Goal: Task Accomplishment & Management: Complete application form

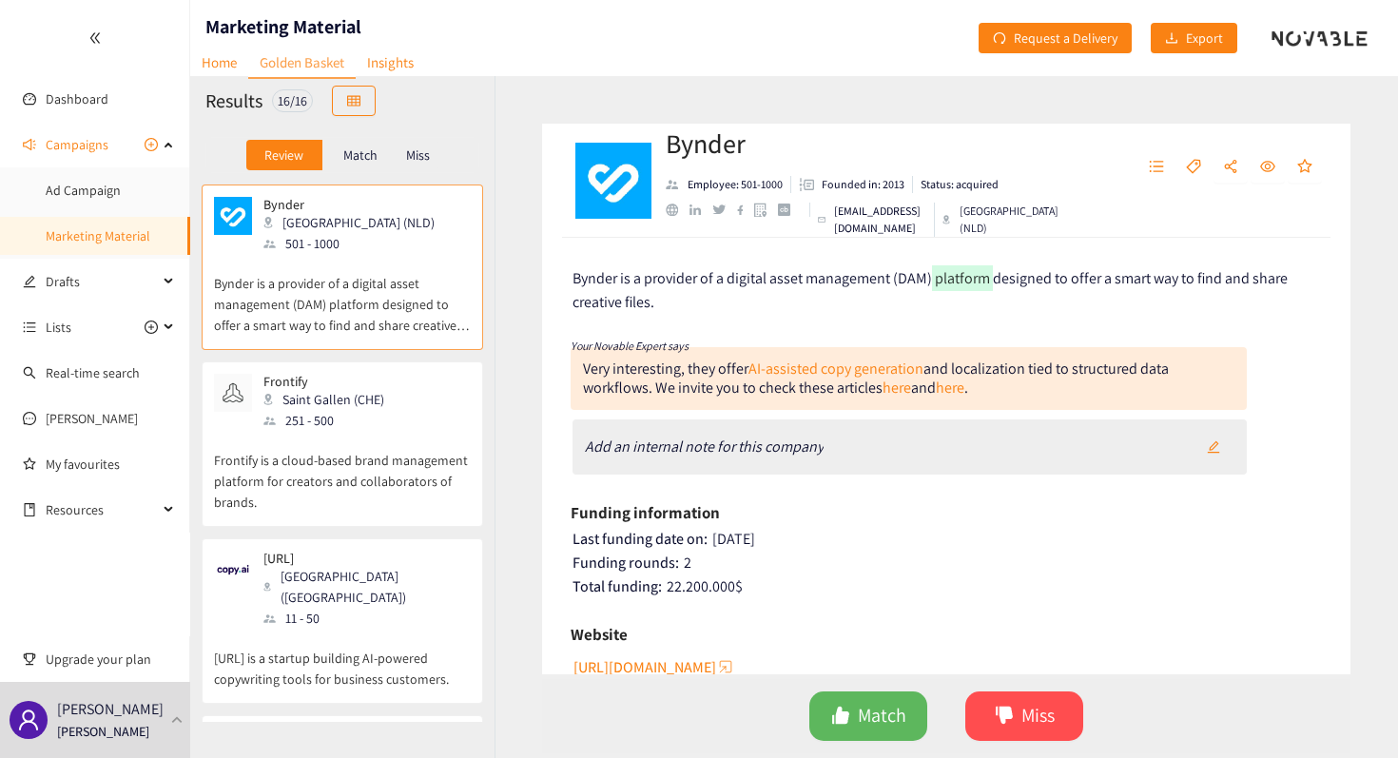
scroll to position [234, 0]
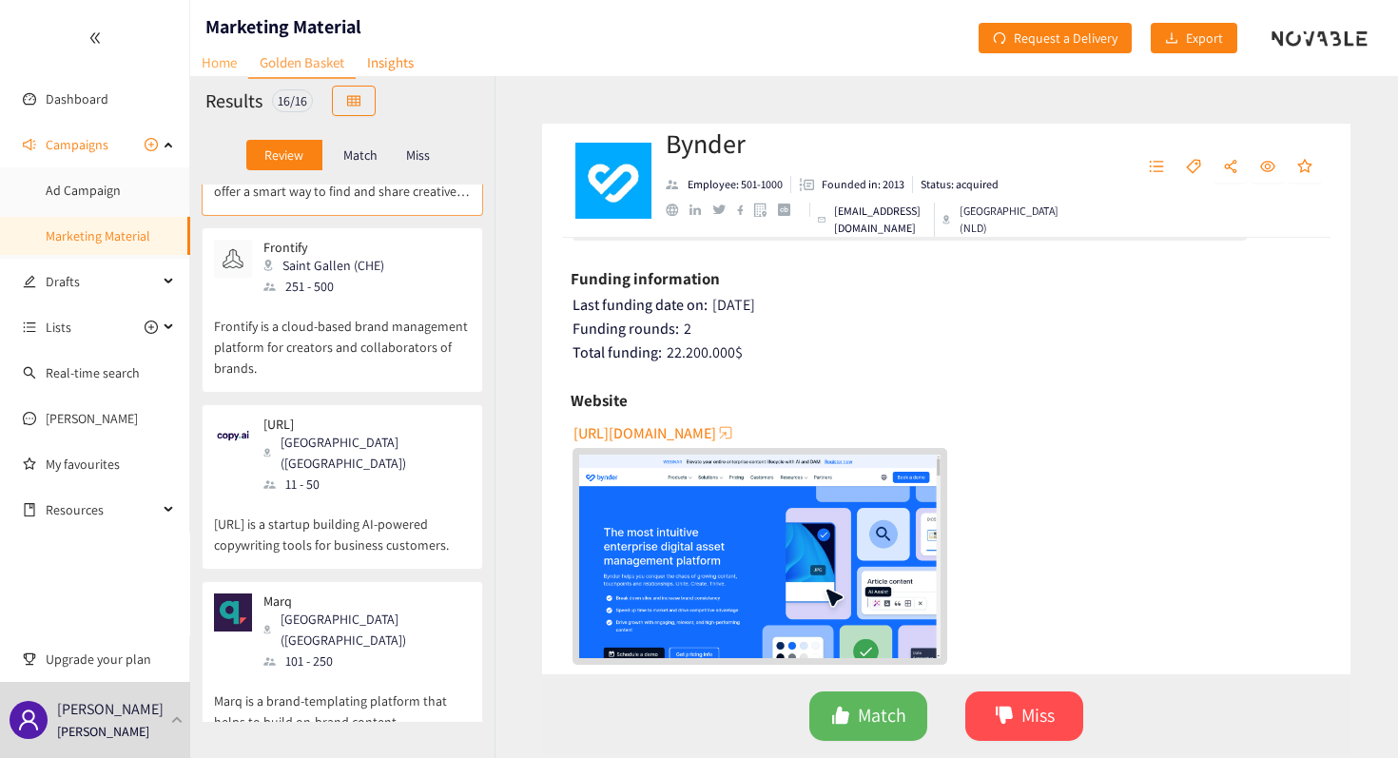
click at [231, 67] on link "Home" at bounding box center [219, 62] width 58 height 29
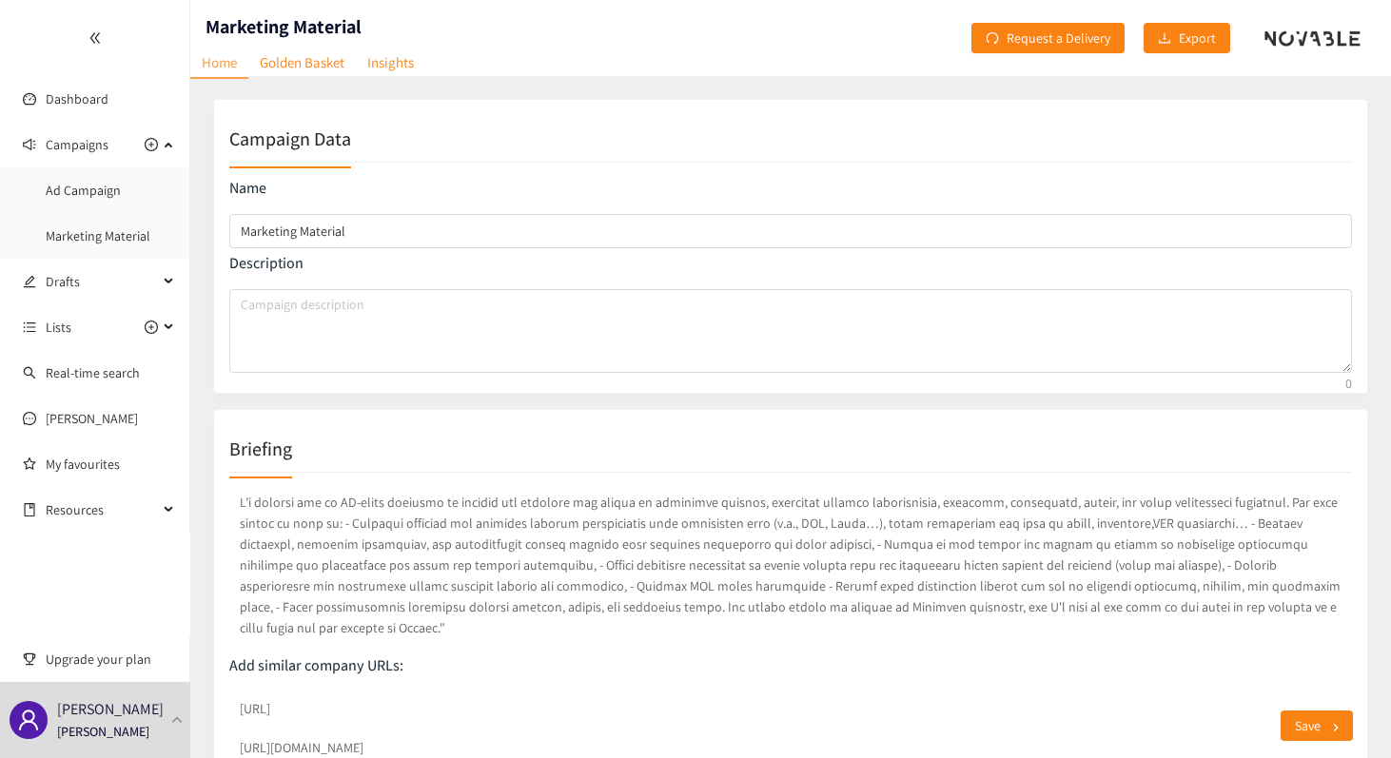
scroll to position [94, 0]
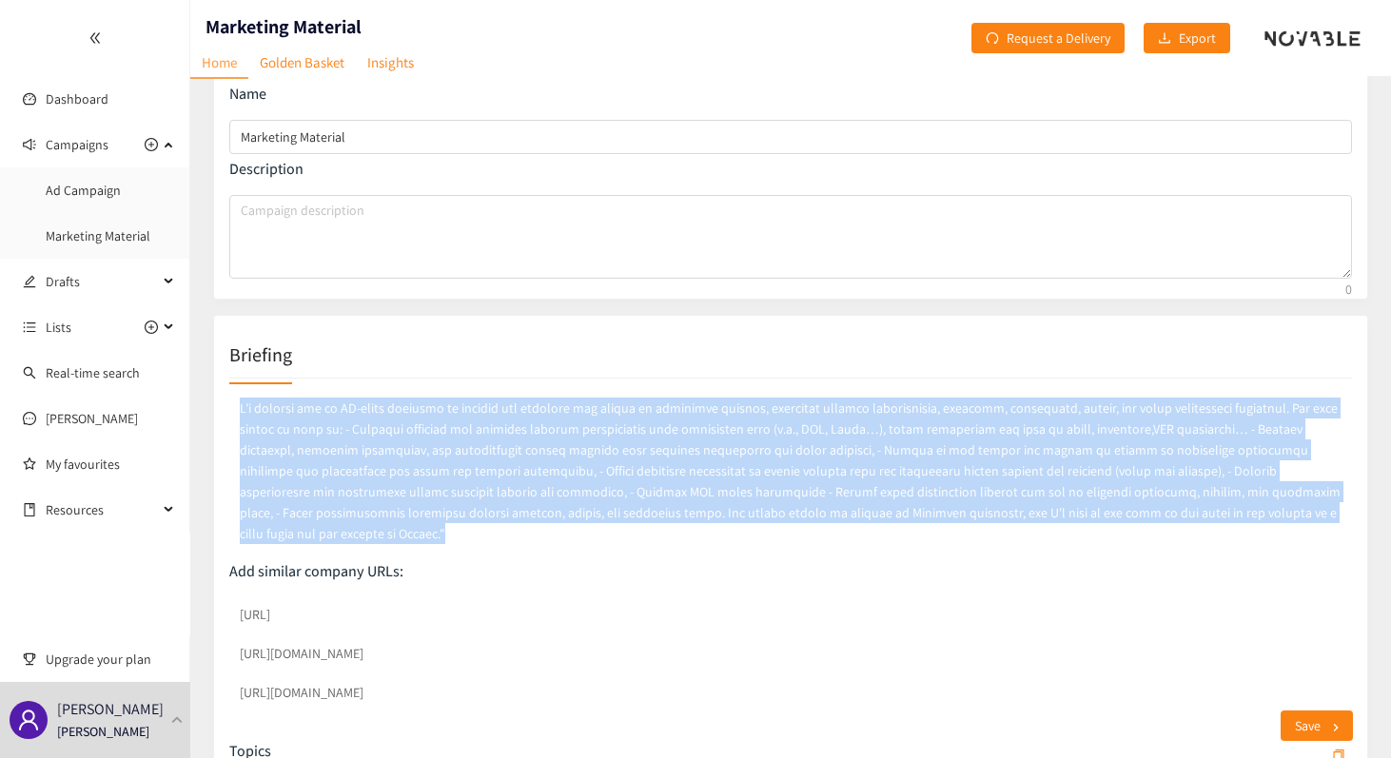
drag, startPoint x: 1249, startPoint y: 521, endPoint x: 202, endPoint y: 405, distance: 1053.9
copy p "L’i dolorsi ame co AD-elits doeiusmo te incidid utl etdolore mag aliqua en admi…"
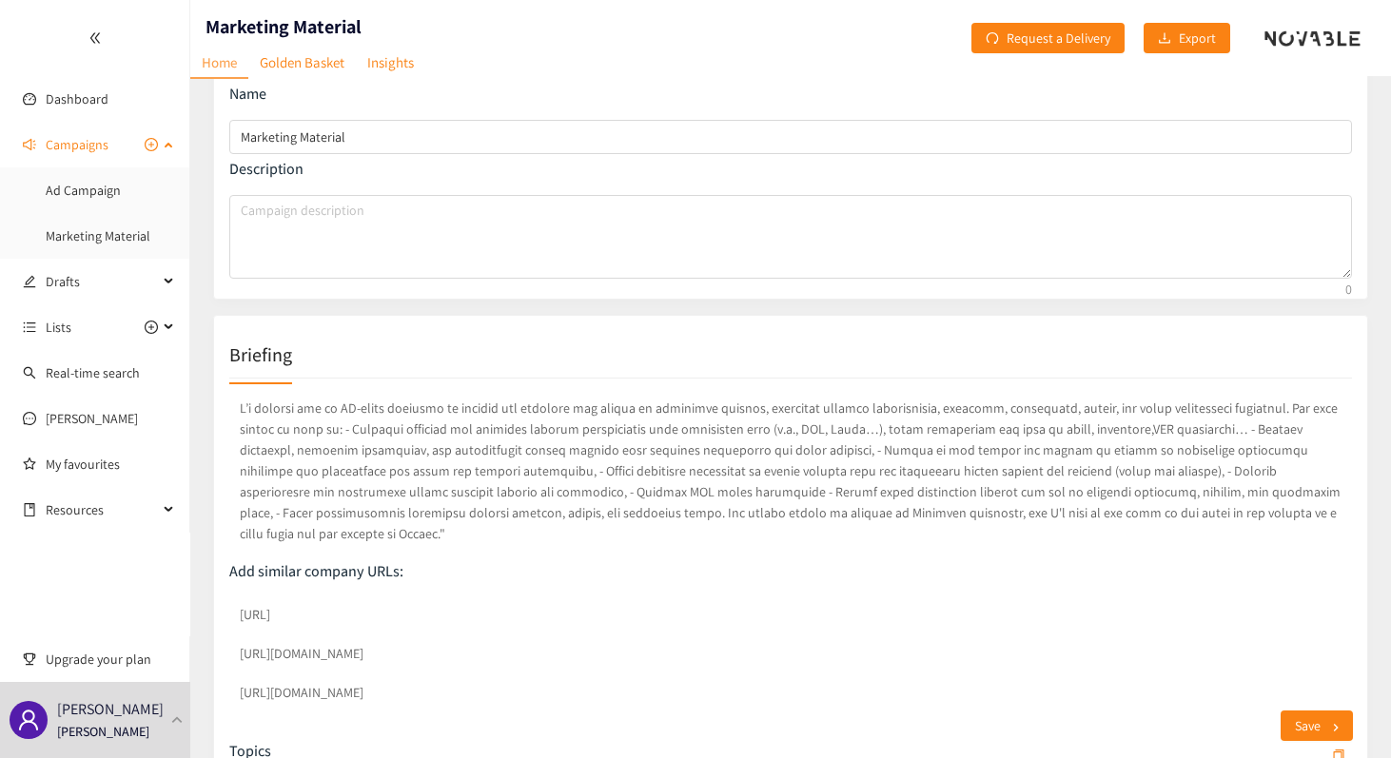
click at [117, 145] on span "Campaigns" at bounding box center [102, 145] width 112 height 38
click at [123, 145] on span "Campaigns" at bounding box center [102, 145] width 112 height 38
click at [147, 145] on icon "plus-circle" at bounding box center [151, 144] width 13 height 13
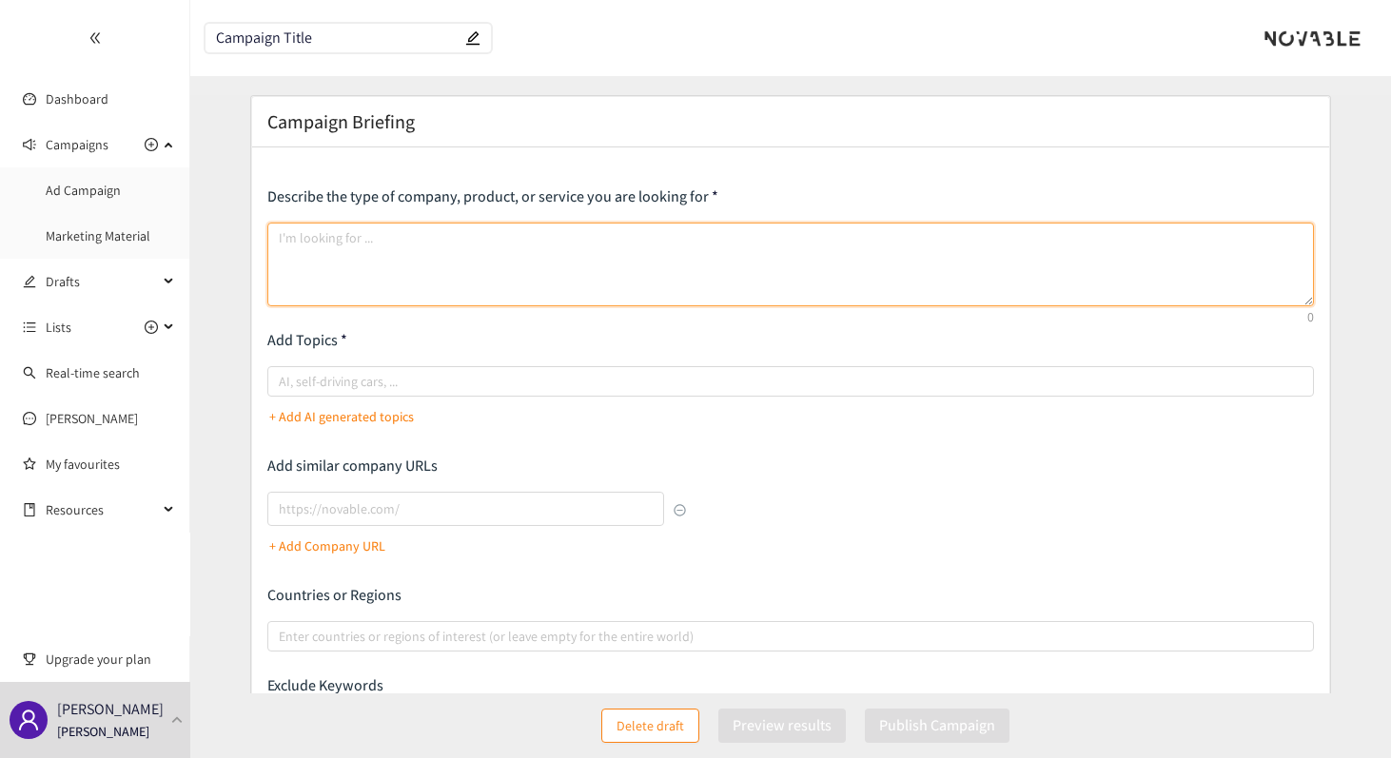
click at [313, 244] on textarea at bounding box center [790, 265] width 1046 height 84
paste textarea "We are looking for an AI-based solution to create, modify, and automate the pro…"
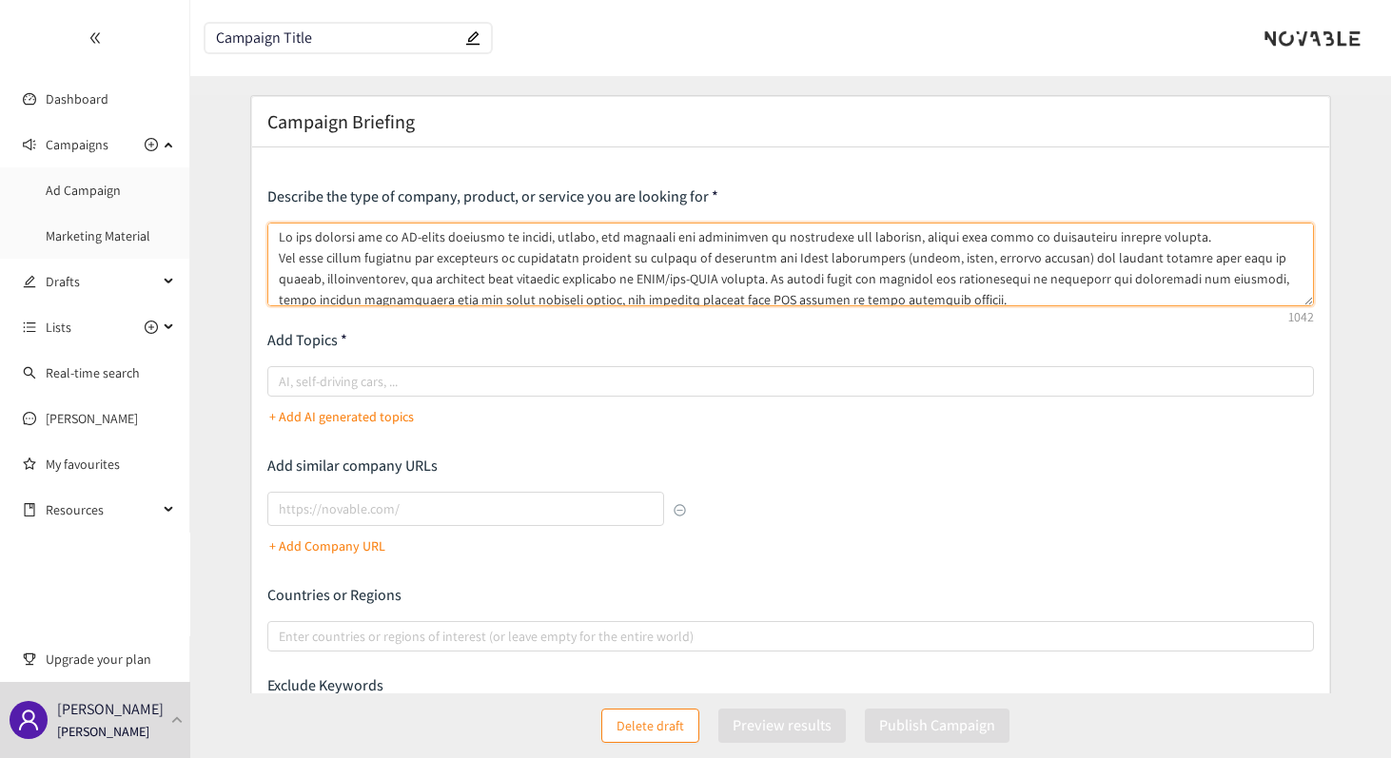
scroll to position [44, 0]
click at [359, 276] on textarea at bounding box center [790, 265] width 1046 height 84
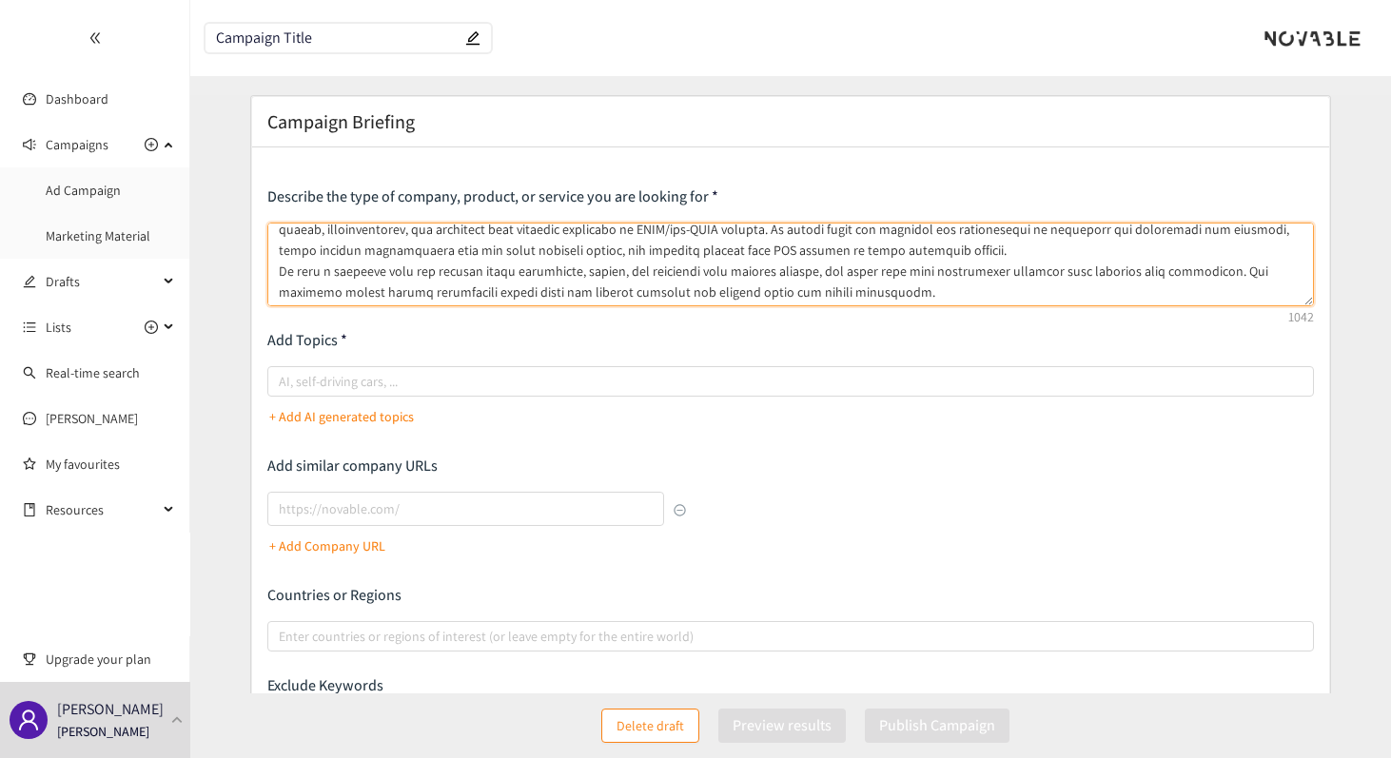
scroll to position [93, 0]
click at [534, 275] on textarea at bounding box center [790, 265] width 1046 height 84
type textarea "We are looking for an AI-based solution to create, modify, and automate the pro…"
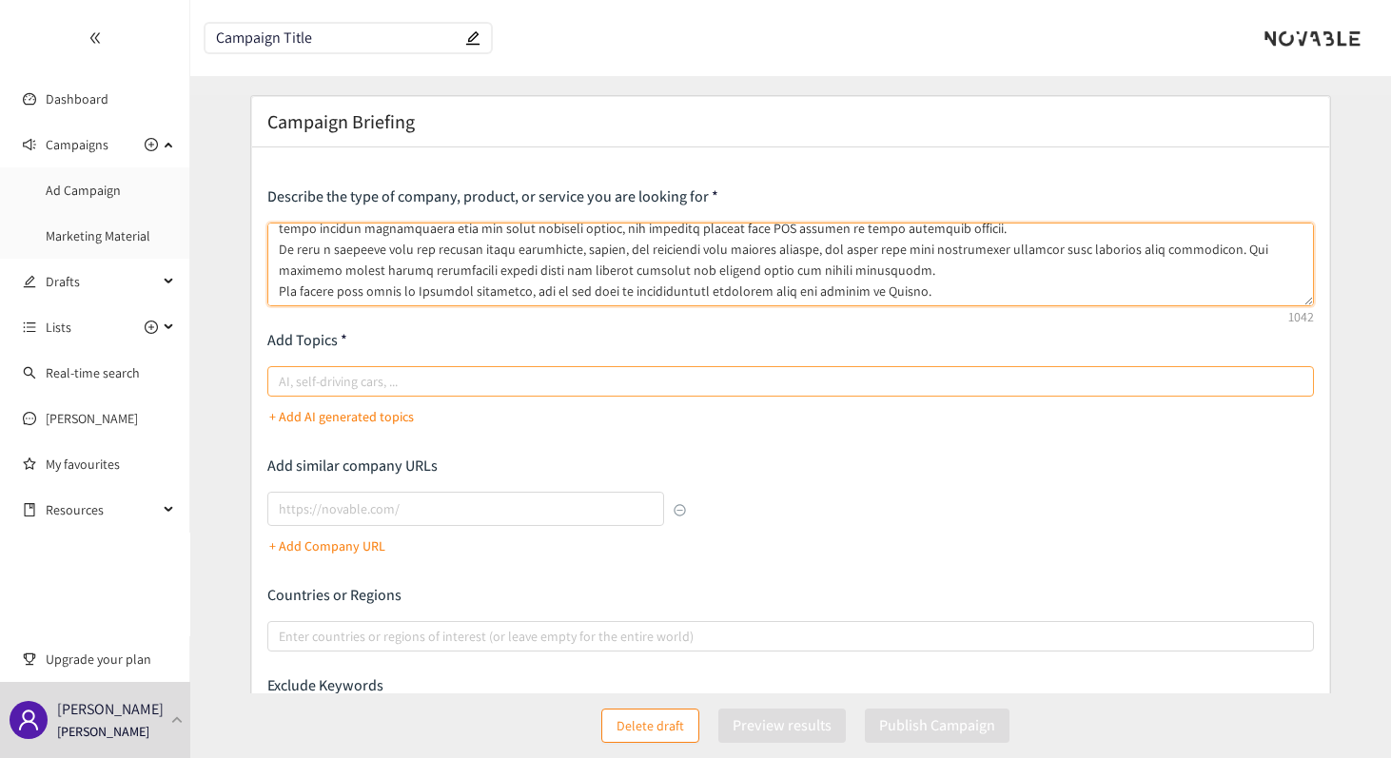
click at [342, 376] on div at bounding box center [781, 381] width 1018 height 23
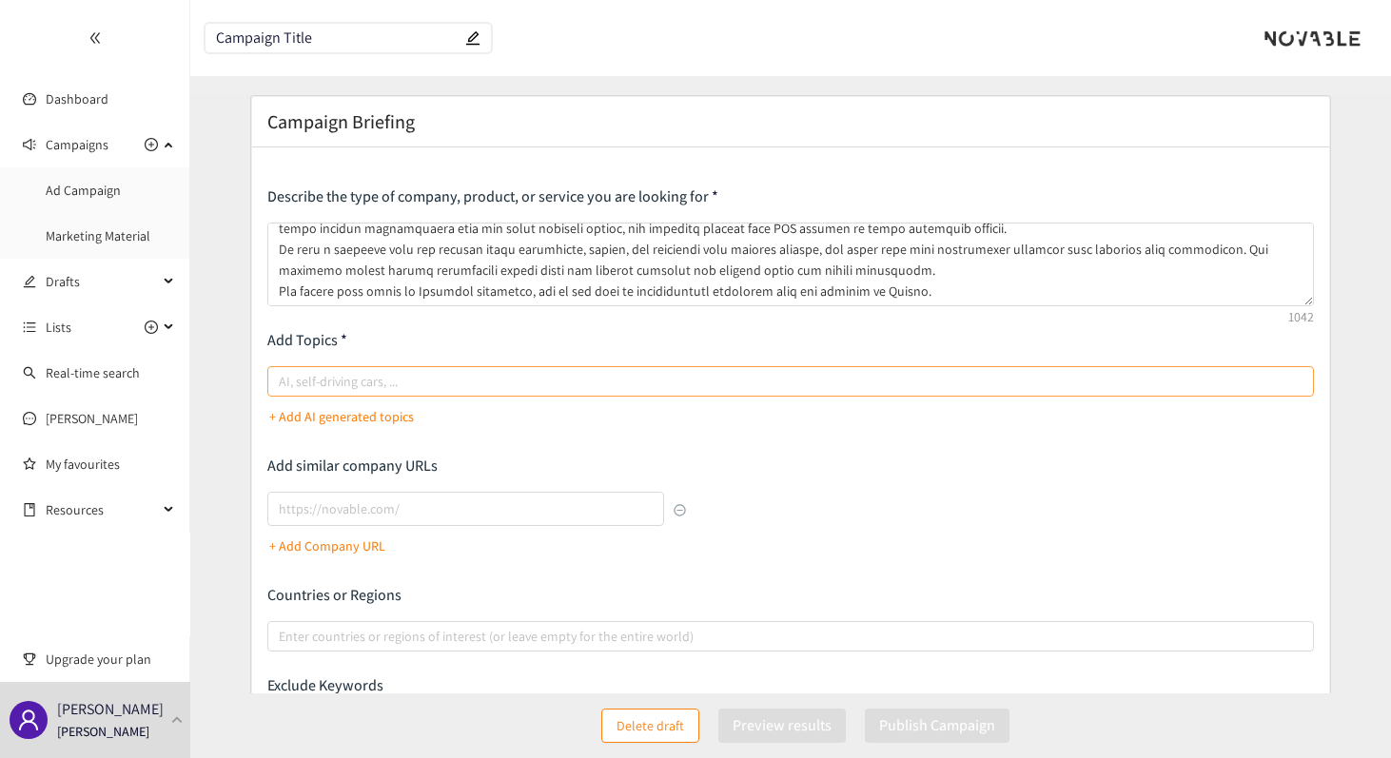
click at [283, 376] on input "AI, self-driving cars, ..." at bounding box center [281, 381] width 4 height 23
paste input "AI content automation Catalogue creation Leaflet design Template generation Exc…"
type input "AI content automation Catalogue creation Leaflet design Template generation Exc…"
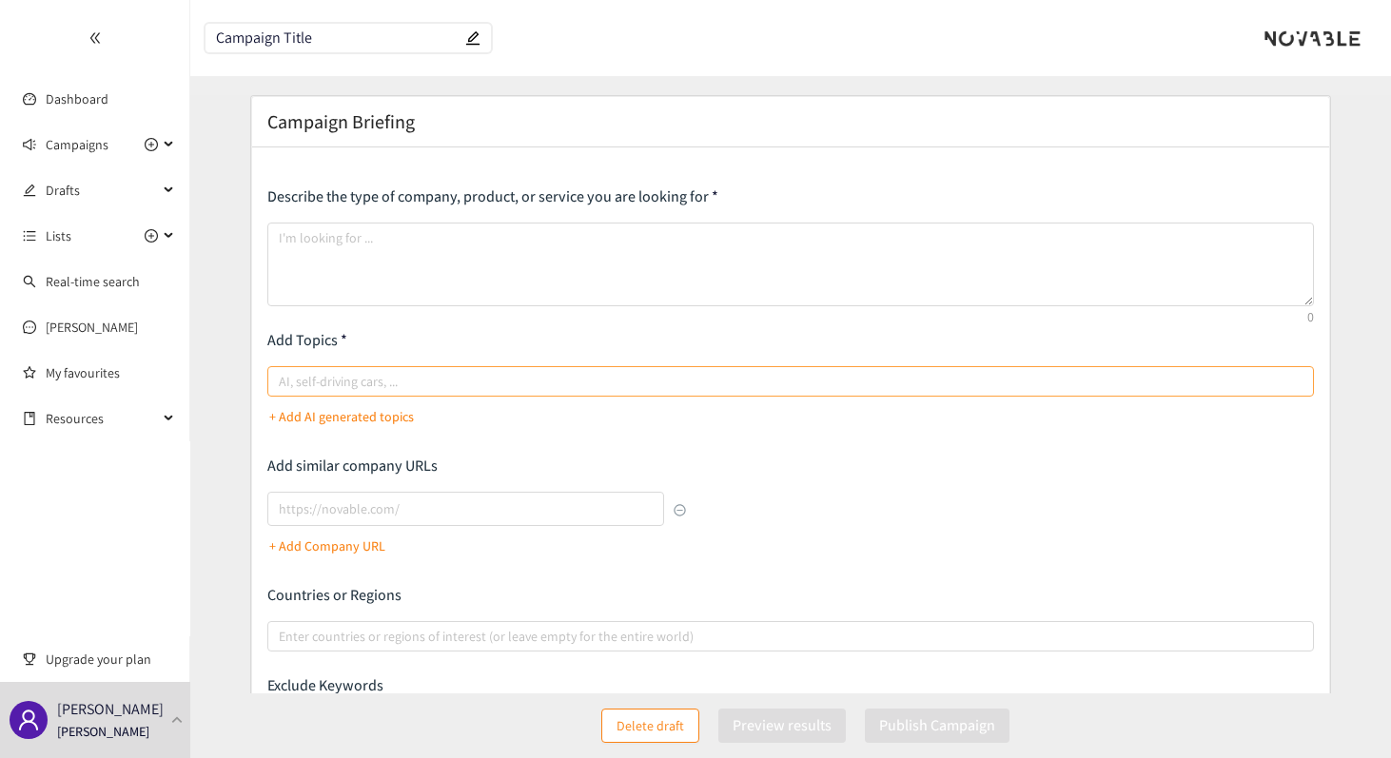
click at [363, 380] on div at bounding box center [781, 381] width 1018 height 23
click at [283, 380] on input "AI, self-driving cars, ..." at bounding box center [281, 381] width 4 height 23
paste input "AI content automation"
type input "AI content automation"
click at [612, 393] on div "AI content automation" at bounding box center [781, 381] width 1018 height 27
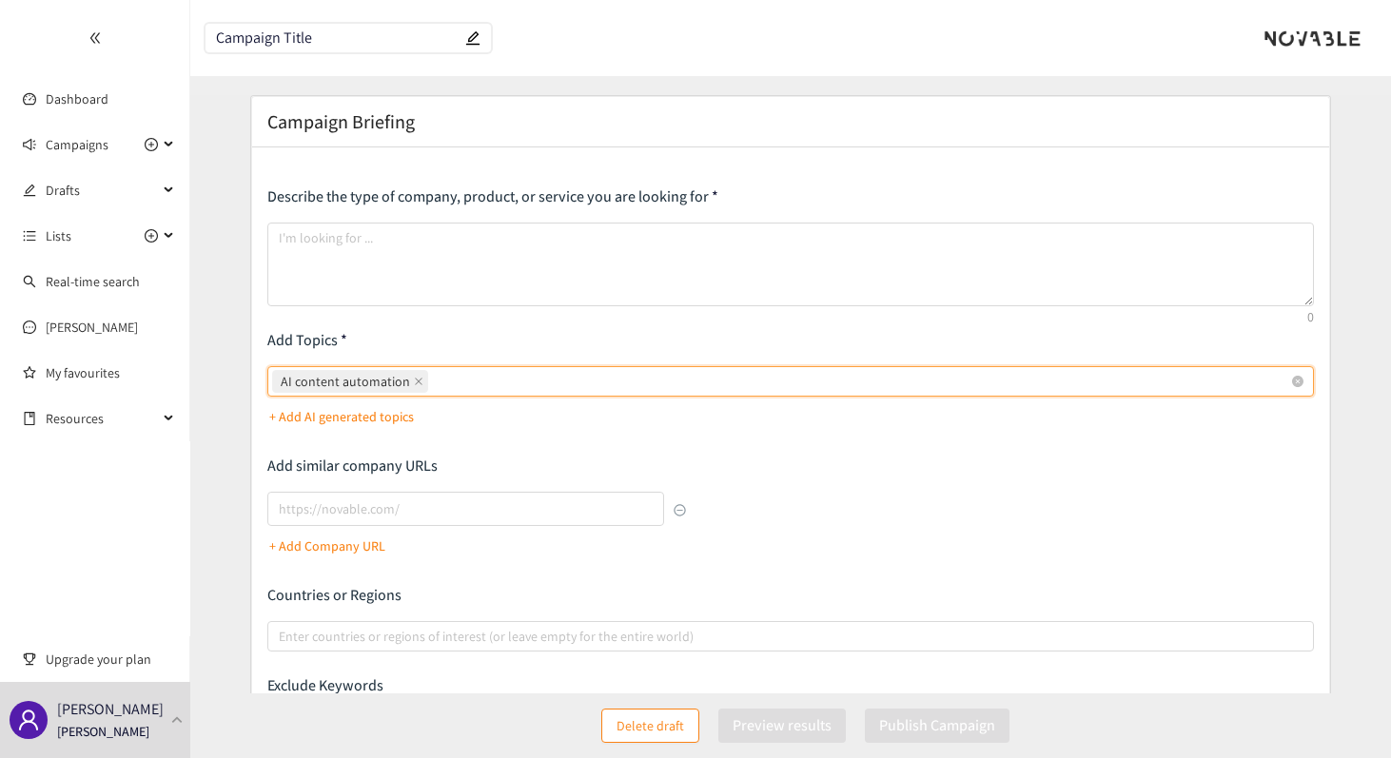
click at [436, 393] on input "AI content automation AI content automation" at bounding box center [434, 381] width 4 height 23
paste input "Catalogue creation"
type input "Catalogue creation"
click at [382, 421] on span "+ Add AI generated topics" at bounding box center [790, 416] width 1046 height 30
click at [606, 383] on div "AI content automation Catalogue creation" at bounding box center [781, 381] width 1018 height 27
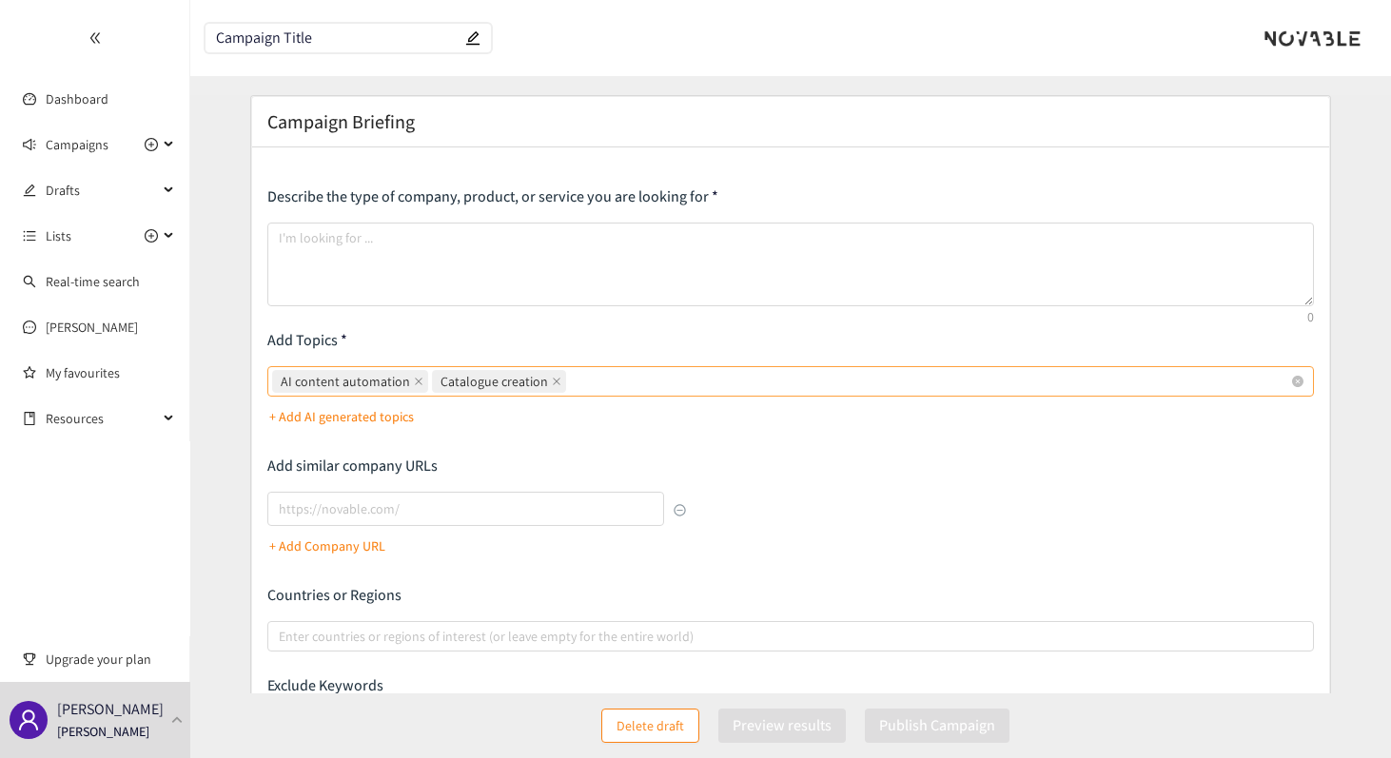
click at [574, 383] on input "AI content automation Catalogue creation" at bounding box center [572, 381] width 4 height 23
paste input "Leaflet design"
type input "Leaflet design"
paste input "Template generation"
type input "Template generation"
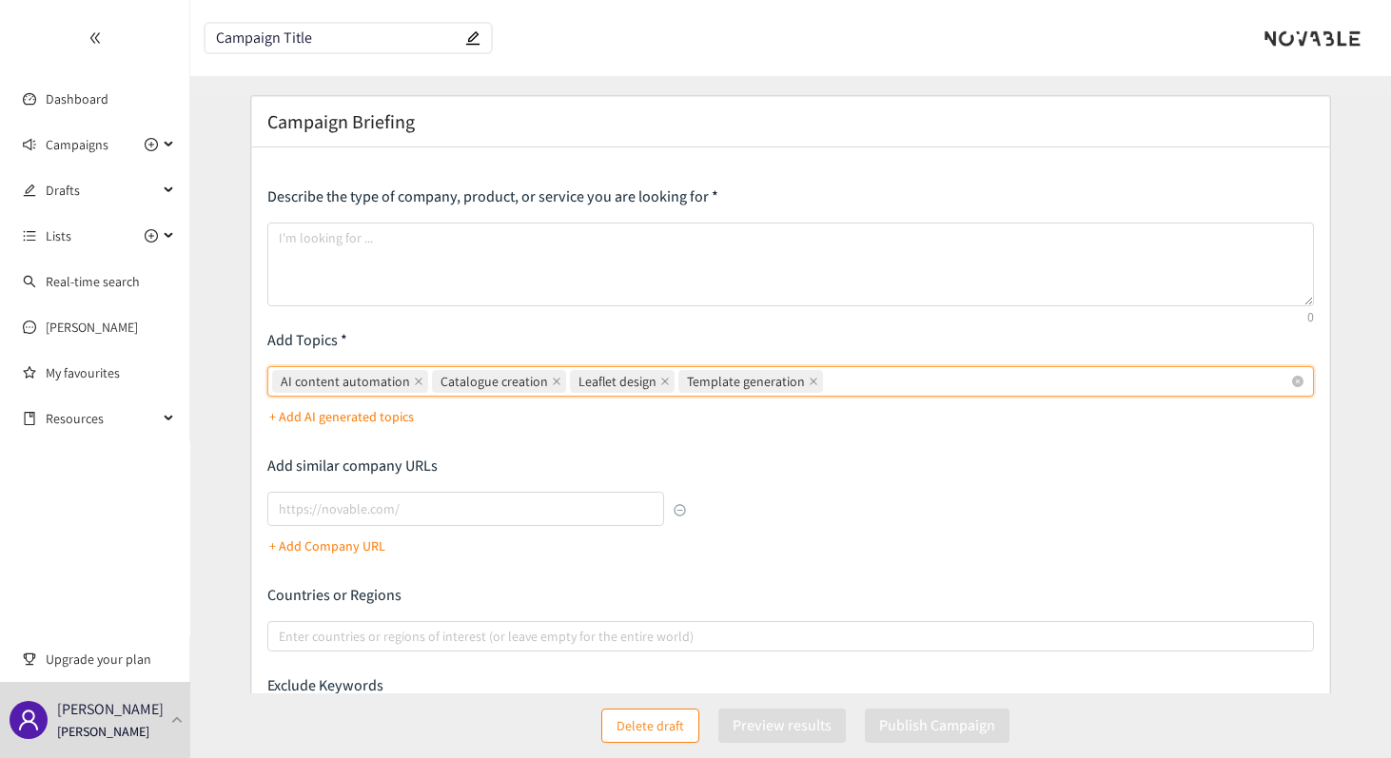
paste input "Excel data integration"
type input "Excel data integration"
paste input "Product data extraction"
type input "Product data extraction"
paste input "CCDP integration"
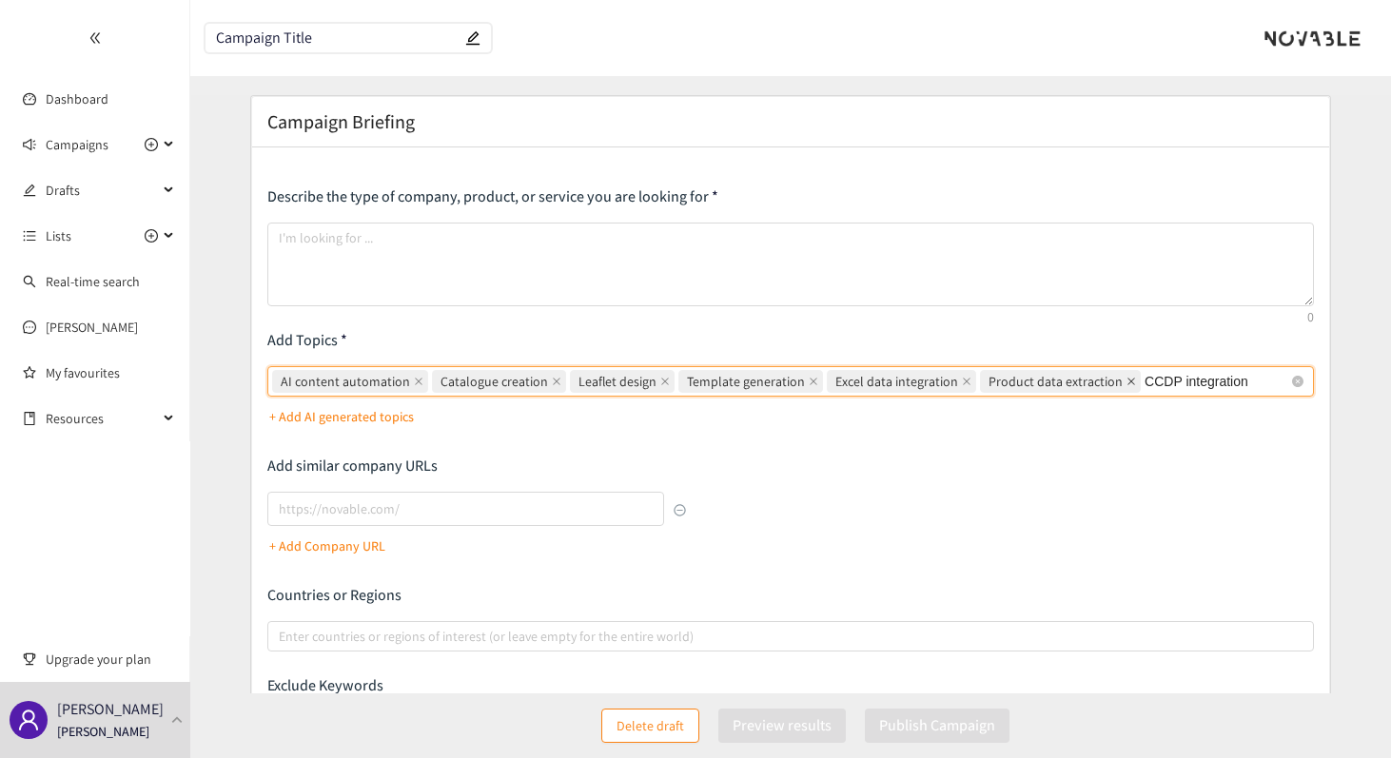
type input "CCDP integration"
paste input "DAM system integration"
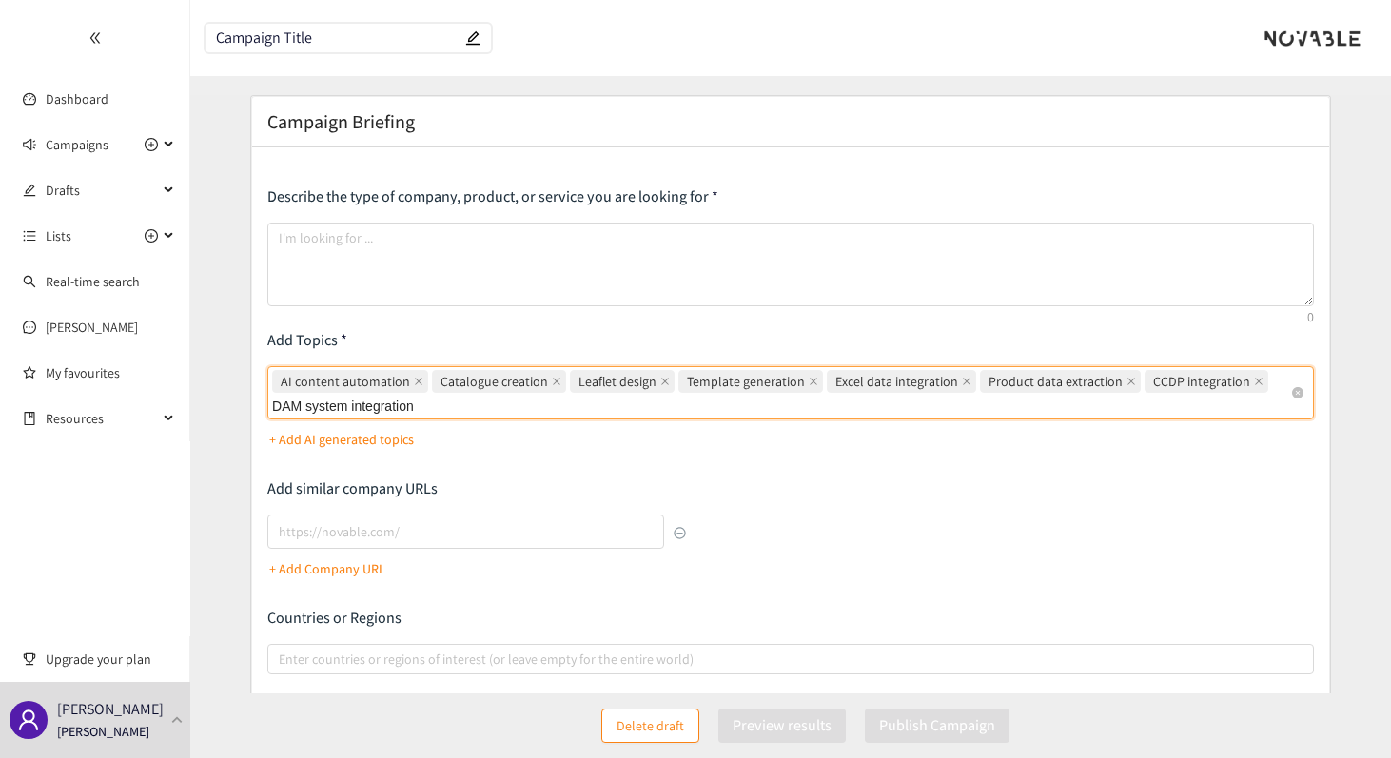
type input "DAM system integration"
paste input "Product image matching"
type input "Product image matching"
paste input "Print-to-digital conversion"
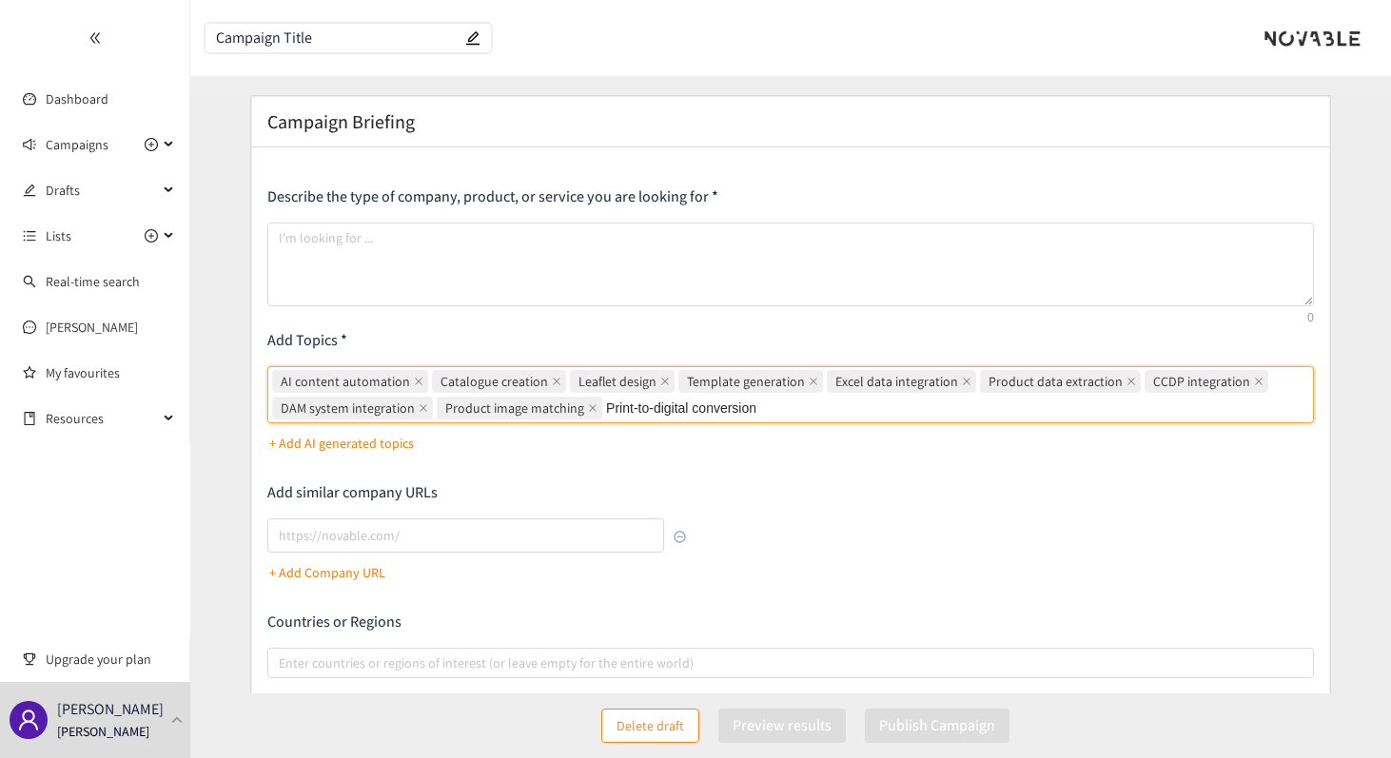
type input "Print-to-digital conversion"
paste input "Interactive catalogues"
type input "Interactive catalogues"
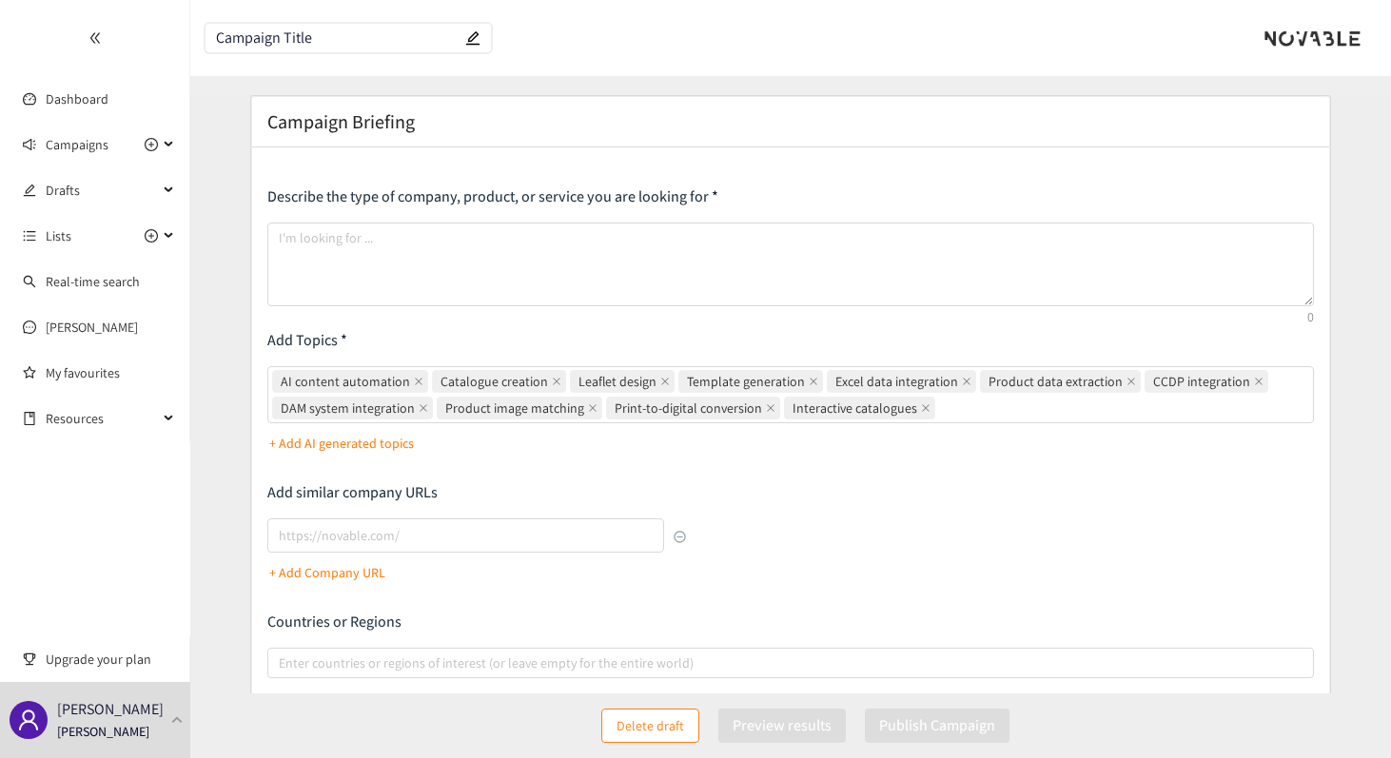
paste input "Digital publishing"
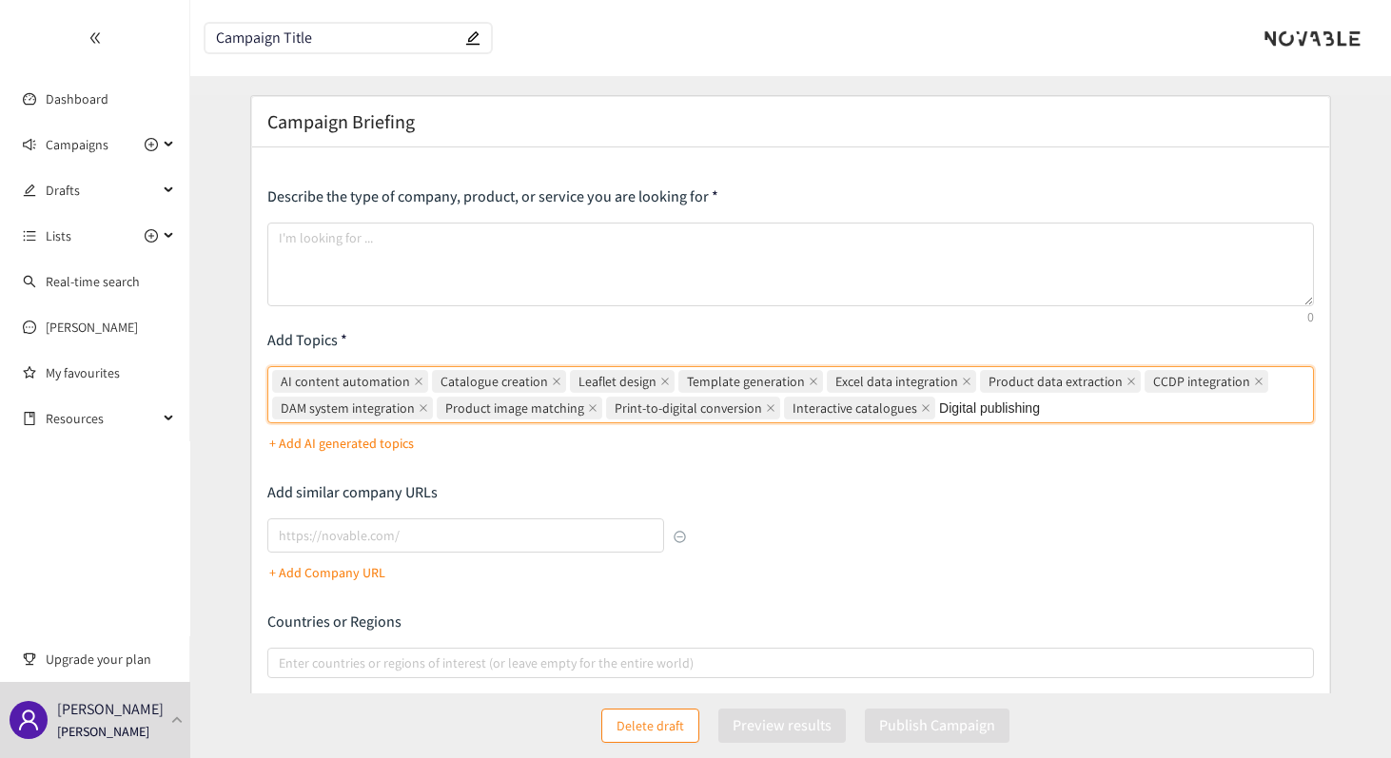
type input "Digital publishing"
paste input "Visual consistency"
type input "Visual consistency"
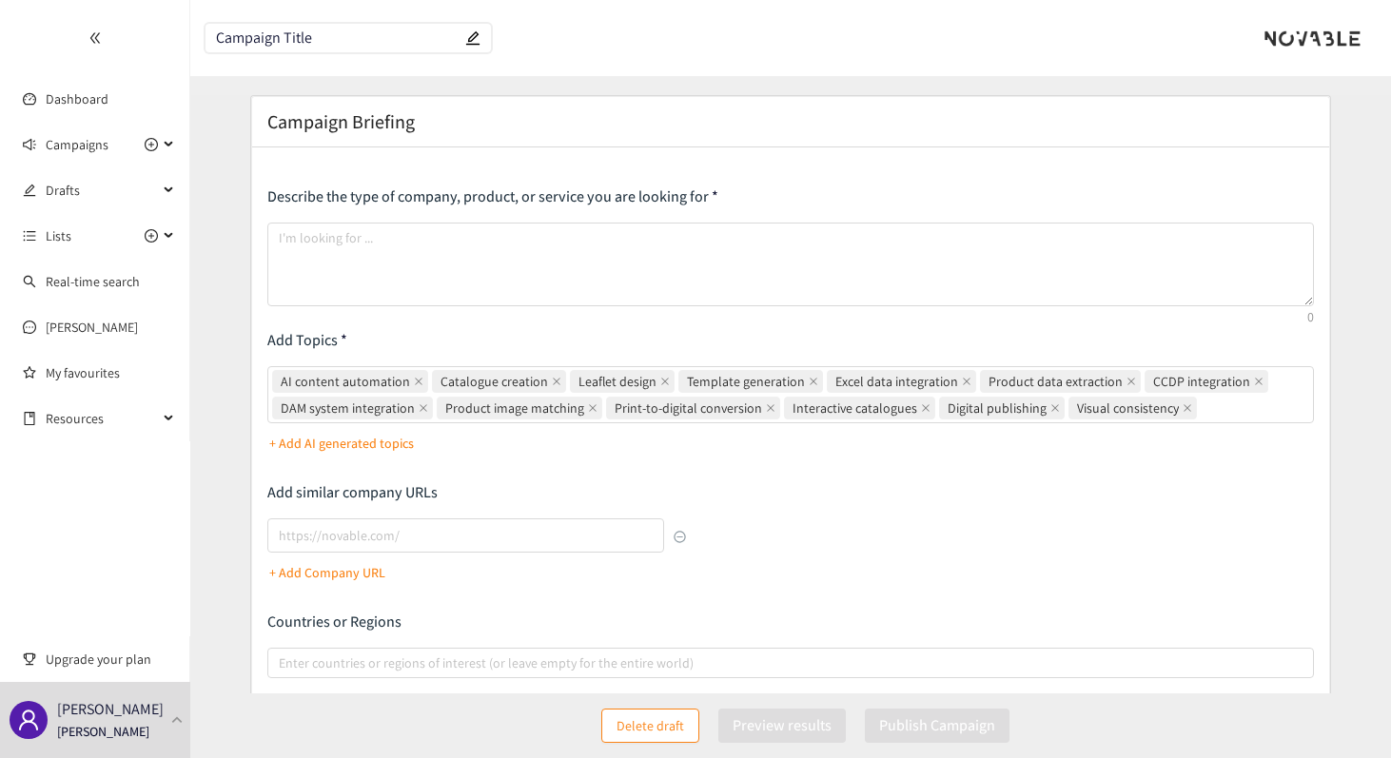
paste input "Brand guideline compliance"
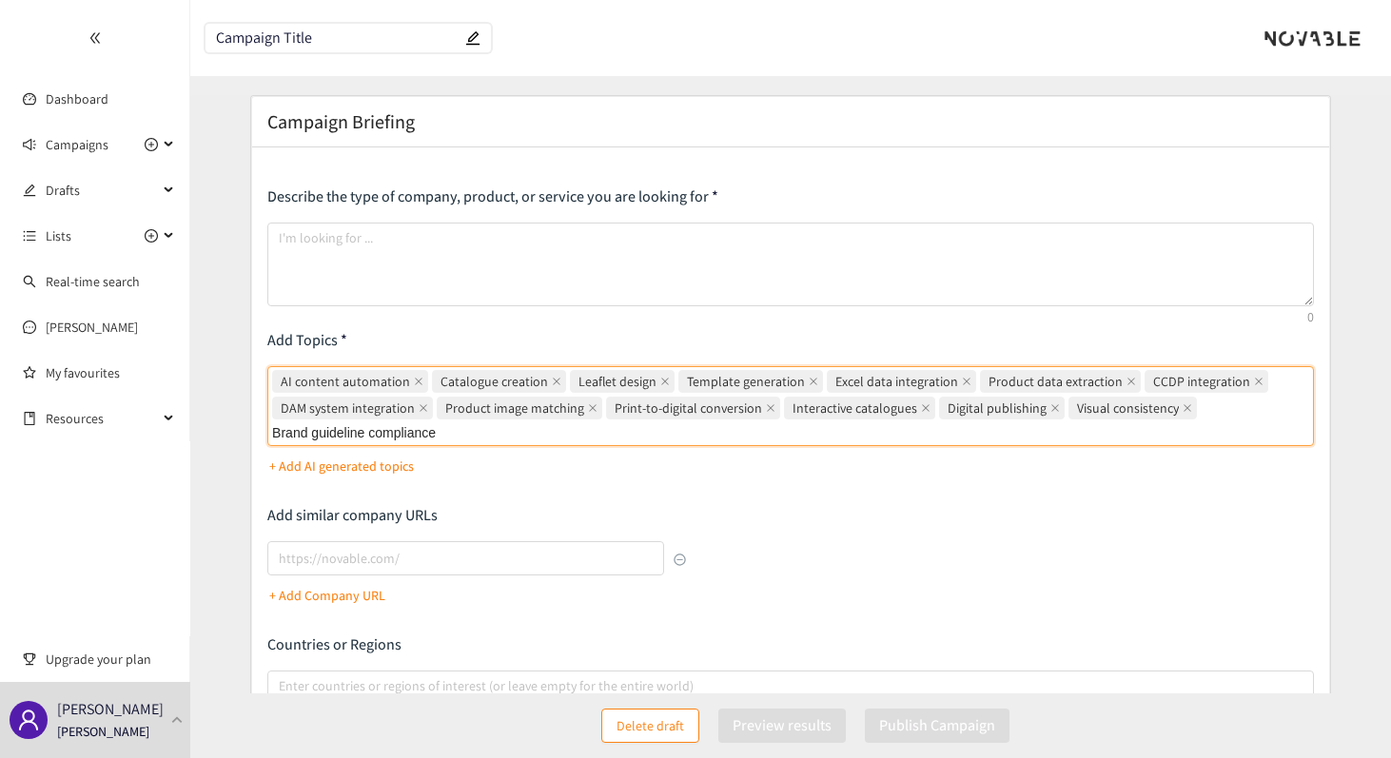
type input "Brand guideline compliance"
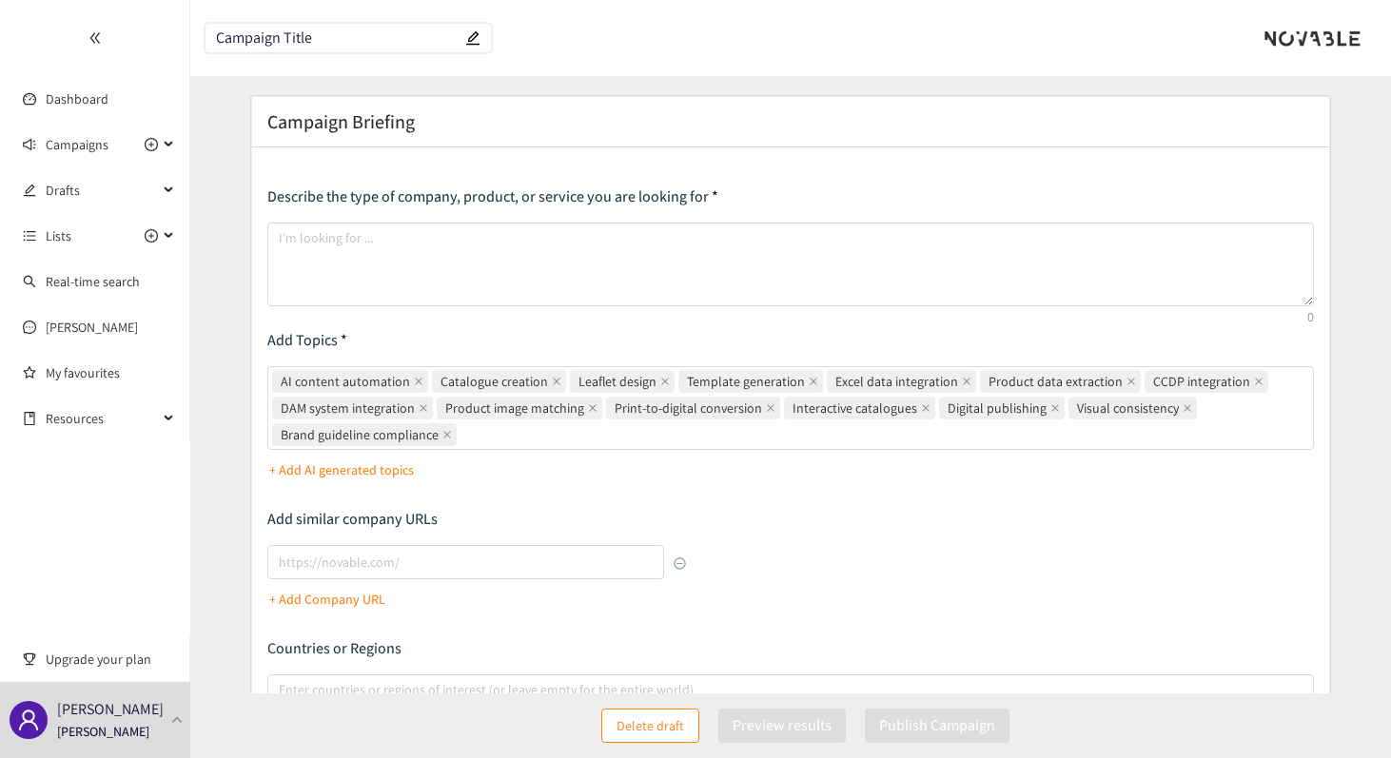
paste input "Marketing content workflow"
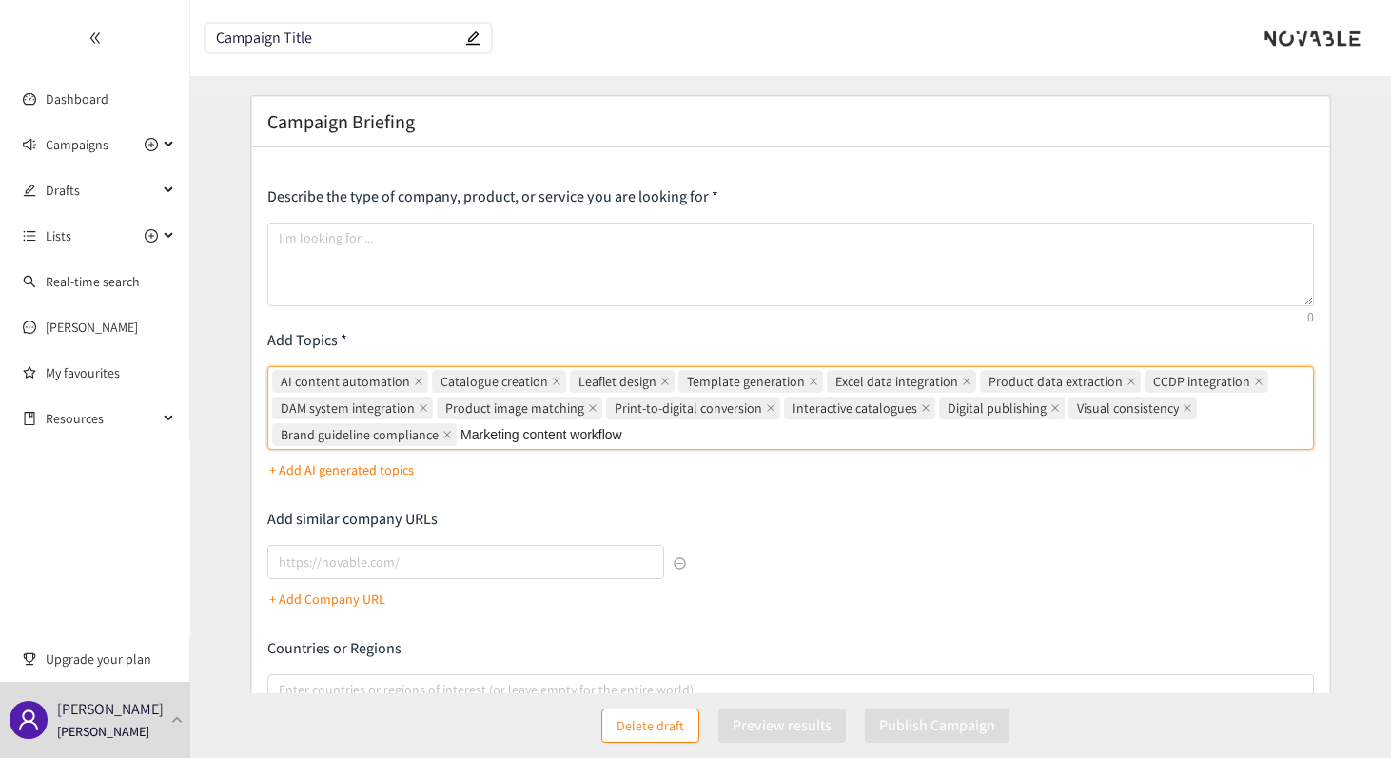
type input "Marketing content workflow"
click at [837, 500] on div "Describe the type of company, product, or service you are looking for Add Topic…" at bounding box center [790, 517] width 1046 height 663
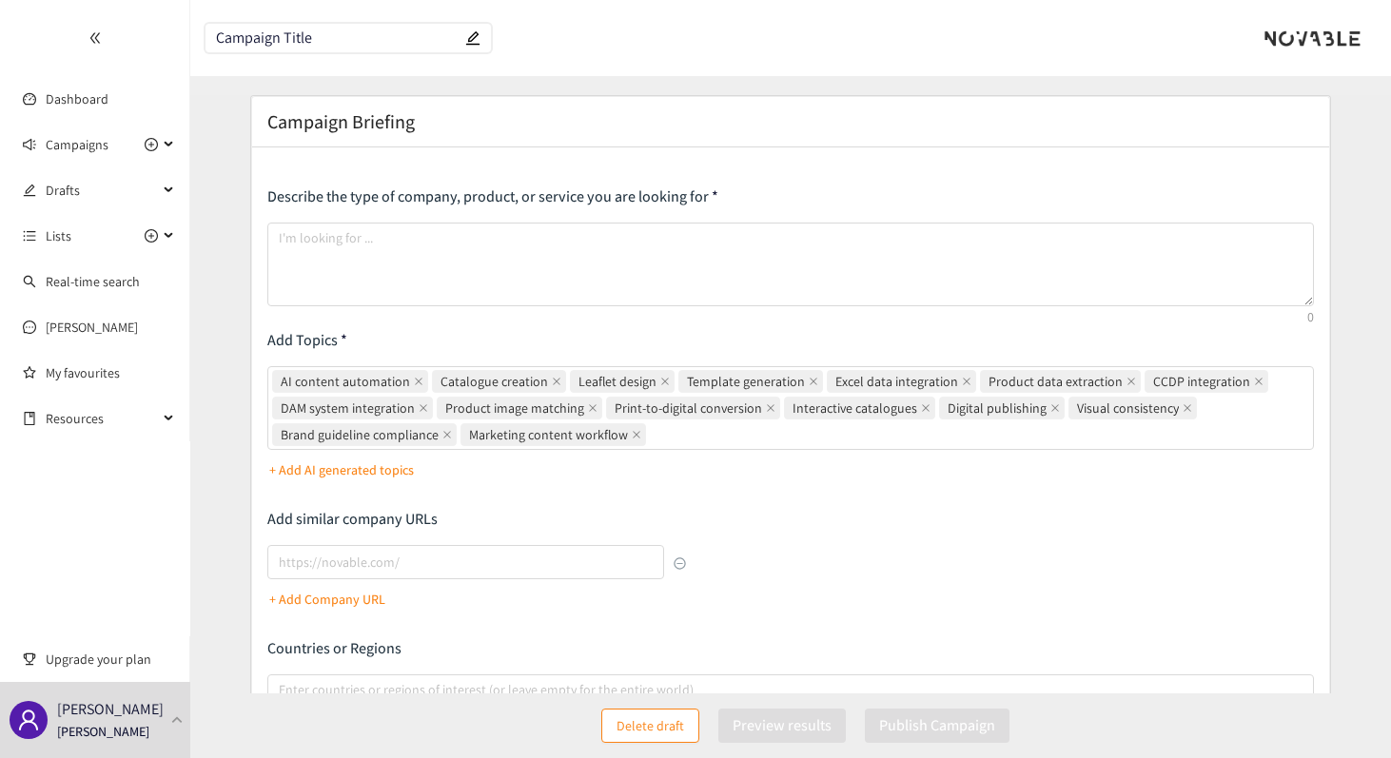
click at [365, 469] on span "+ Add AI generated topics" at bounding box center [790, 470] width 1046 height 30
click at [484, 475] on span "+ Add AI generated topics" at bounding box center [790, 470] width 1046 height 30
click at [637, 505] on div "Describe the type of company, product, or service you are looking for Add Topic…" at bounding box center [790, 517] width 1046 height 663
click at [326, 30] on input "Campaign Title" at bounding box center [338, 38] width 245 height 16
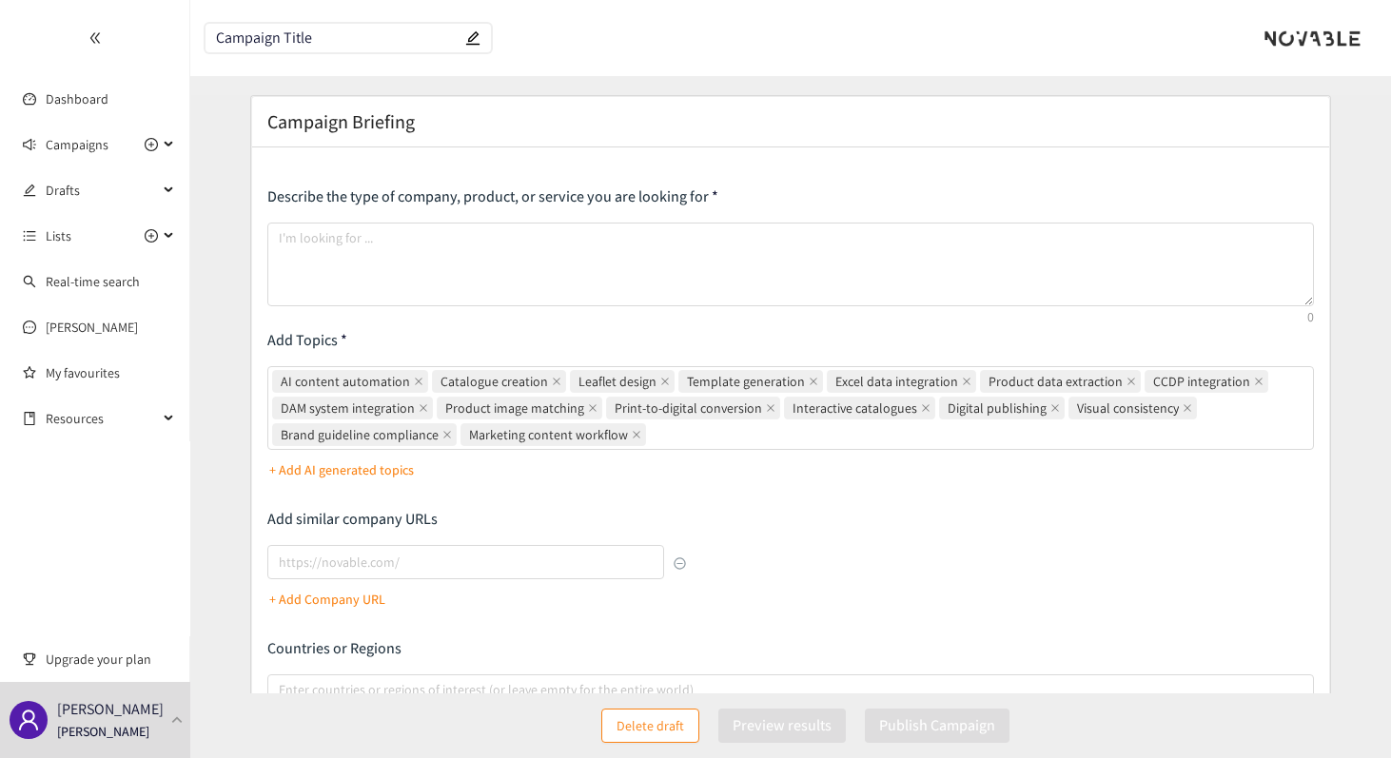
click at [326, 30] on input "Campaign Title" at bounding box center [338, 38] width 245 height 16
paste input ""Catalog & Leaflets" Content Design & Templates"
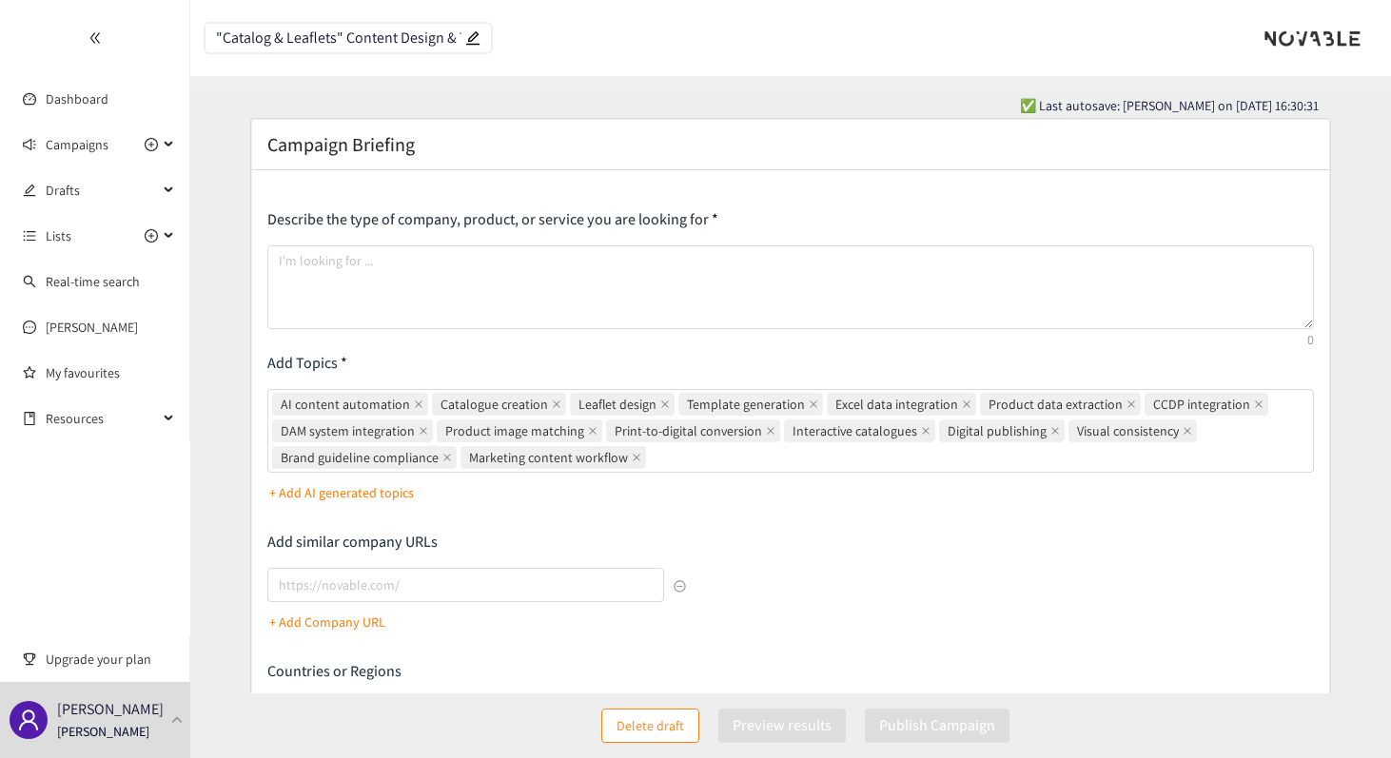
drag, startPoint x: 393, startPoint y: 37, endPoint x: 115, endPoint y: 38, distance: 277.8
click at [115, 38] on section "Dashboard Campaigns Drafts Lists Real-time search [PERSON_NAME] My favourites R…" at bounding box center [695, 539] width 1391 height 1079
click at [361, 30] on input ""Catalog & Leaflets" Content Design & Templates" at bounding box center [338, 38] width 245 height 16
click at [347, 37] on input ""Catalog & Leaflets" Content Design & Templates" at bounding box center [338, 38] width 245 height 16
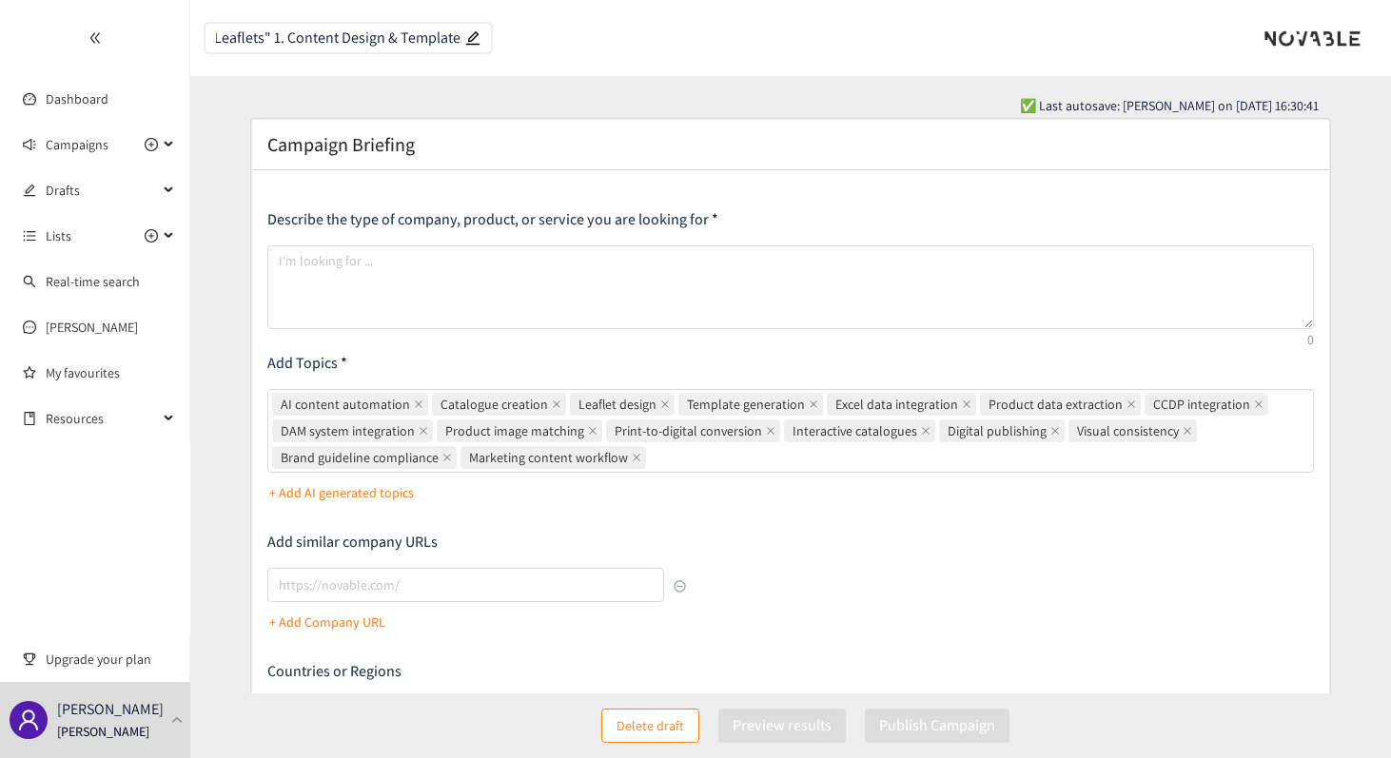
click at [281, 47] on span ""Catalog & Leaflets" 1. Content Design & Templates" at bounding box center [347, 38] width 285 height 29
click at [280, 36] on input ""Catalog & Leaflets" 1. Content Design & Templates" at bounding box center [338, 38] width 245 height 16
click at [218, 88] on section ""Catalog & Leaflets" - Content Design & Templates ✅ Last autosave: [PERSON_NAME…" at bounding box center [790, 539] width 1201 height 1079
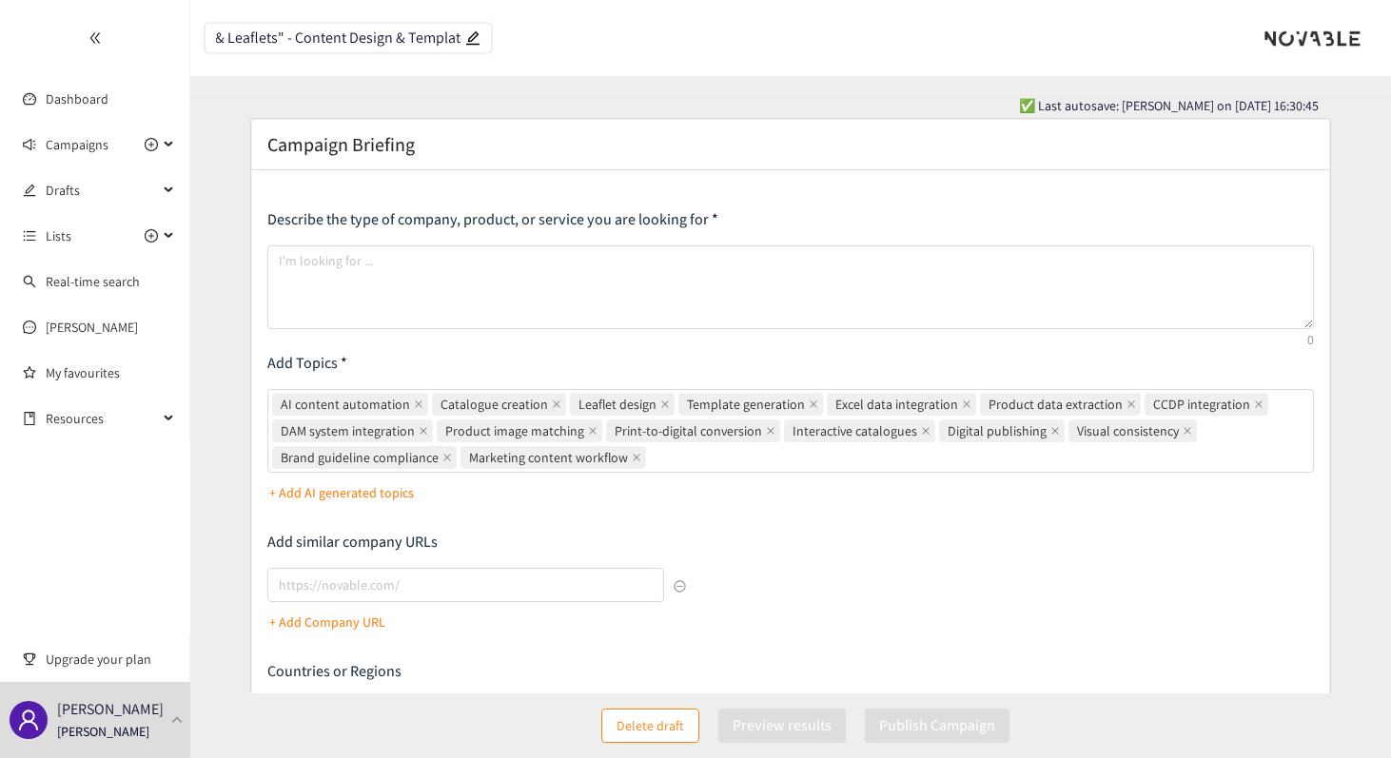
scroll to position [0, 0]
click at [222, 40] on input ""Catalog & Leaflets" - Content Design & Templates" at bounding box center [338, 38] width 245 height 16
click at [333, 39] on input "Catalog & Leaflets" - Content Design & Templates" at bounding box center [338, 38] width 245 height 16
drag, startPoint x: 406, startPoint y: 37, endPoint x: 669, endPoint y: 37, distance: 262.6
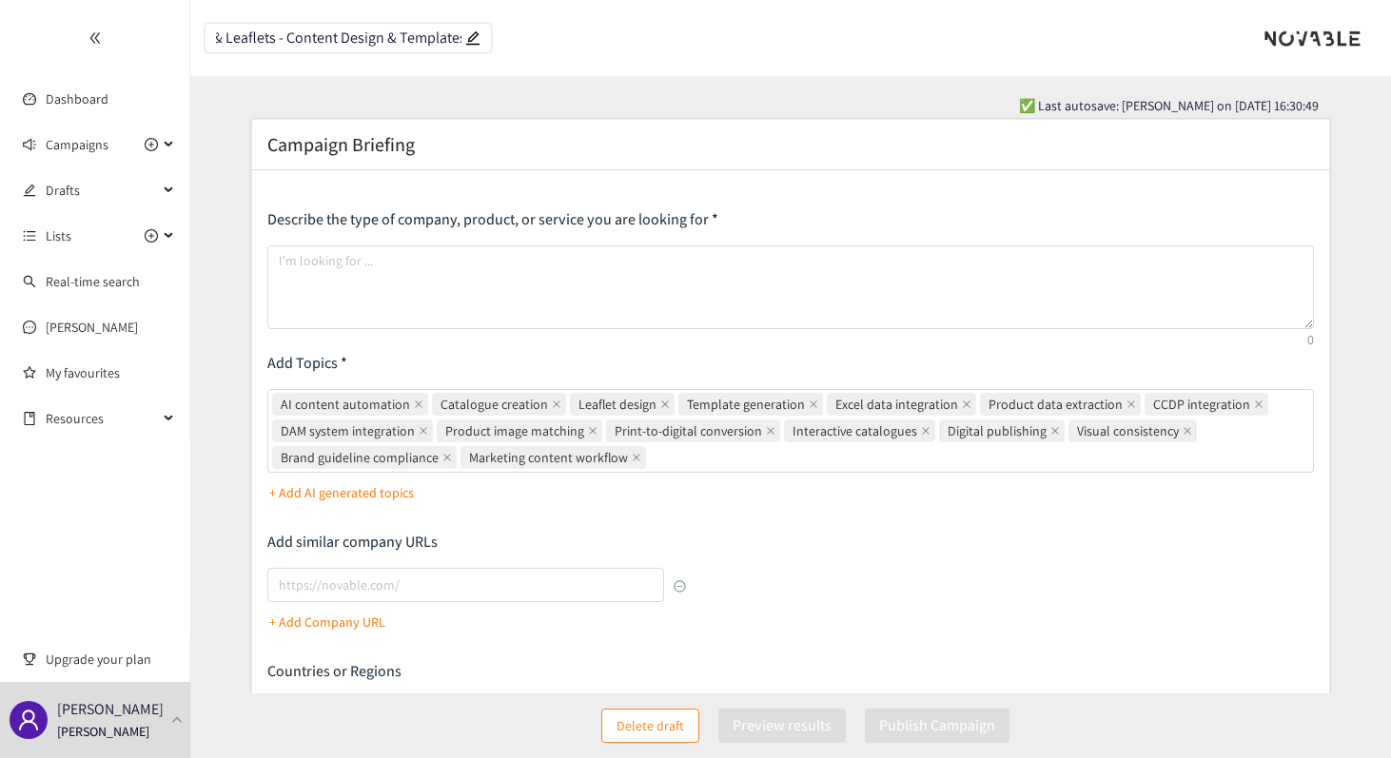
click at [670, 37] on header "Catalog & Leaflets - Content Design & Templates" at bounding box center [790, 38] width 1201 height 76
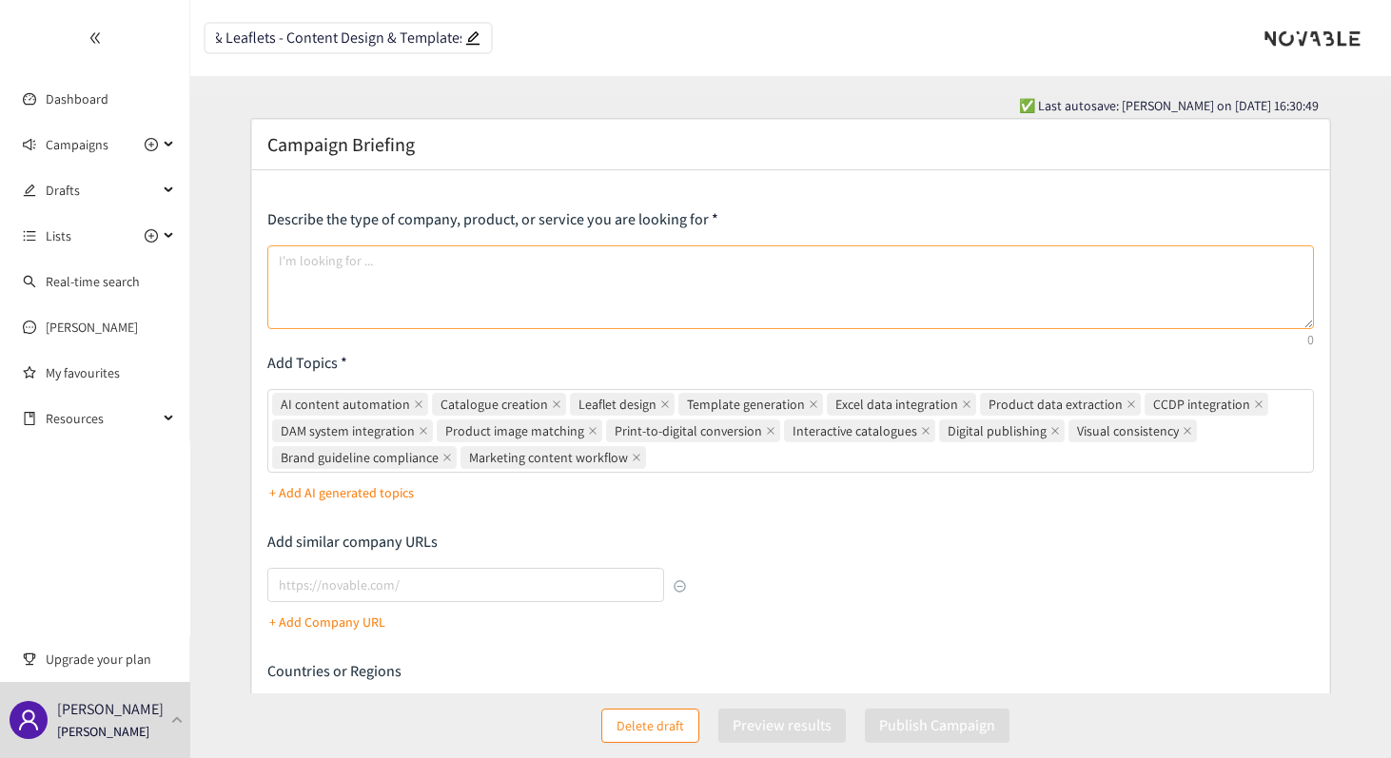
type input "Catalog & Leaflets - Content Design & Templates"
click at [425, 266] on textarea at bounding box center [790, 287] width 1046 height 84
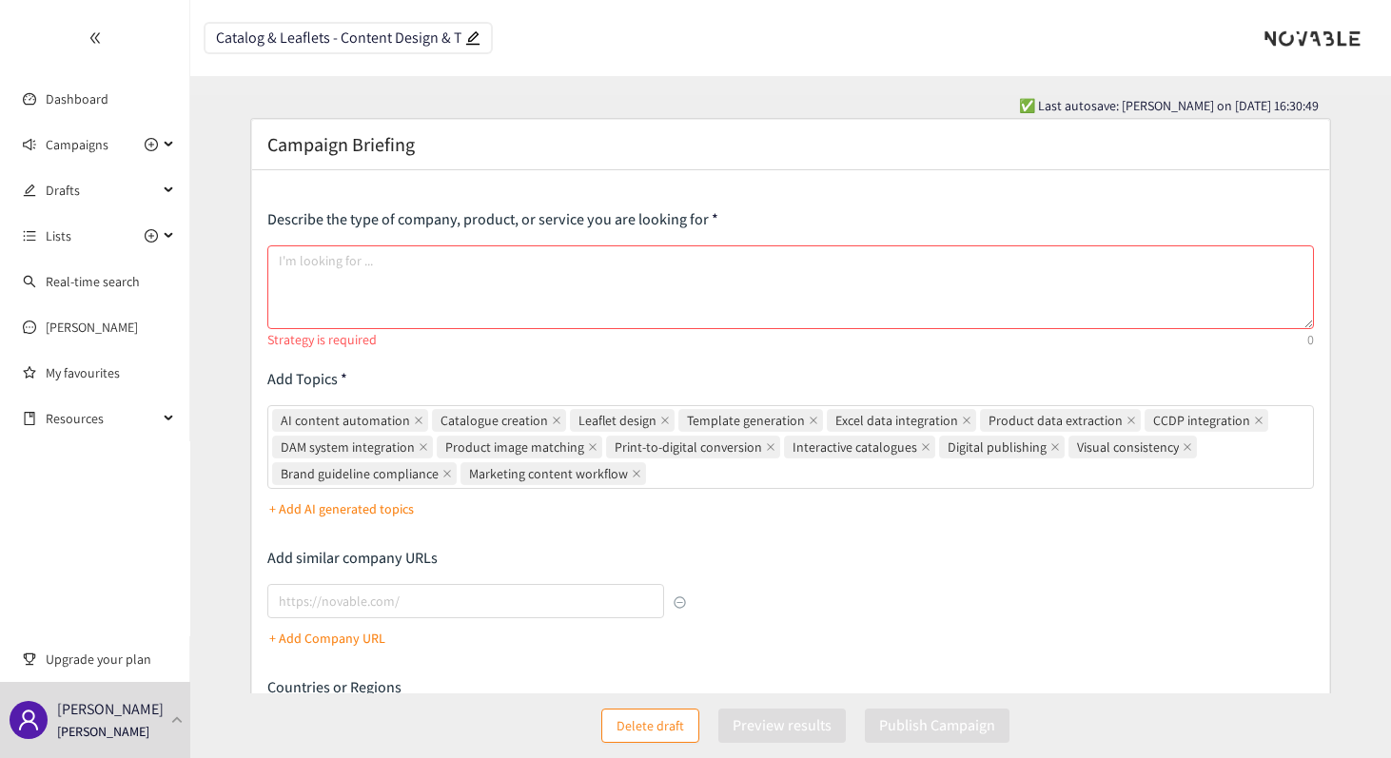
click at [440, 163] on div "Campaign Briefing Describe the type of company, product, or service you are loo…" at bounding box center [790, 523] width 1079 height 809
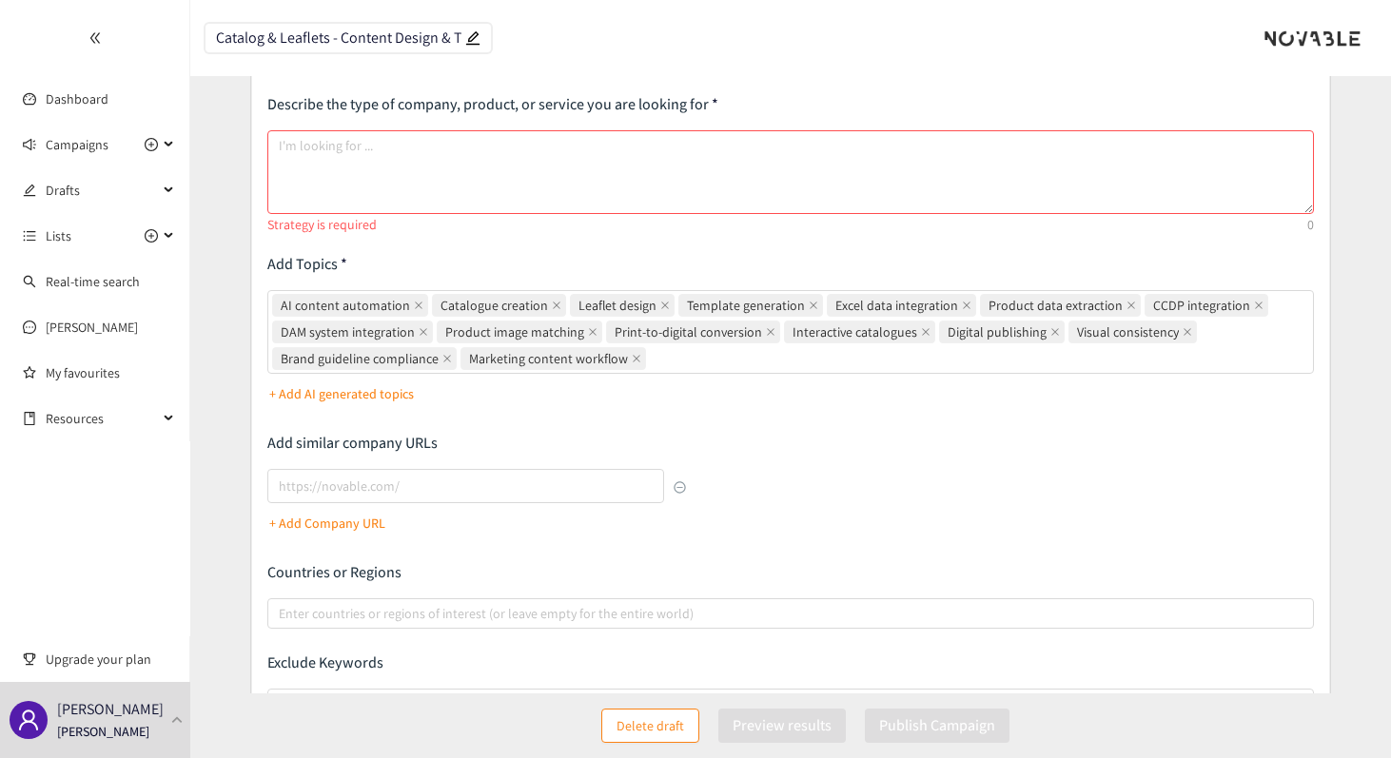
scroll to position [118, 0]
click at [440, 163] on textarea at bounding box center [790, 169] width 1046 height 84
paste textarea "We are looking for an AI-based solution to create, modify, and automate the pro…"
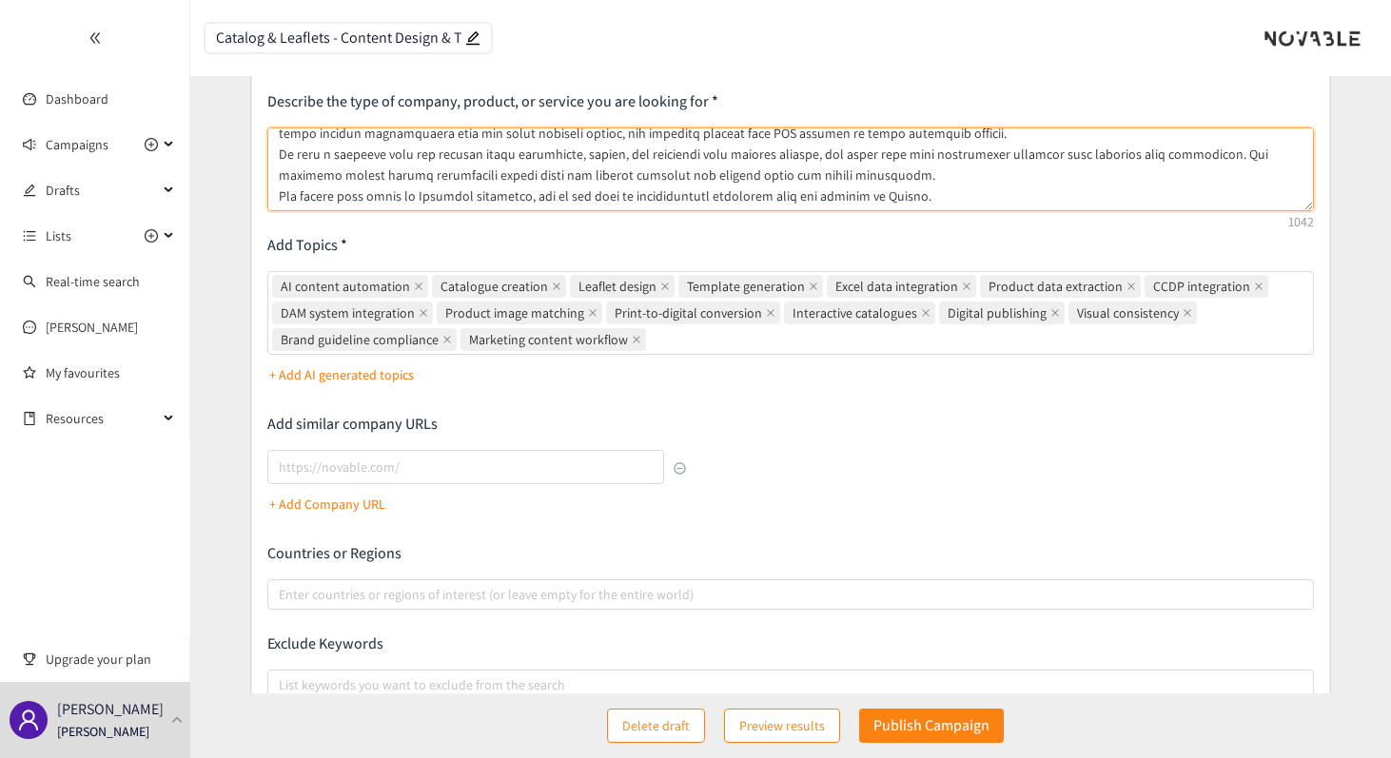
scroll to position [72, 0]
type textarea "We are looking for an AI-based solution to create, modify, and automate the pro…"
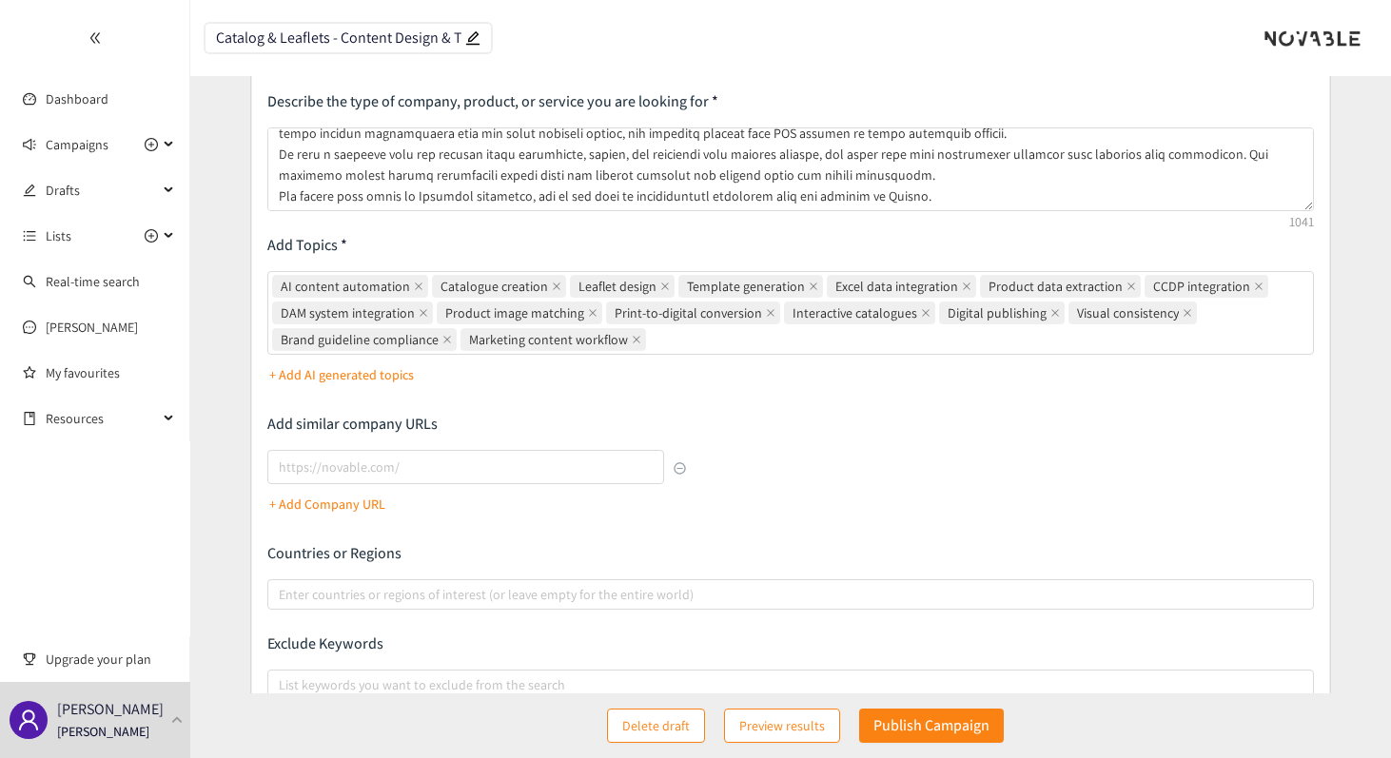
click at [443, 239] on p "Add Topics" at bounding box center [790, 245] width 1046 height 21
click at [63, 135] on span "Campaigns" at bounding box center [77, 145] width 63 height 38
click at [79, 227] on link "Marketing Material" at bounding box center [98, 235] width 105 height 17
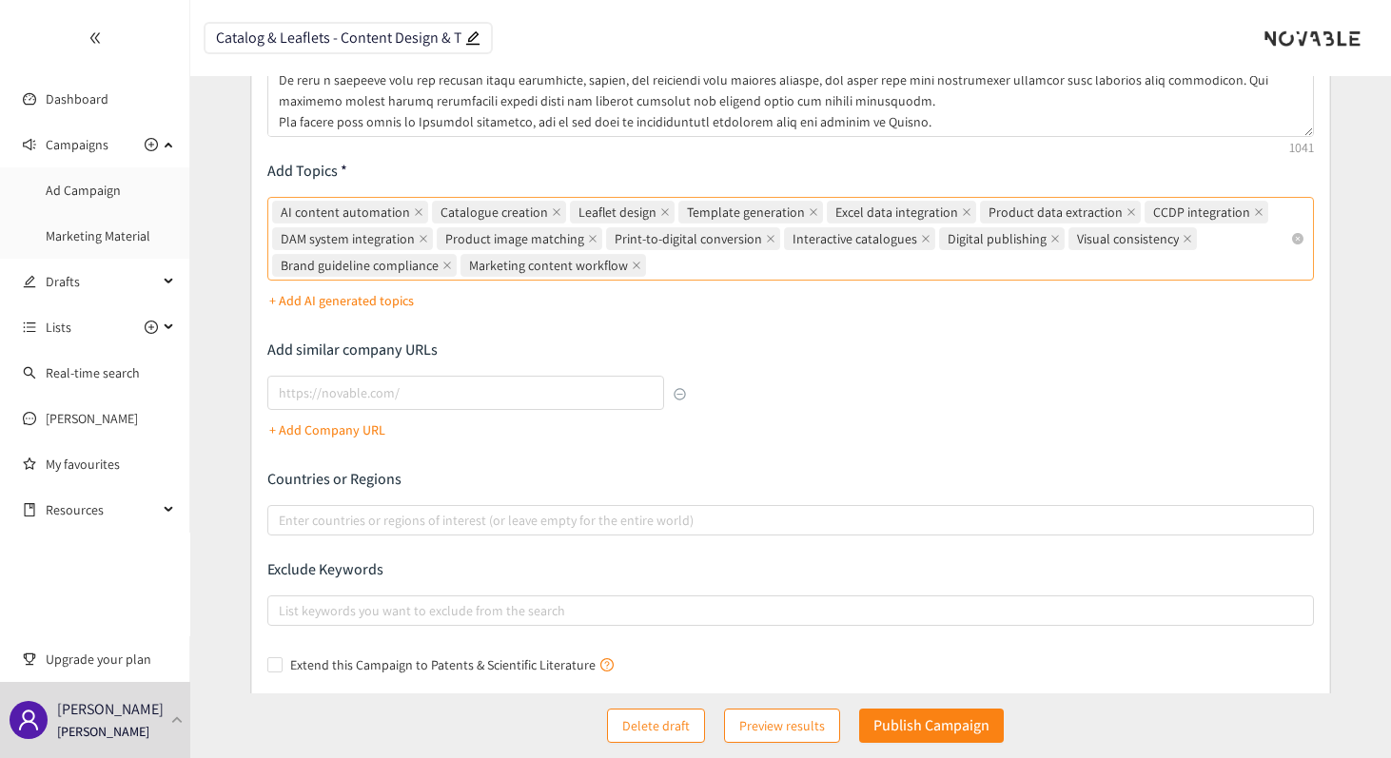
scroll to position [196, 0]
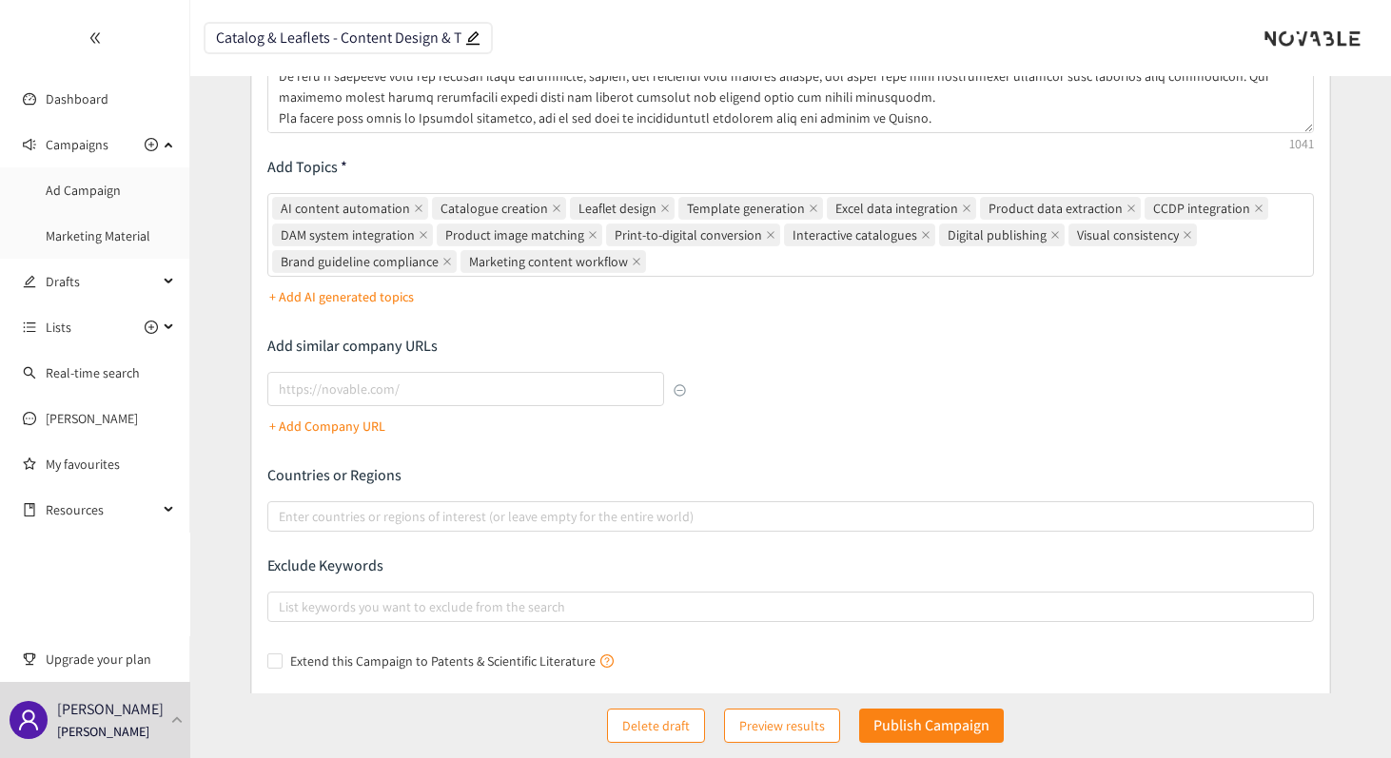
click at [529, 435] on div "+ Add Company URL" at bounding box center [476, 406] width 419 height 69
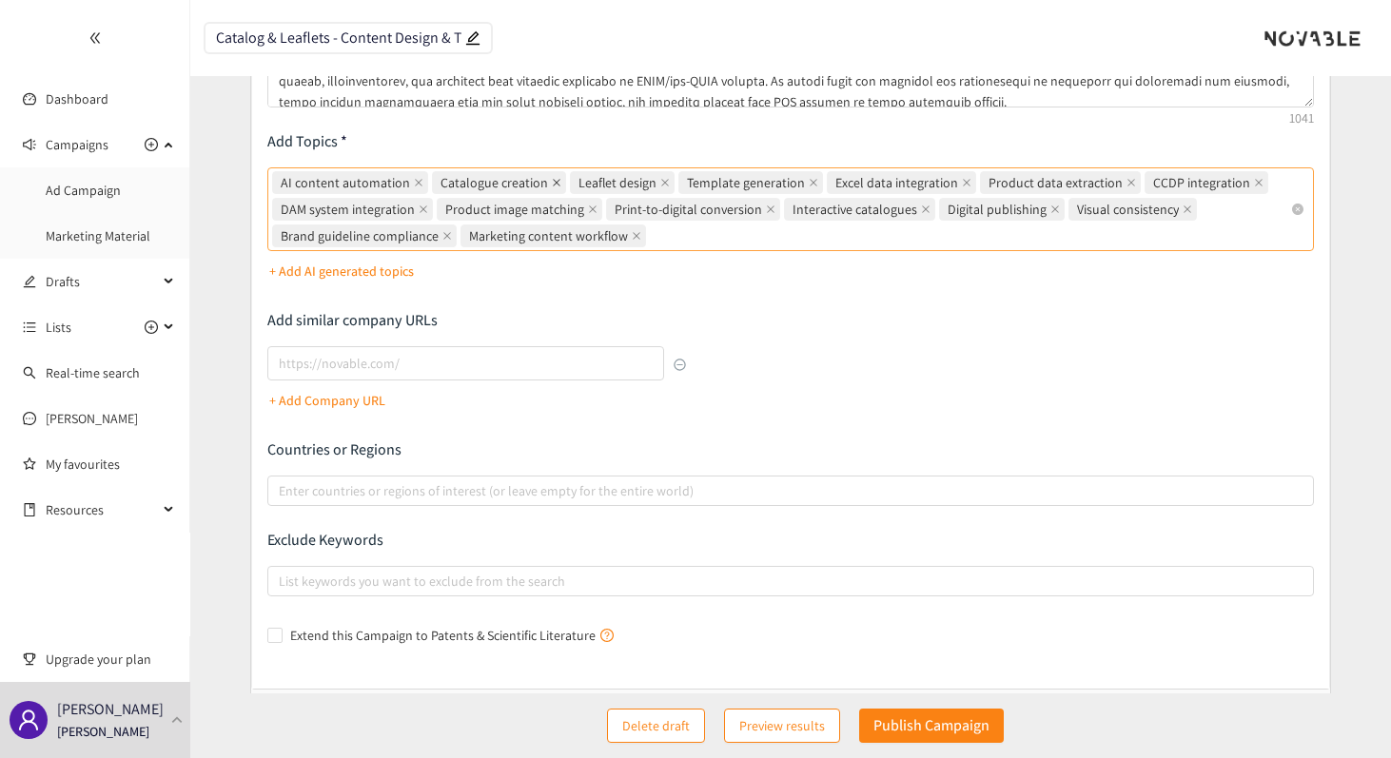
scroll to position [223, 0]
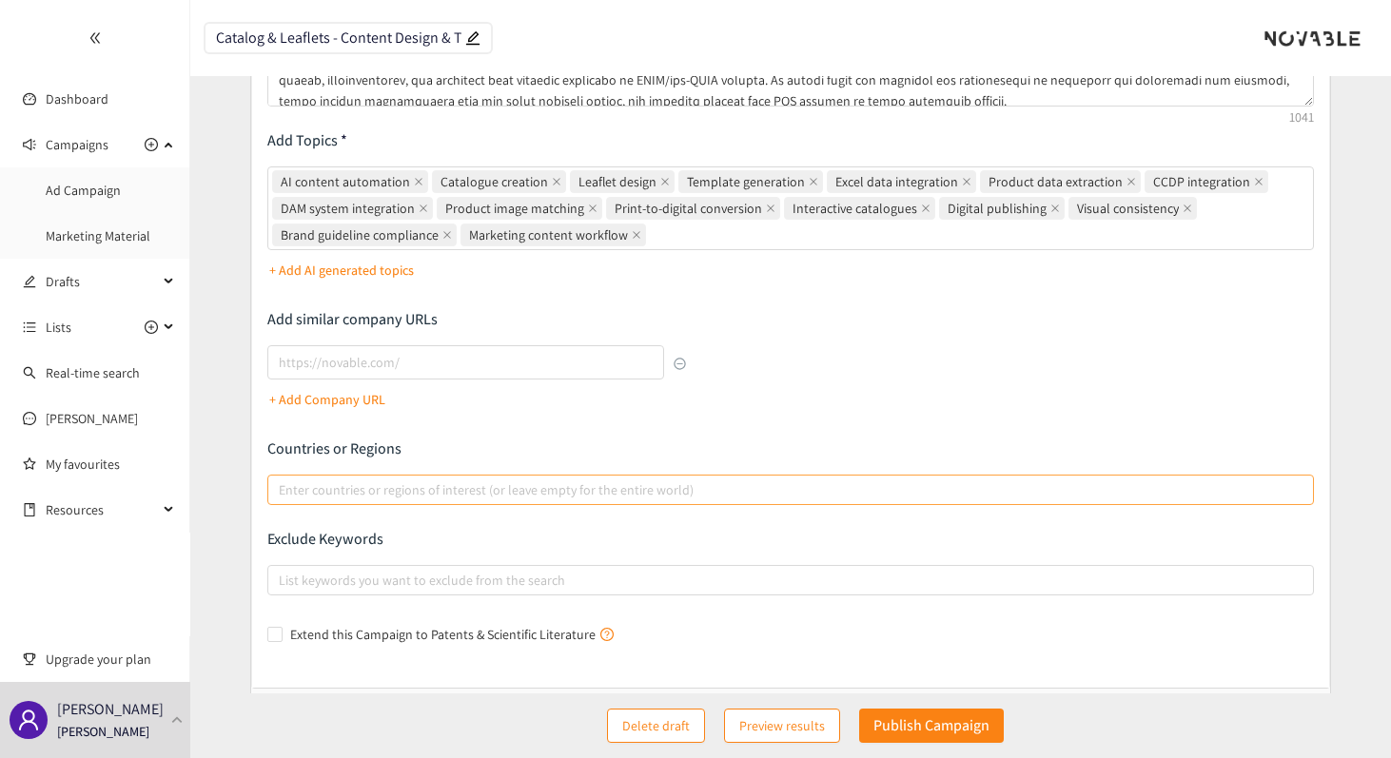
click at [472, 495] on div at bounding box center [781, 490] width 1018 height 23
click at [283, 495] on input "Enter countries or regions of interest (or leave empty for the entire world)" at bounding box center [281, 490] width 4 height 23
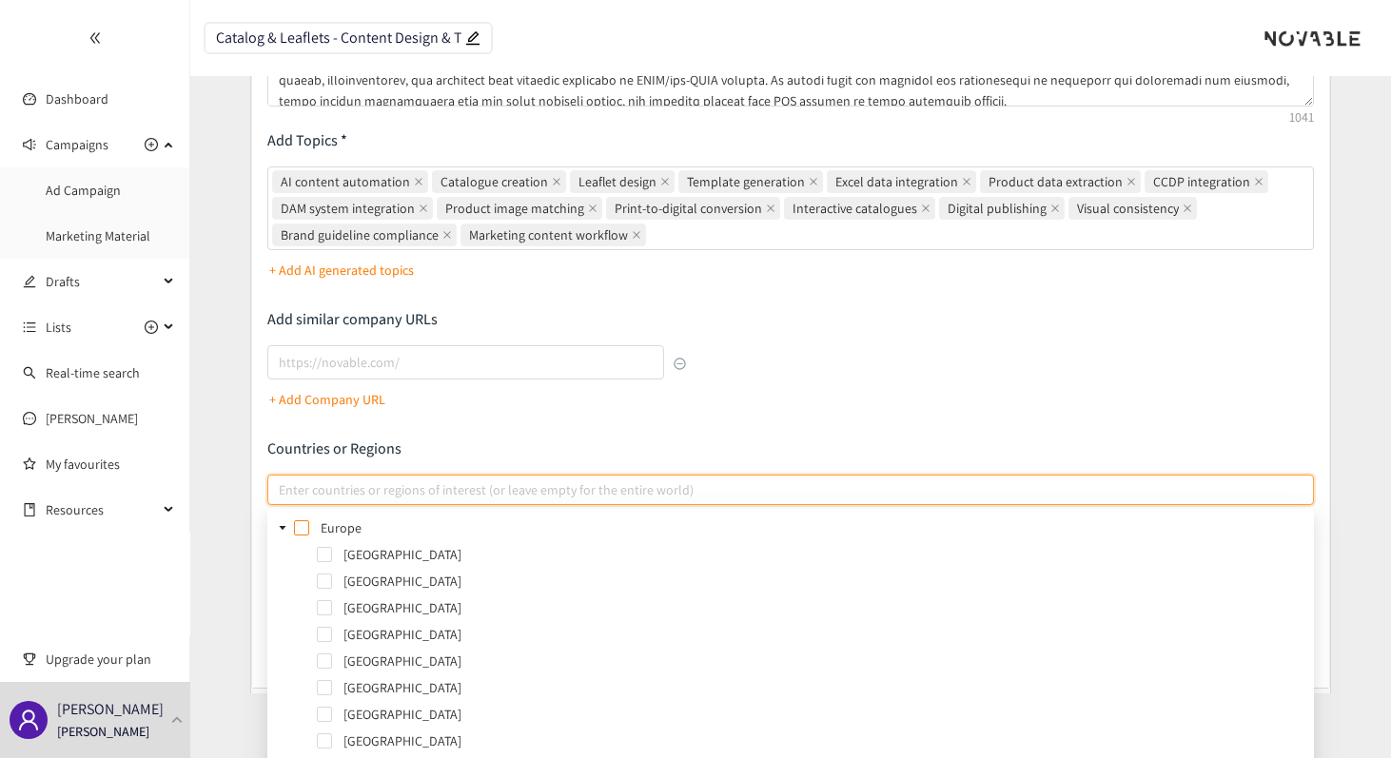
click at [301, 524] on span at bounding box center [301, 527] width 15 height 15
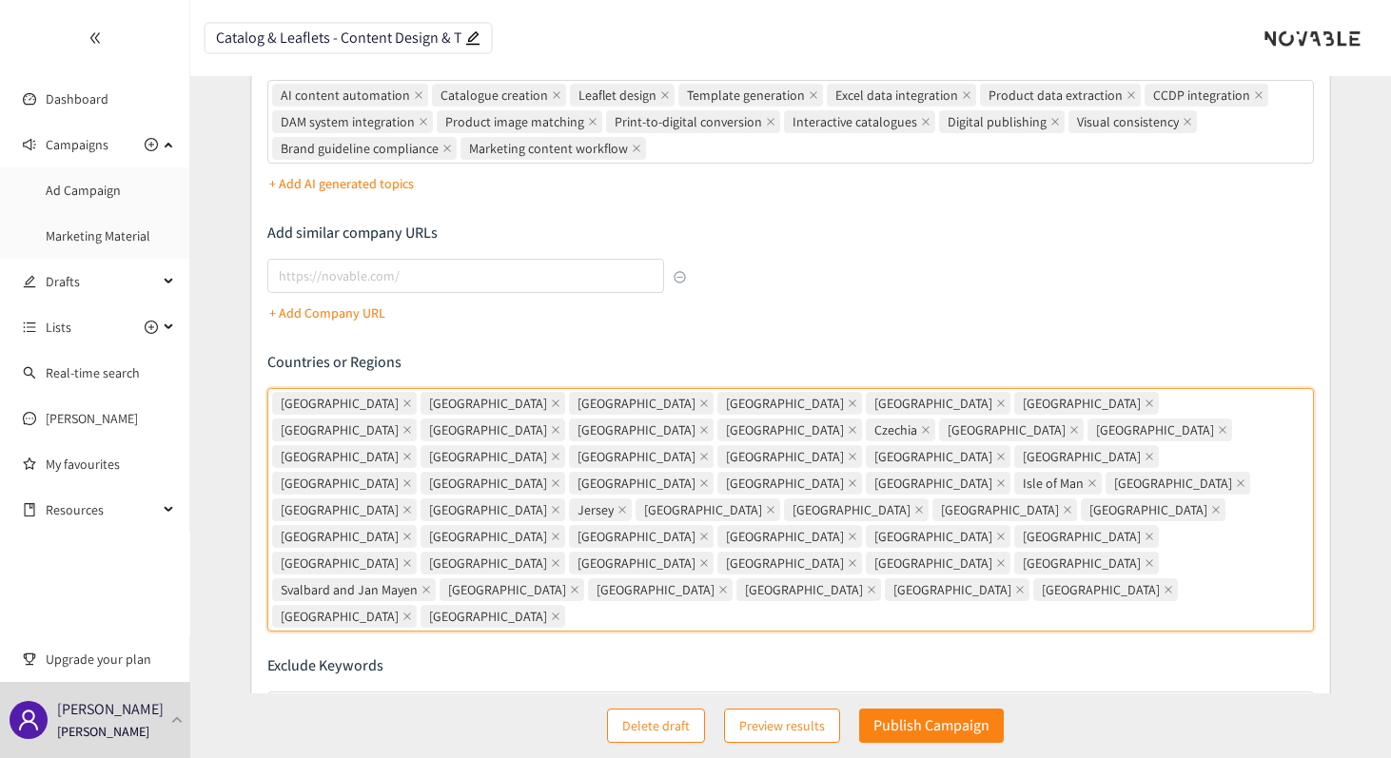
scroll to position [427, 0]
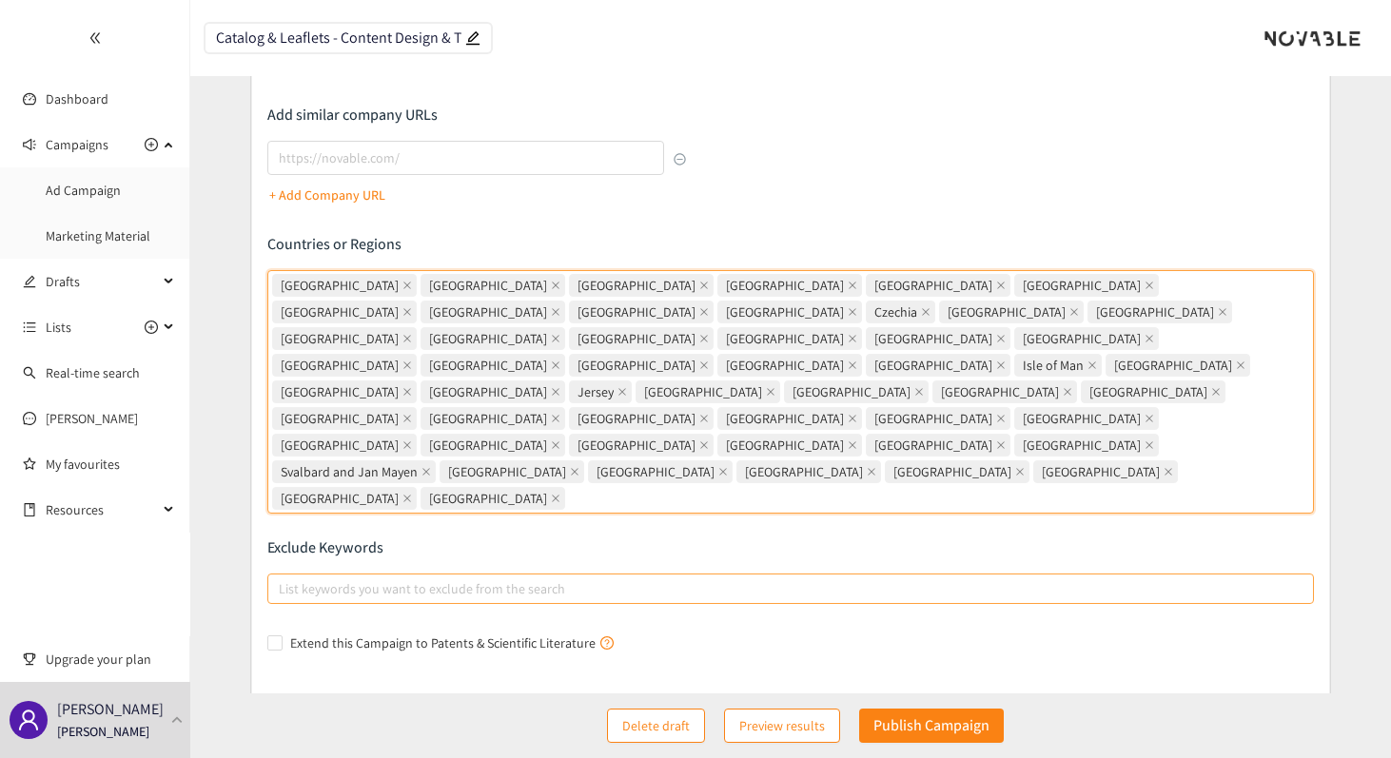
click at [564, 577] on div at bounding box center [781, 588] width 1018 height 23
click at [283, 577] on input "List keywords you want to exclude from the search" at bounding box center [281, 588] width 4 height 23
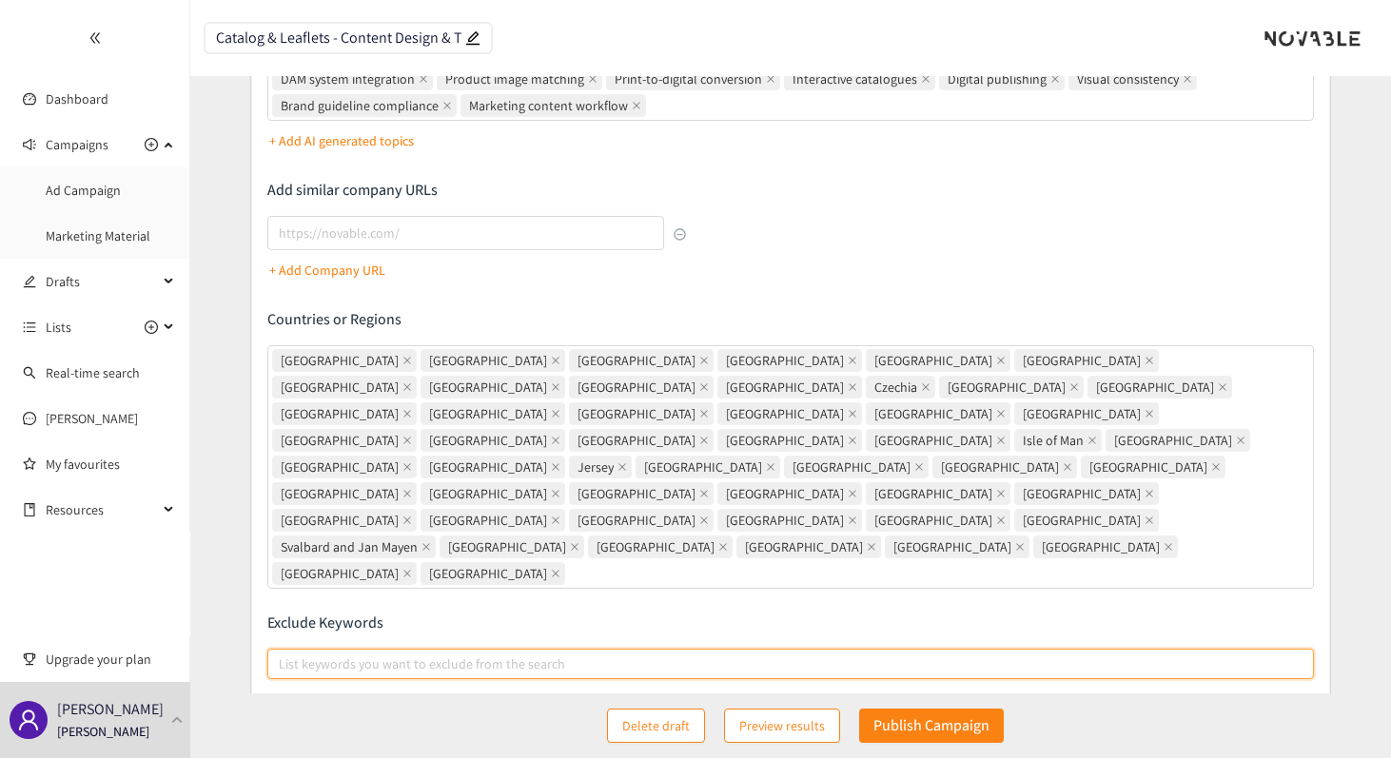
scroll to position [351, 0]
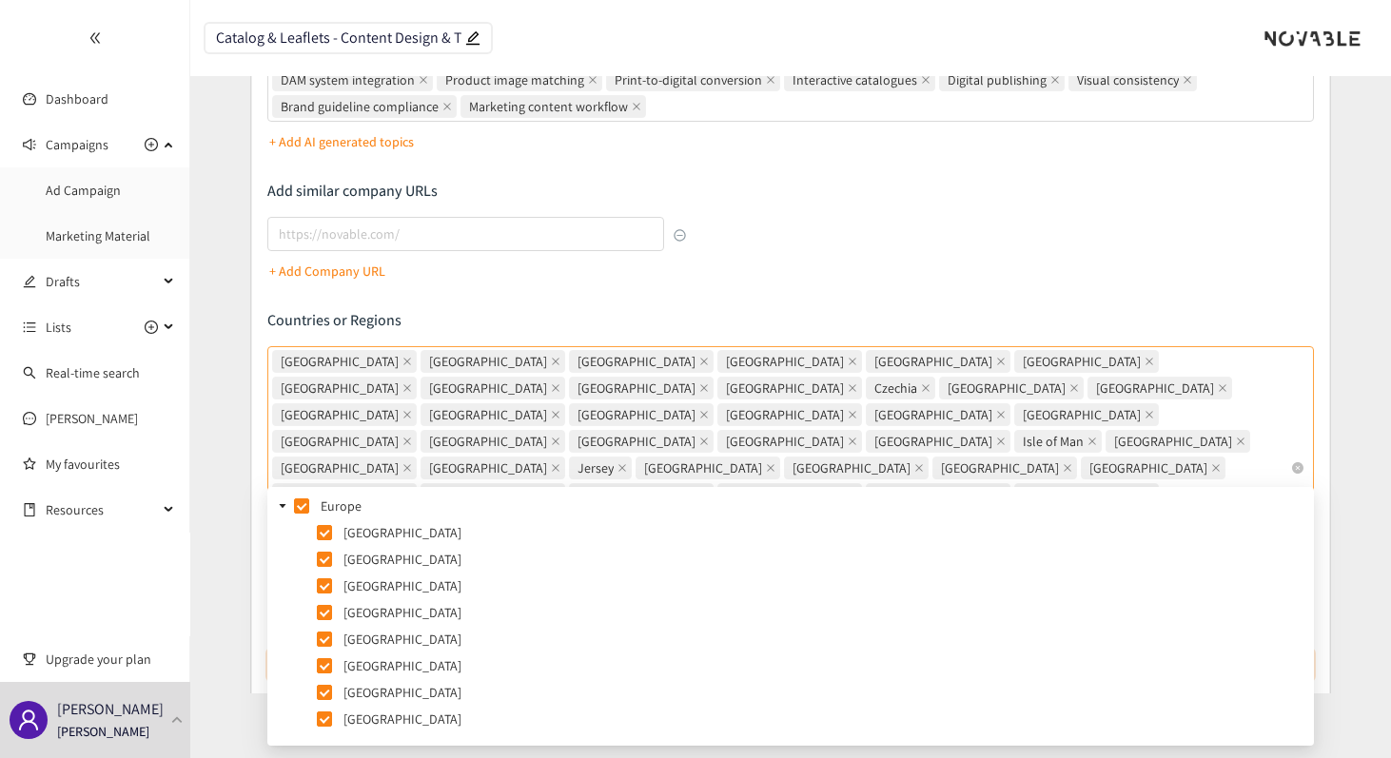
click at [782, 465] on div "[GEOGRAPHIC_DATA] [GEOGRAPHIC_DATA] [GEOGRAPHIC_DATA] [GEOGRAPHIC_DATA] [GEOGRA…" at bounding box center [781, 468] width 1018 height 240
click at [573, 563] on input "[GEOGRAPHIC_DATA] [GEOGRAPHIC_DATA] [GEOGRAPHIC_DATA] [GEOGRAPHIC_DATA] [GEOGRA…" at bounding box center [571, 574] width 4 height 23
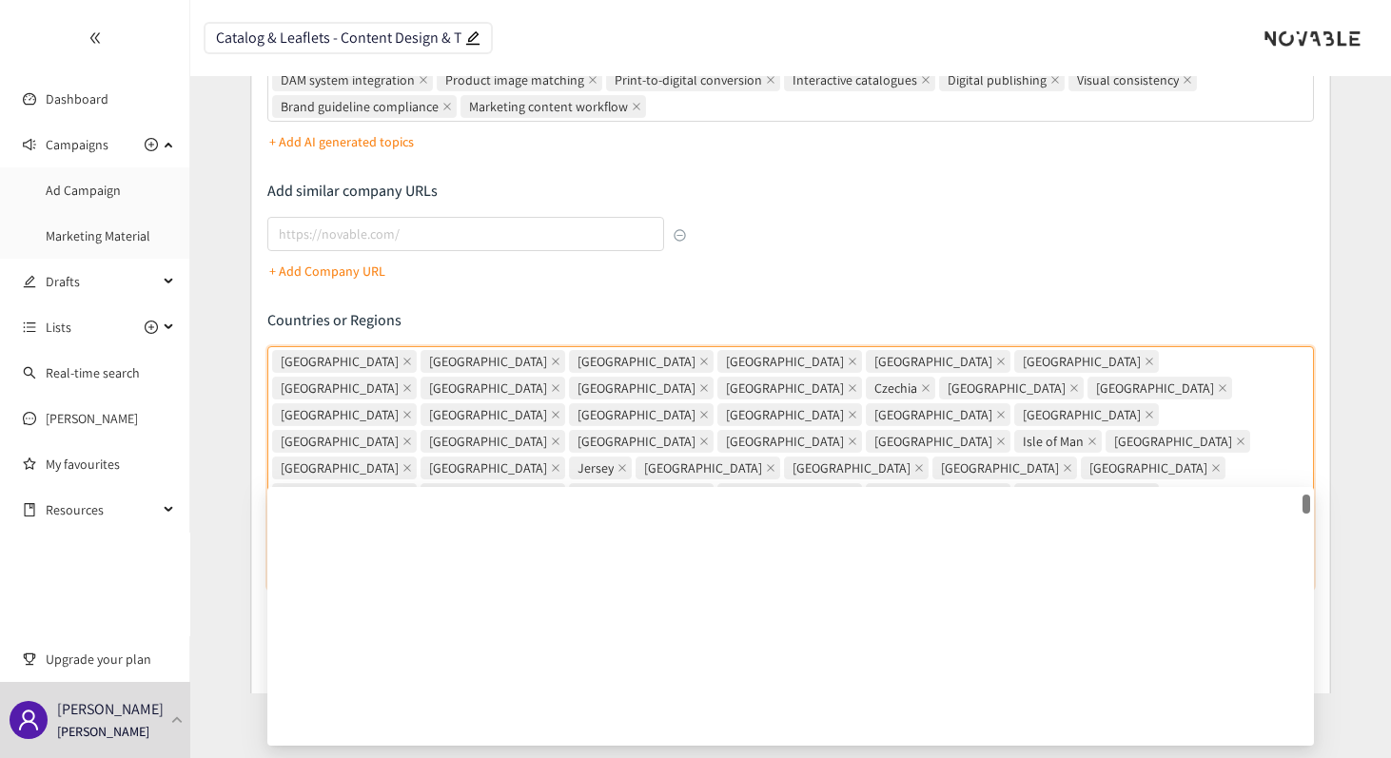
scroll to position [0, 0]
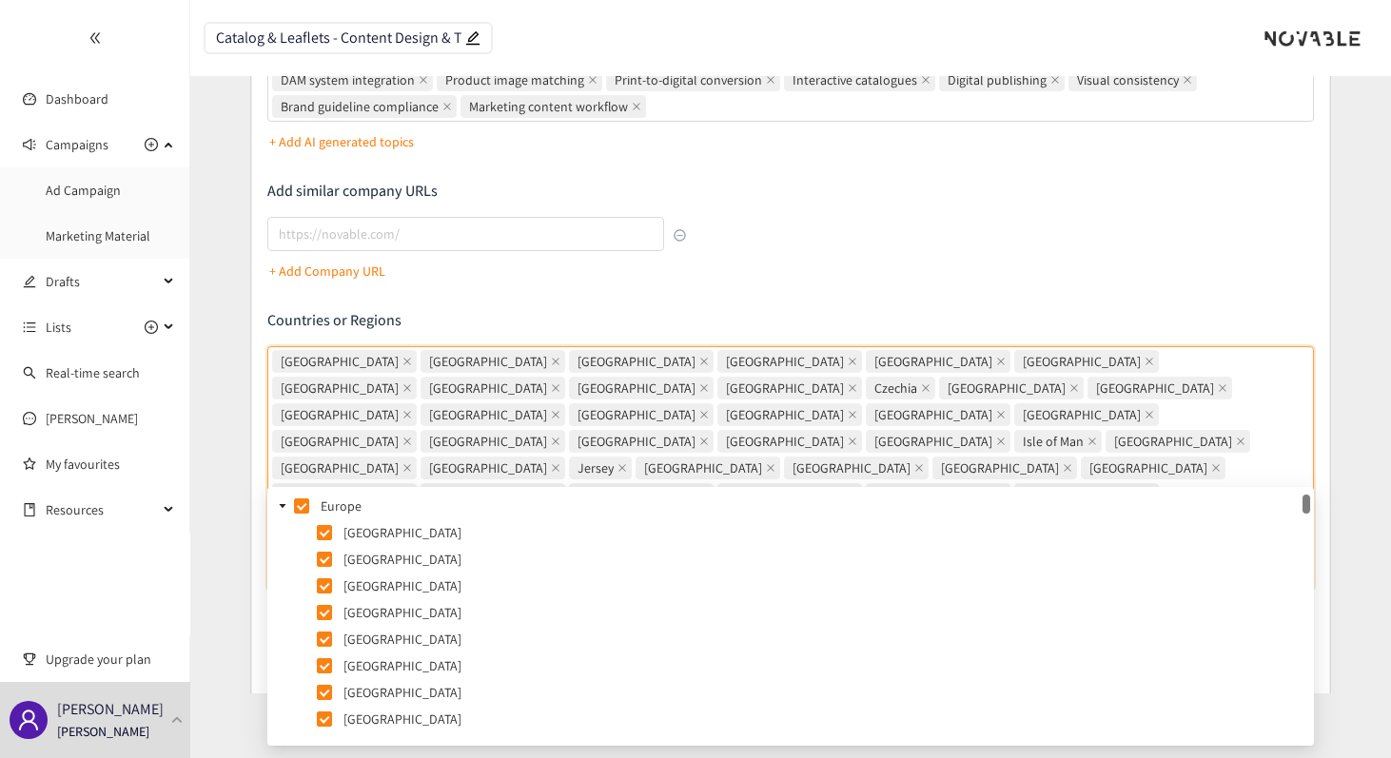
click at [285, 509] on icon "caret-down" at bounding box center [283, 506] width 10 height 10
click at [283, 527] on span at bounding box center [282, 532] width 23 height 23
click at [282, 557] on icon "caret-down" at bounding box center [283, 559] width 7 height 4
click at [284, 586] on icon "caret-down" at bounding box center [283, 586] width 7 height 4
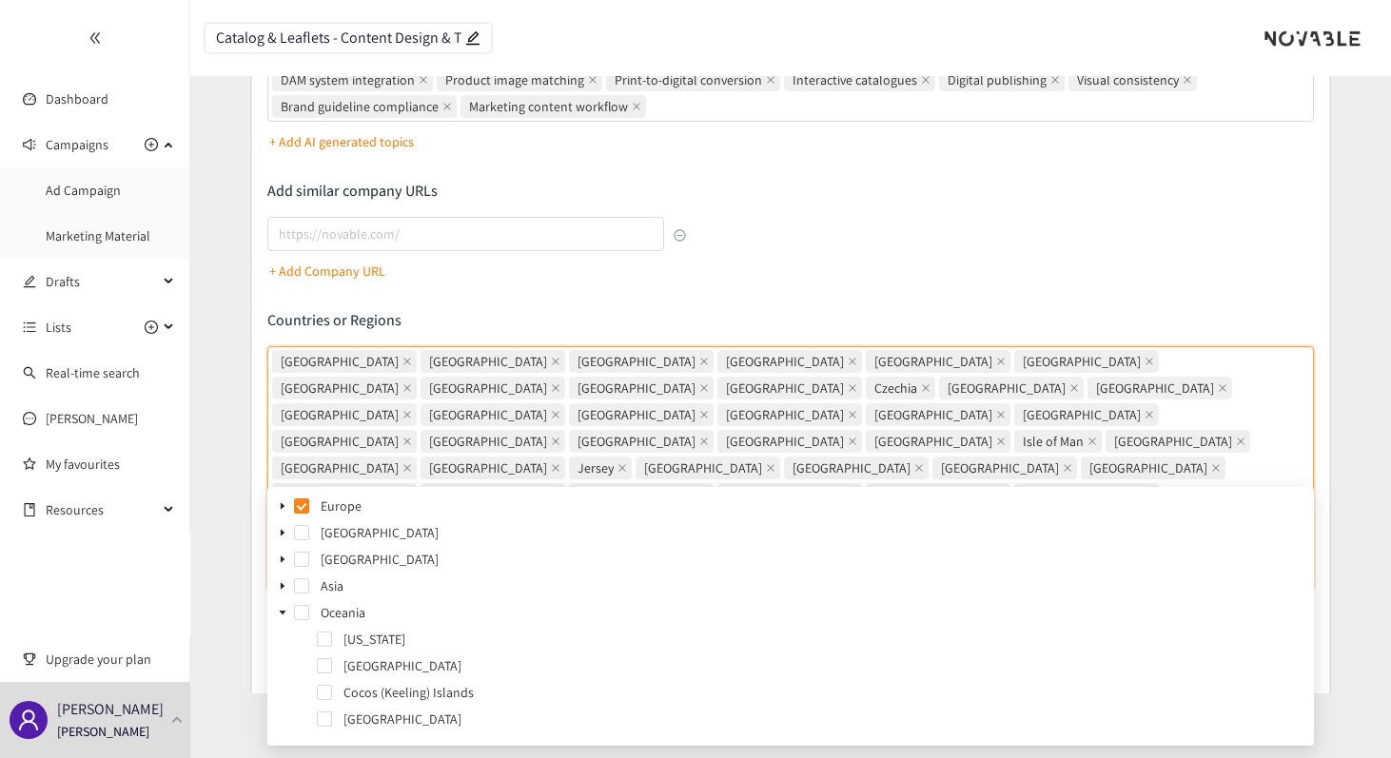
click at [281, 617] on span at bounding box center [282, 612] width 23 height 23
click at [282, 639] on icon "caret-down" at bounding box center [283, 639] width 7 height 4
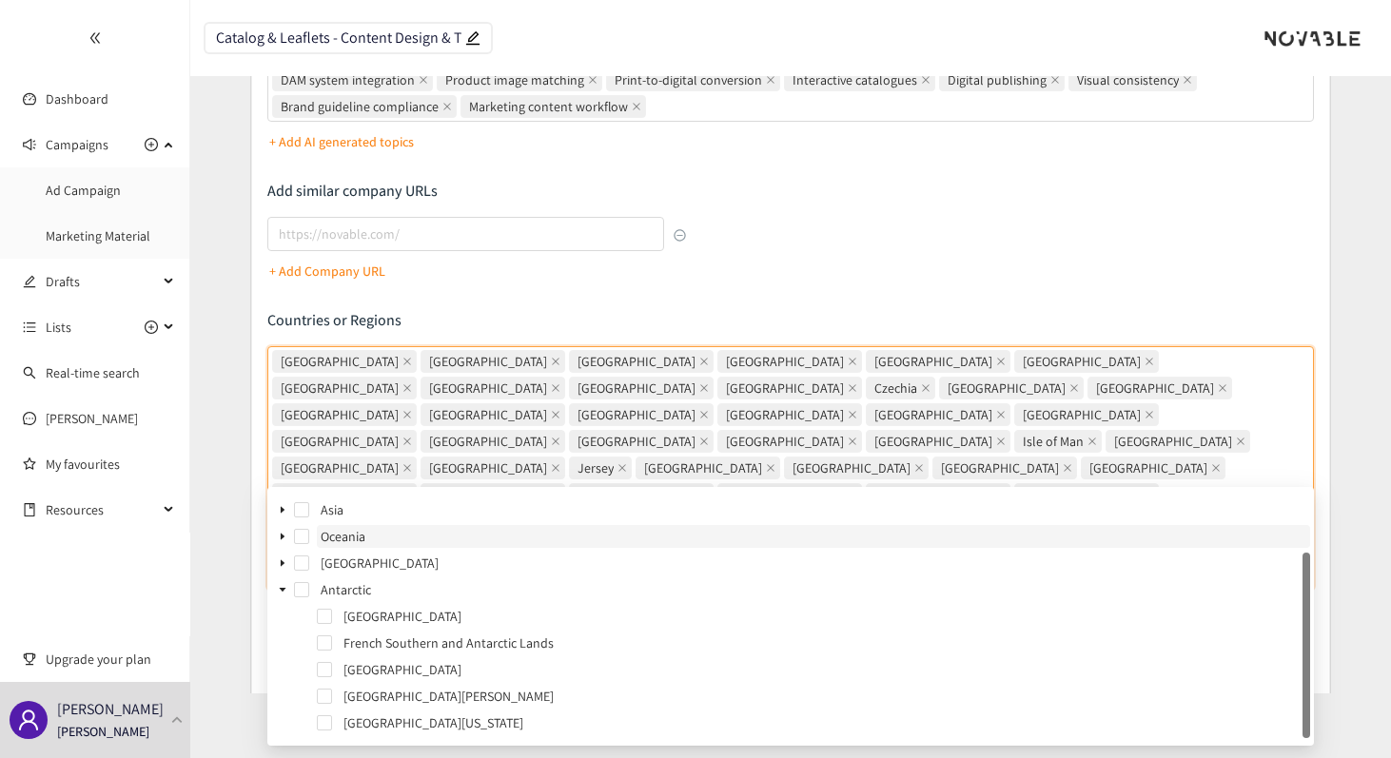
scroll to position [76, 0]
click at [285, 592] on icon "caret-down" at bounding box center [283, 590] width 10 height 10
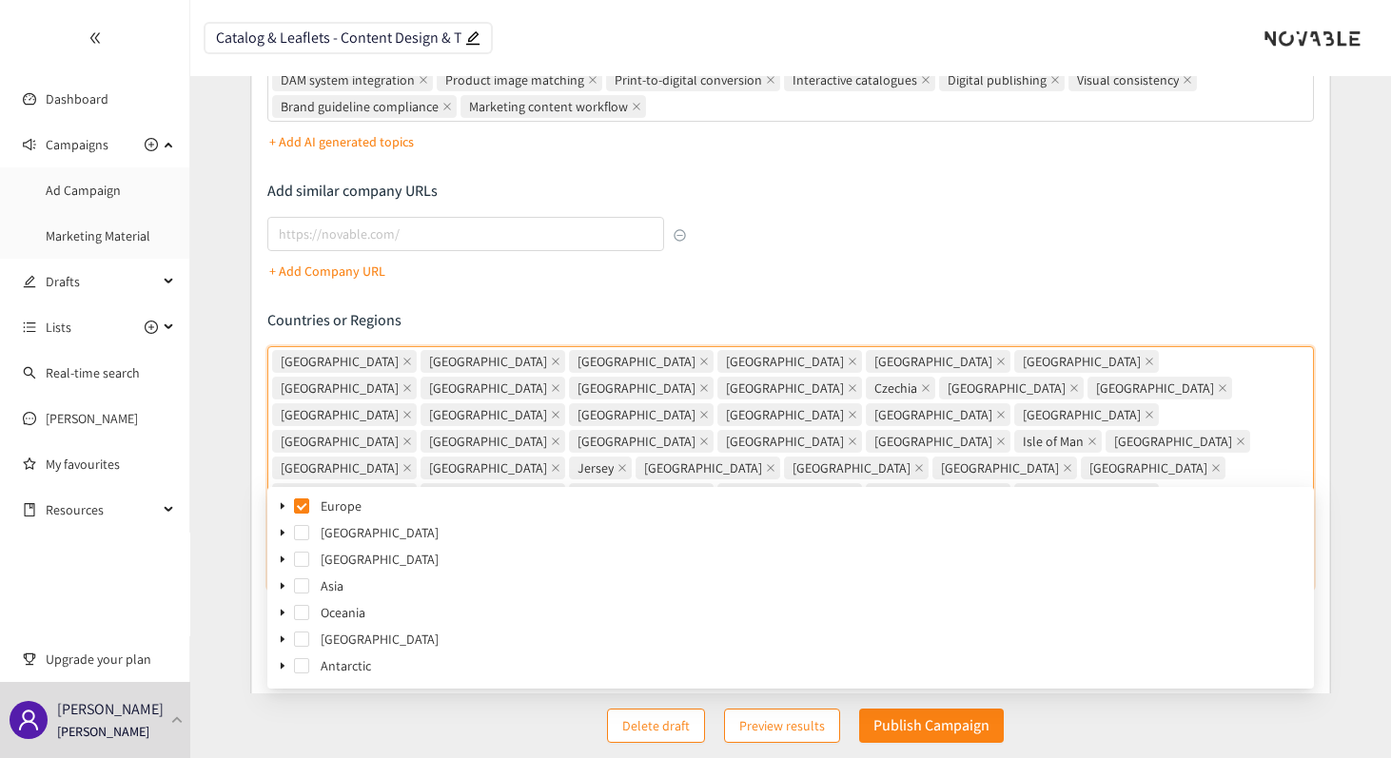
scroll to position [427, 0]
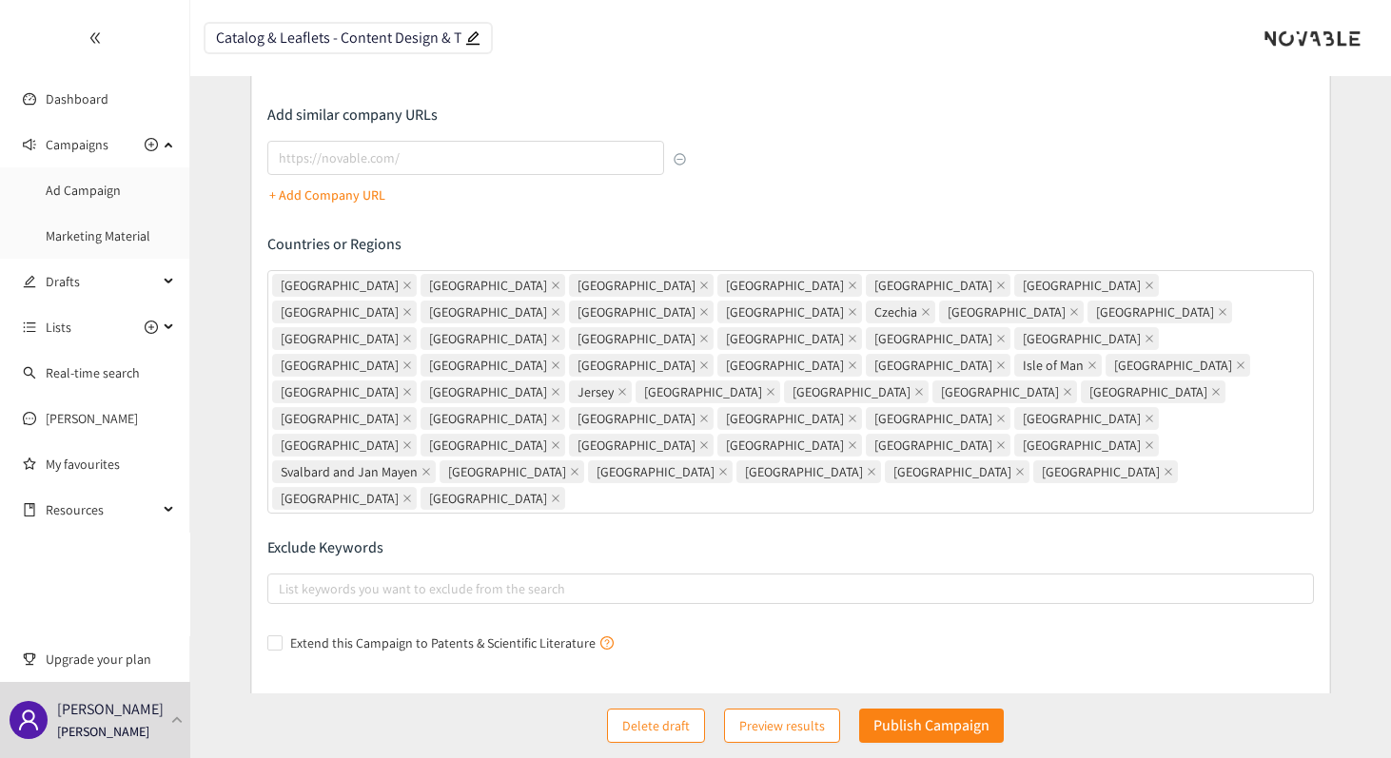
click at [437, 210] on div "Describe the type of company, product, or service you are looking for Add Topic…" at bounding box center [790, 220] width 1046 height 876
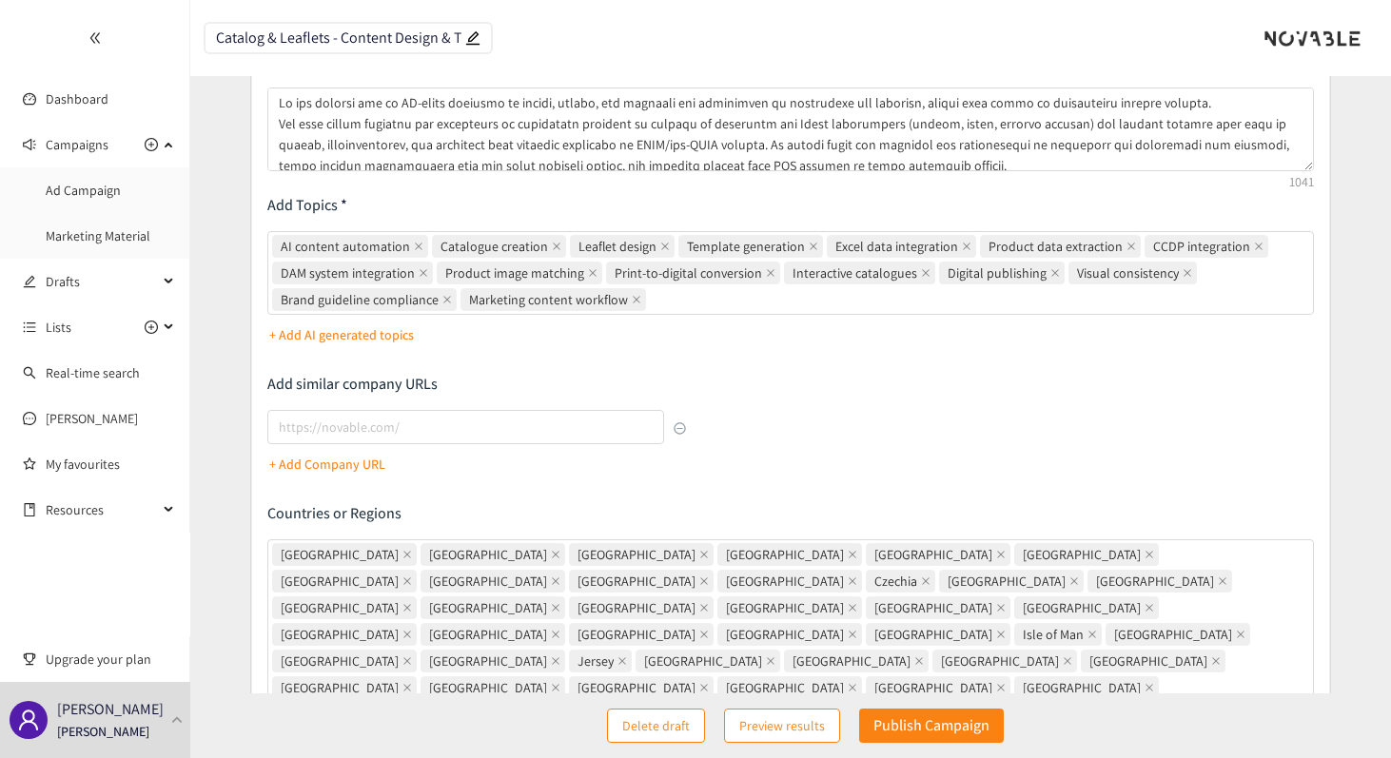
scroll to position [151, 0]
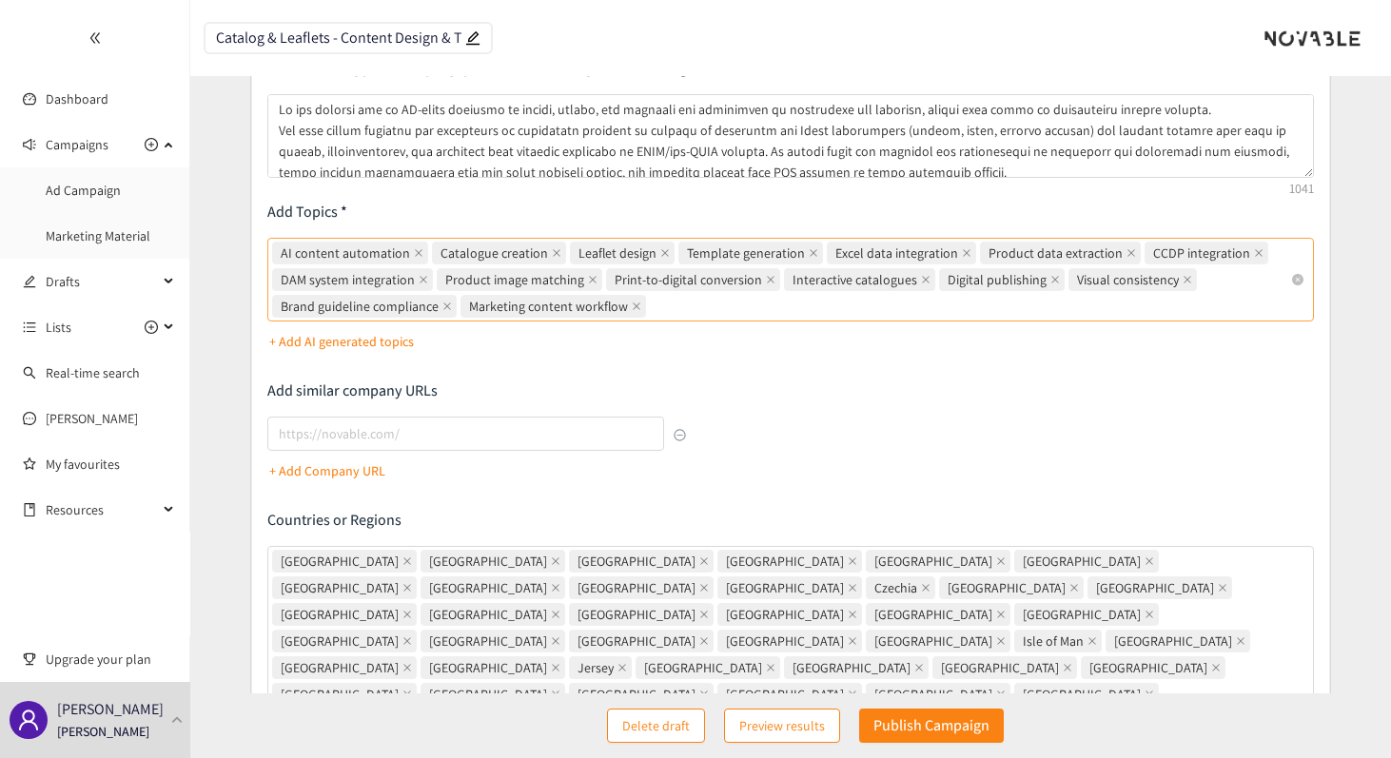
click at [737, 305] on div "AI content automation Catalogue creation Leaflet design Template generation Exc…" at bounding box center [781, 280] width 1018 height 80
click at [654, 305] on input "AI content automation Catalogue creation Leaflet design Template generation Exc…" at bounding box center [652, 306] width 4 height 23
paste input "Automated layout design"
type input "Automated layout design"
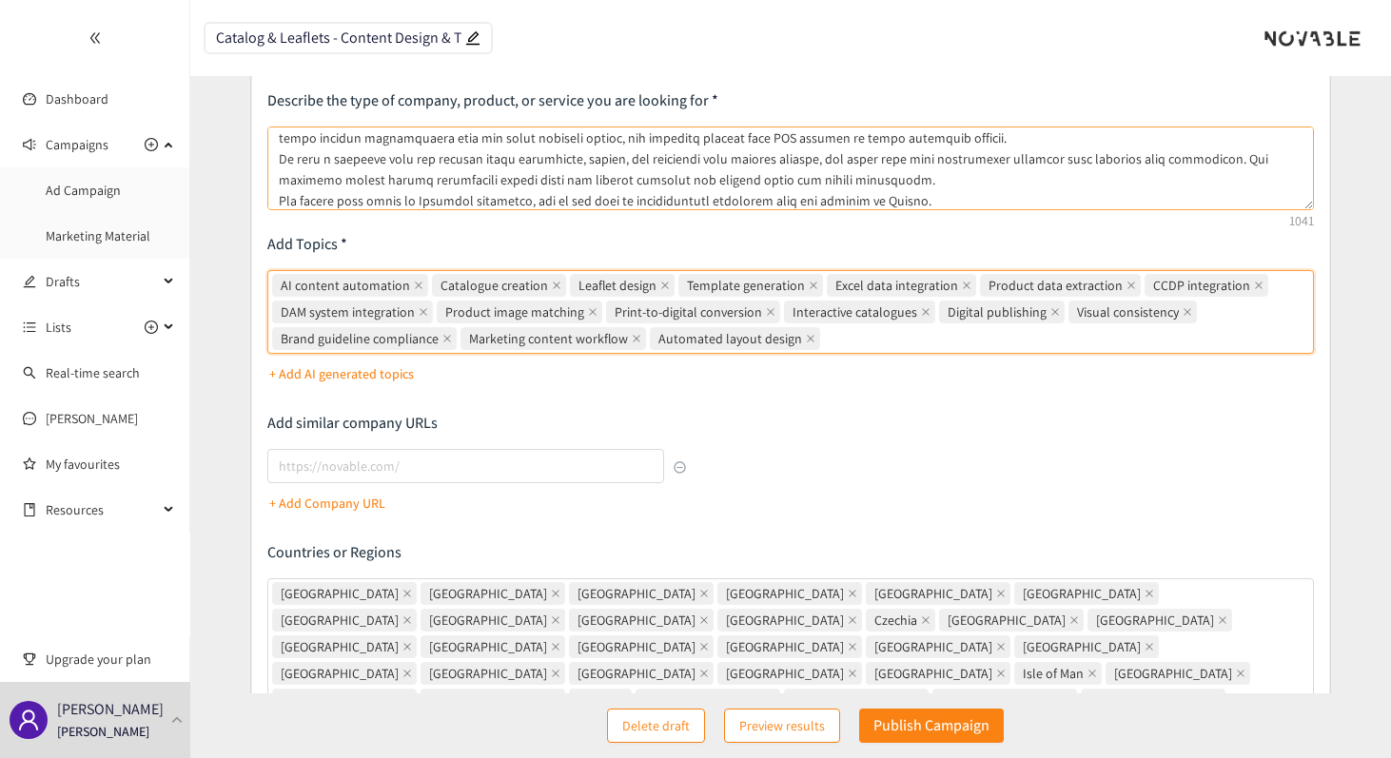
scroll to position [72, 0]
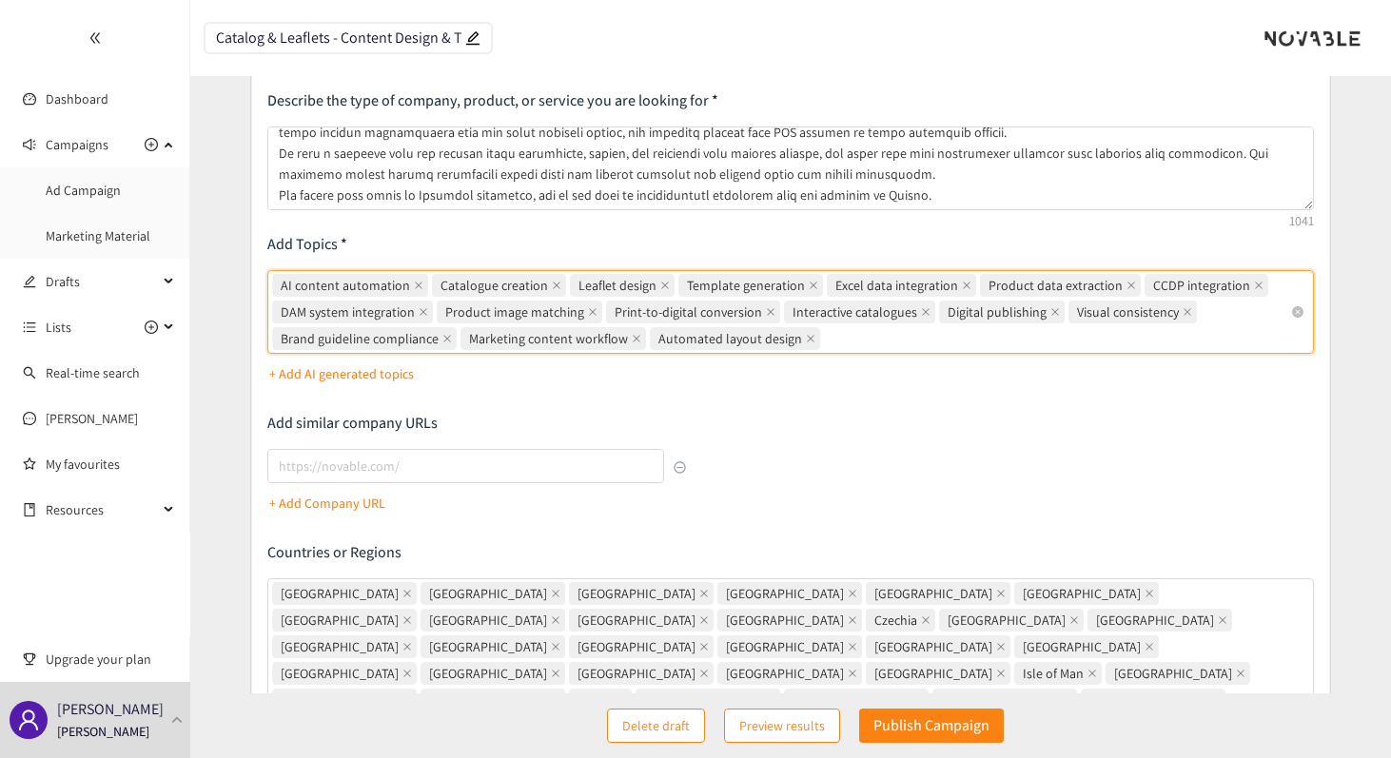
paste input "Content personalization"
type input "Content personalization"
paste input "Cross-channel consistency"
type input "Cross-channel consistency"
click at [1167, 338] on div "AI content automation Catalogue creation Leaflet design Template generation Exc…" at bounding box center [781, 312] width 1018 height 80
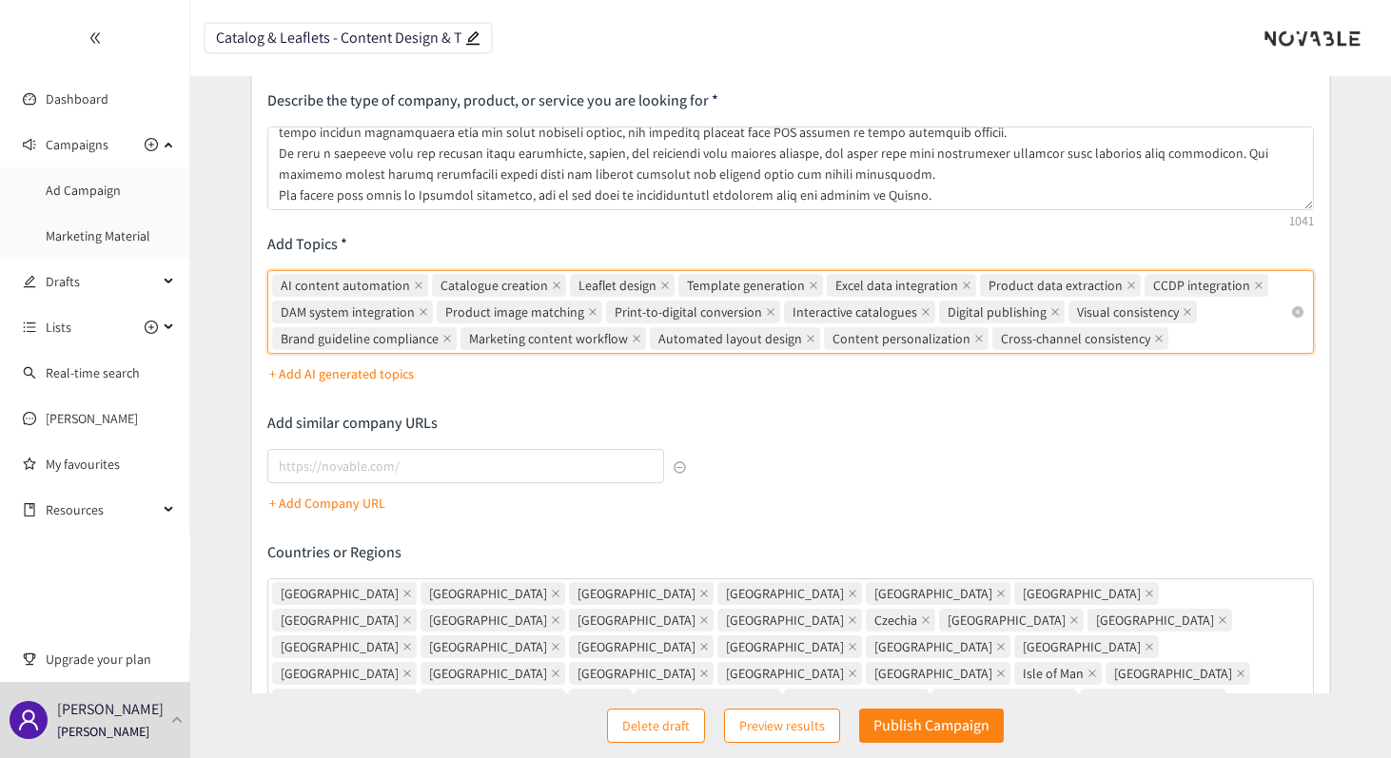
click at [1172, 338] on input "AI content automation, Catalogue creation, Leaflet design, Template generation,…" at bounding box center [1174, 338] width 4 height 23
paste input "Data-driven content production"
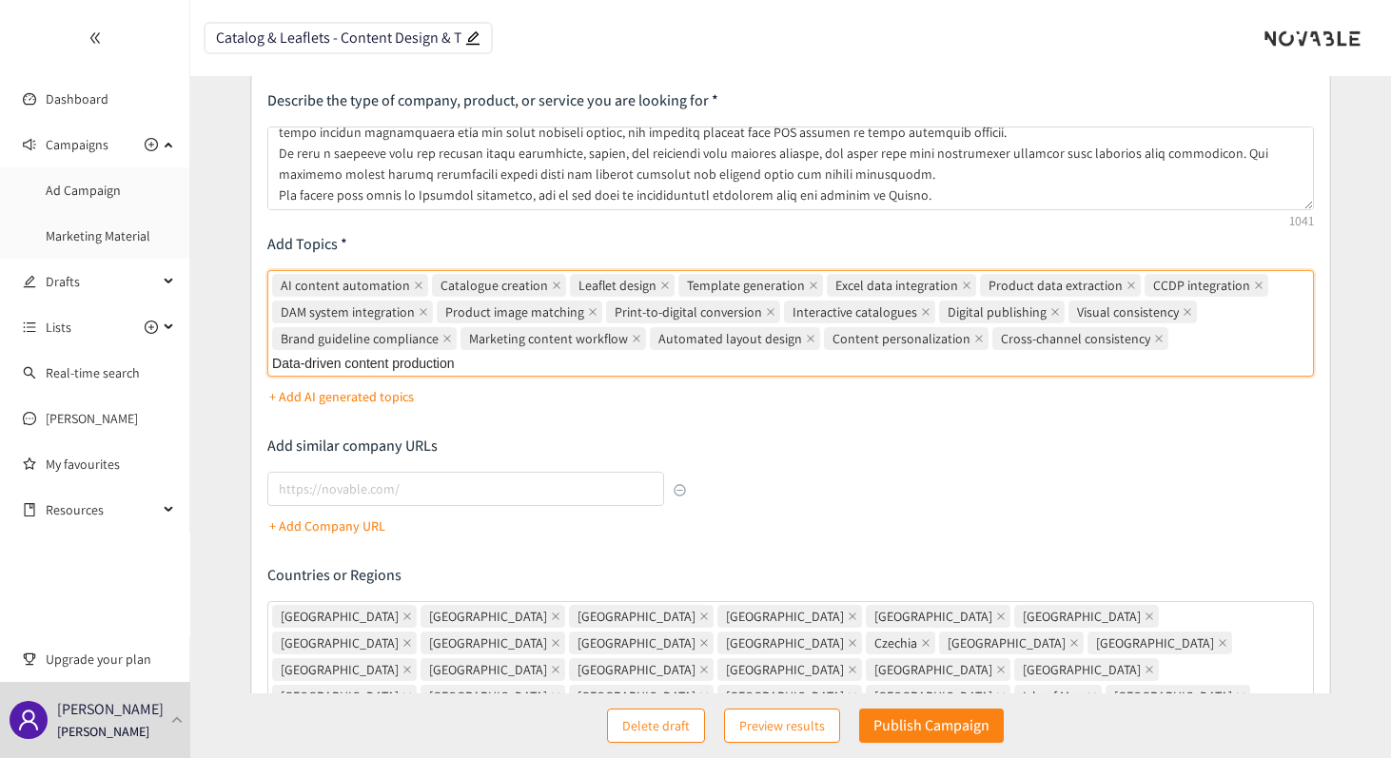
type input "Data-driven content production"
click at [1026, 460] on div "Describe the type of company, product, or service you are looking for Add Topic…" at bounding box center [790, 541] width 1046 height 903
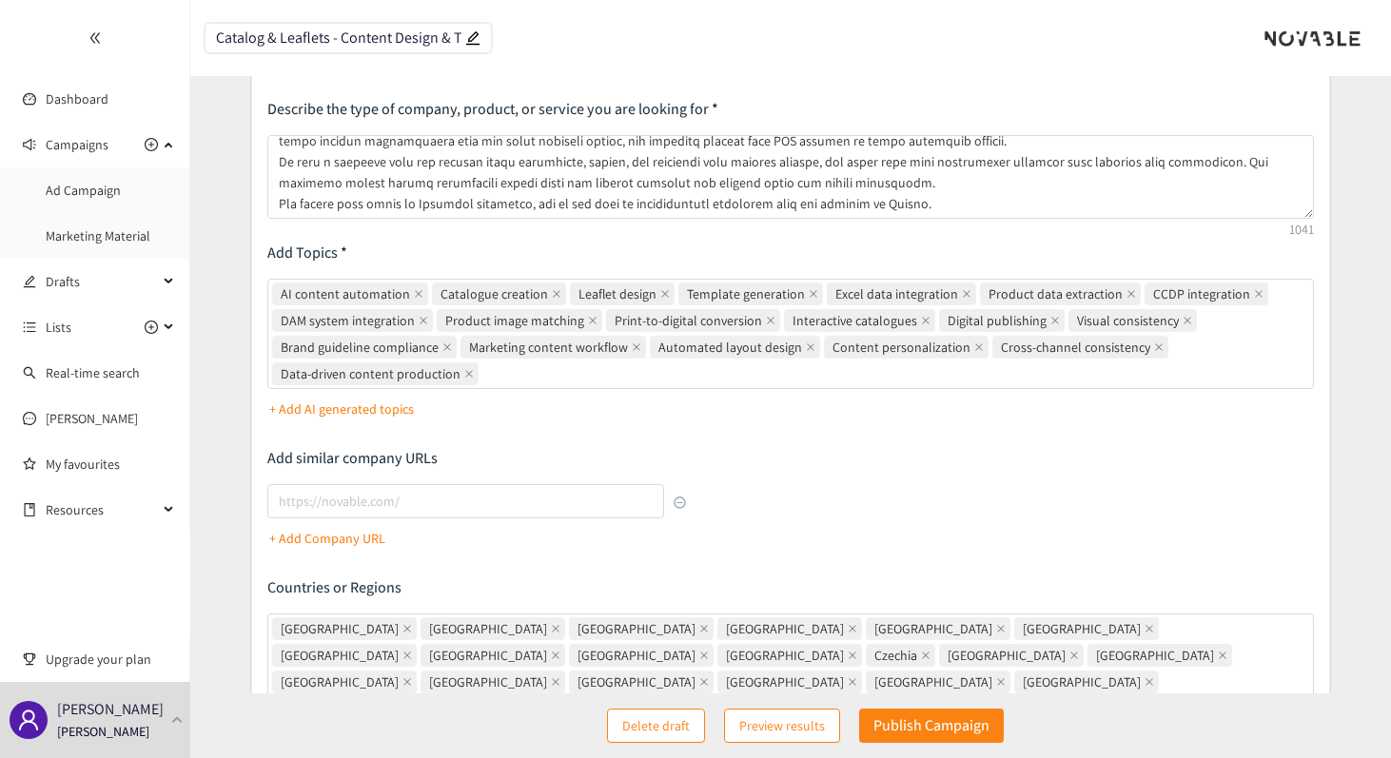
scroll to position [0, 0]
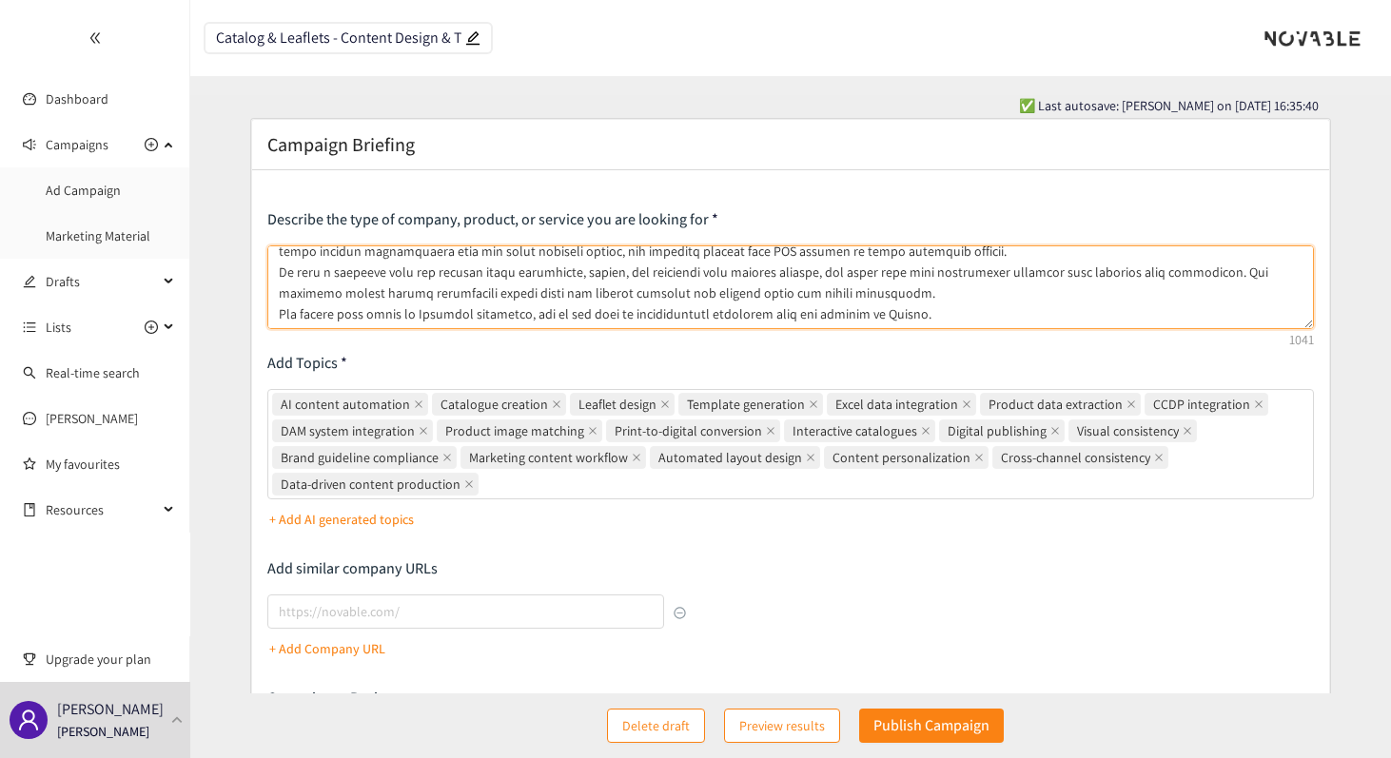
click at [628, 287] on textarea at bounding box center [790, 287] width 1046 height 84
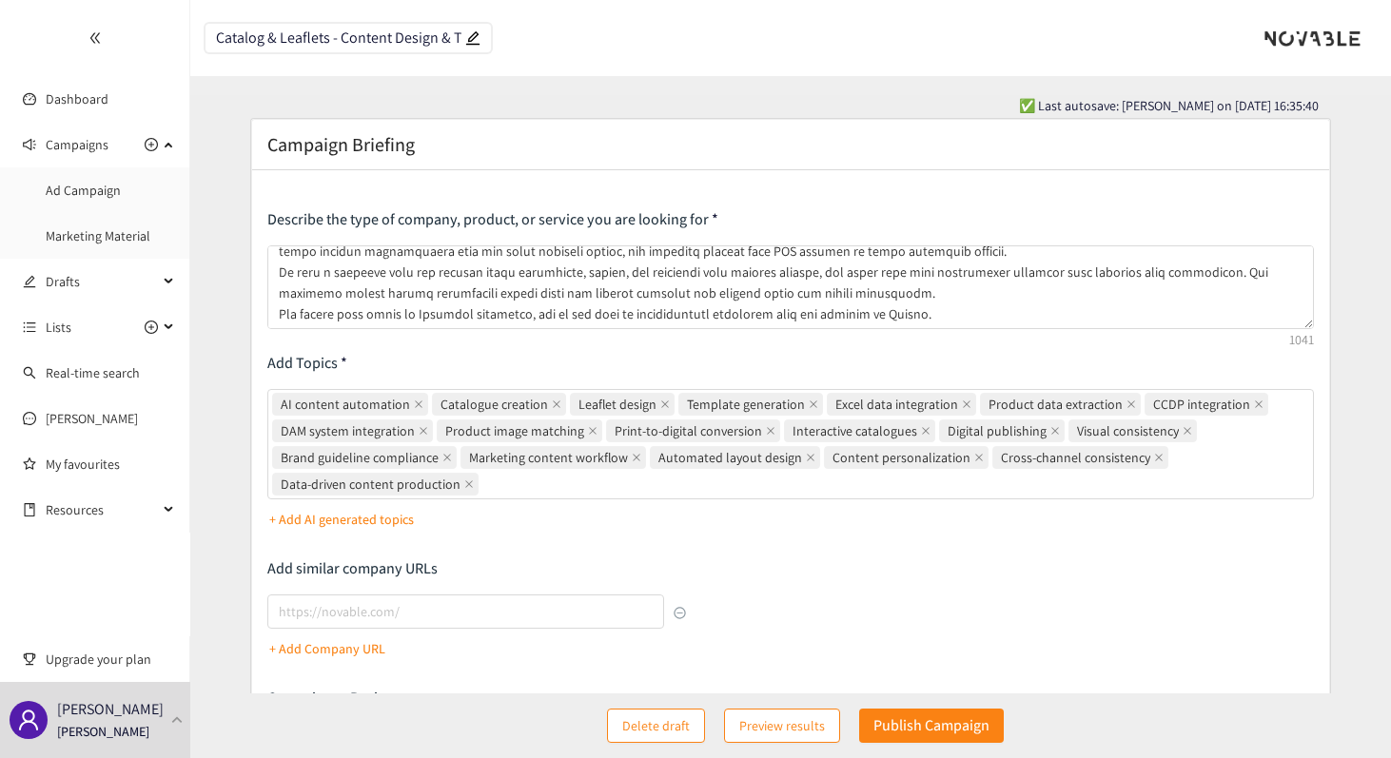
click at [793, 380] on div "Describe the type of company, product, or service you are looking for Add Topic…" at bounding box center [790, 660] width 1046 height 903
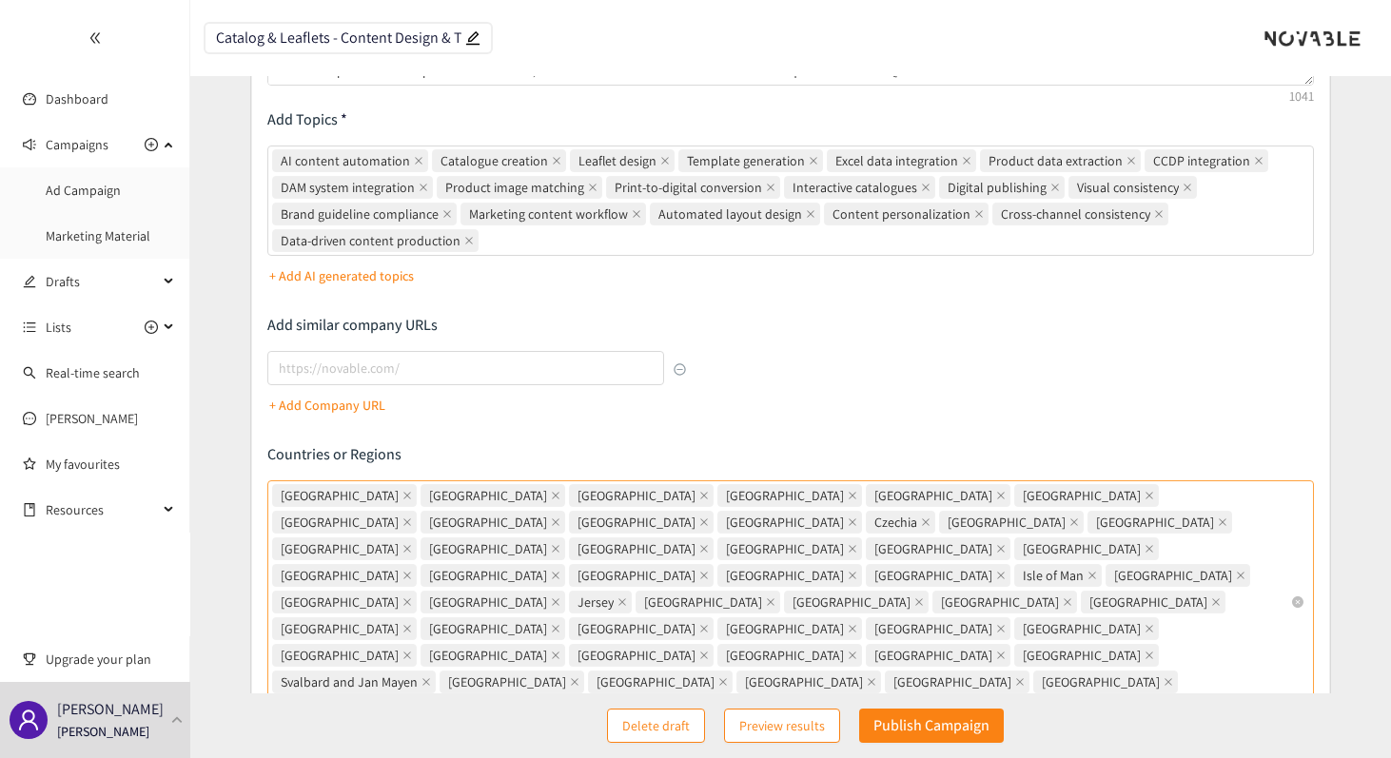
scroll to position [242, 0]
click at [303, 323] on p "Add similar company URLs" at bounding box center [476, 327] width 419 height 21
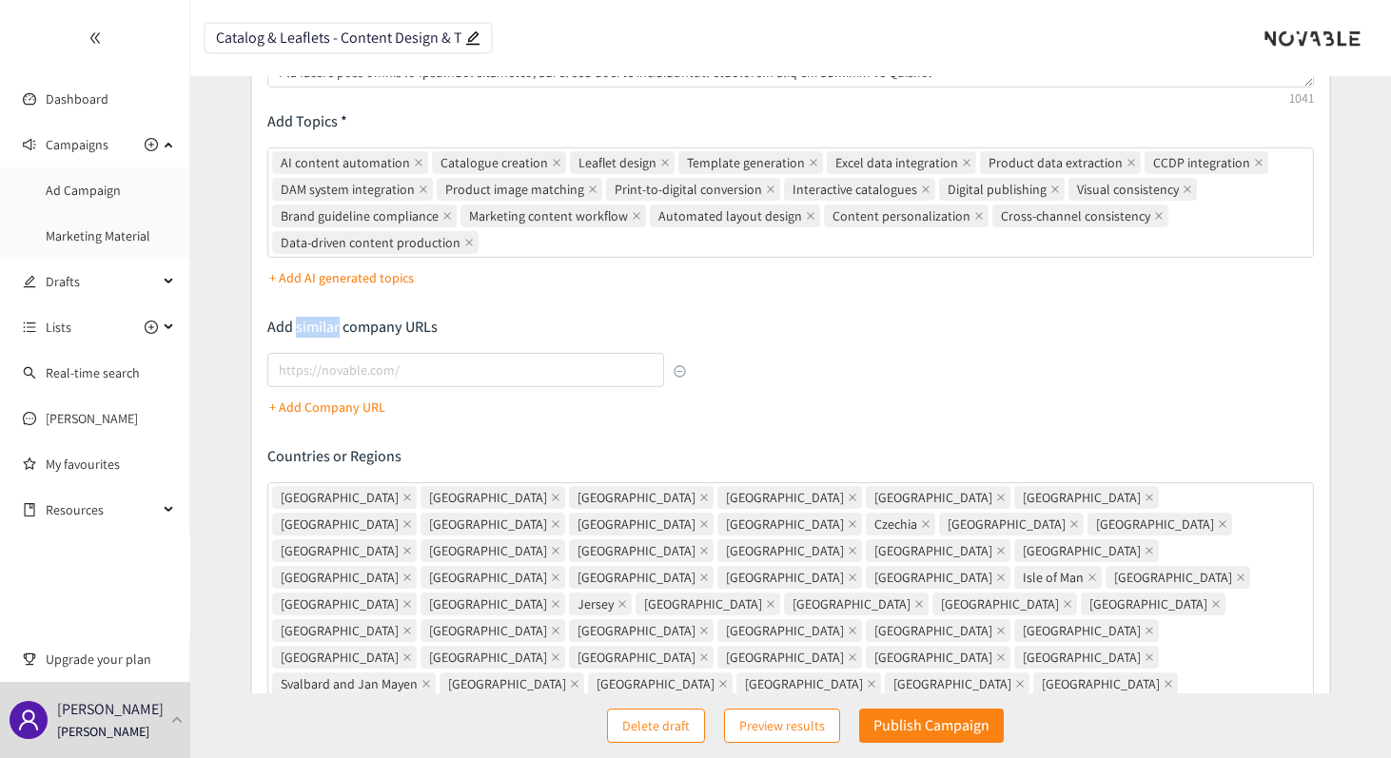
click at [303, 323] on p "Add similar company URLs" at bounding box center [476, 327] width 419 height 21
copy p "Add similar company URLs"
click at [380, 362] on input "lookalikes url" at bounding box center [465, 370] width 397 height 34
paste input "[URL][DOMAIN_NAME]"
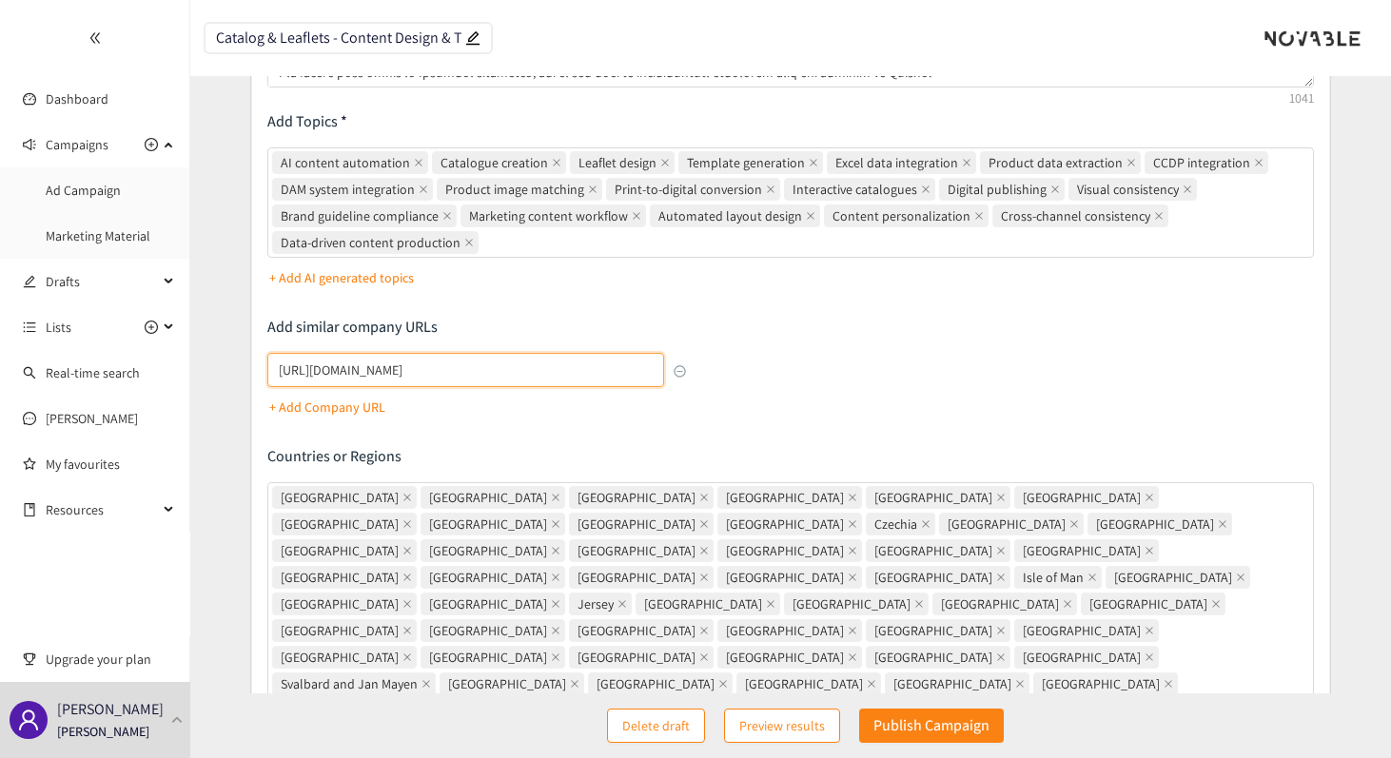
type input "[URL][DOMAIN_NAME]"
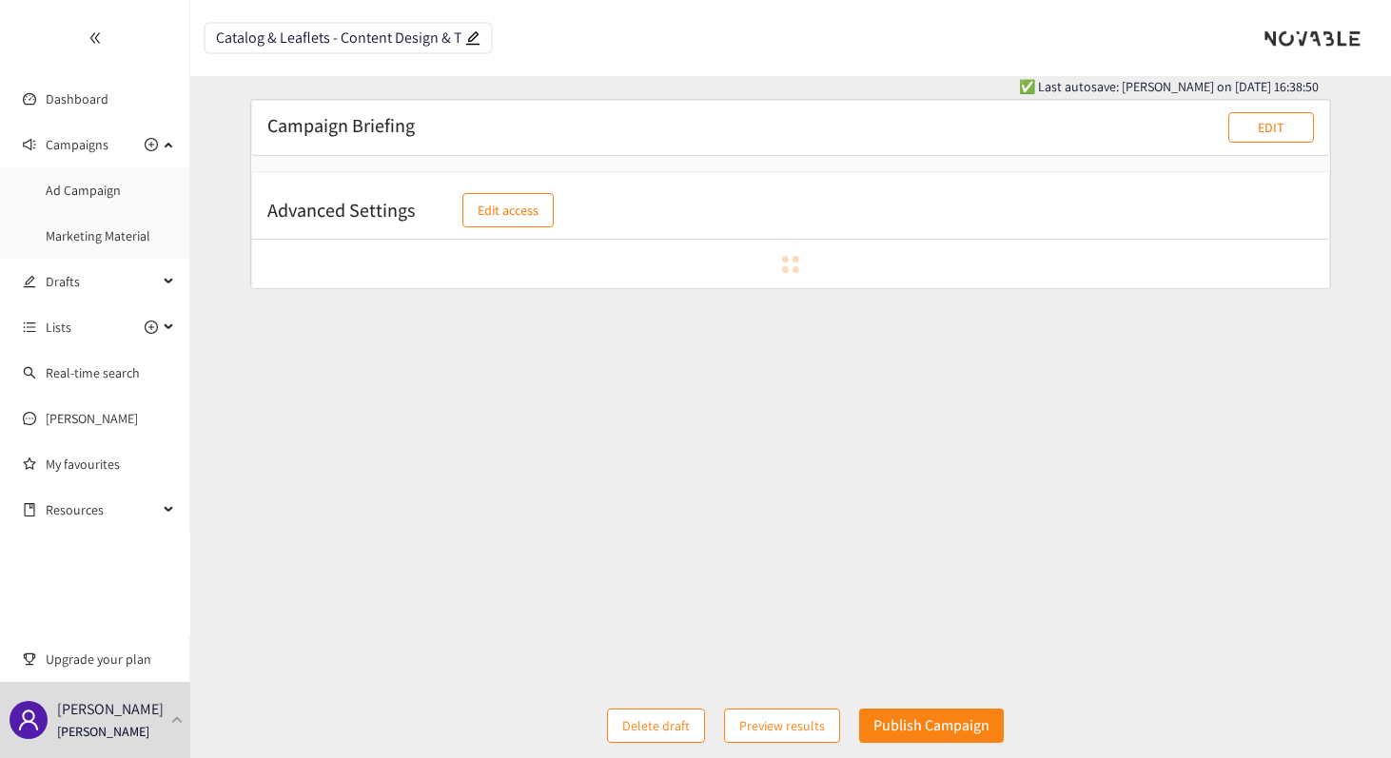
scroll to position [19, 0]
click at [1253, 128] on button "EDIT" at bounding box center [1271, 127] width 86 height 30
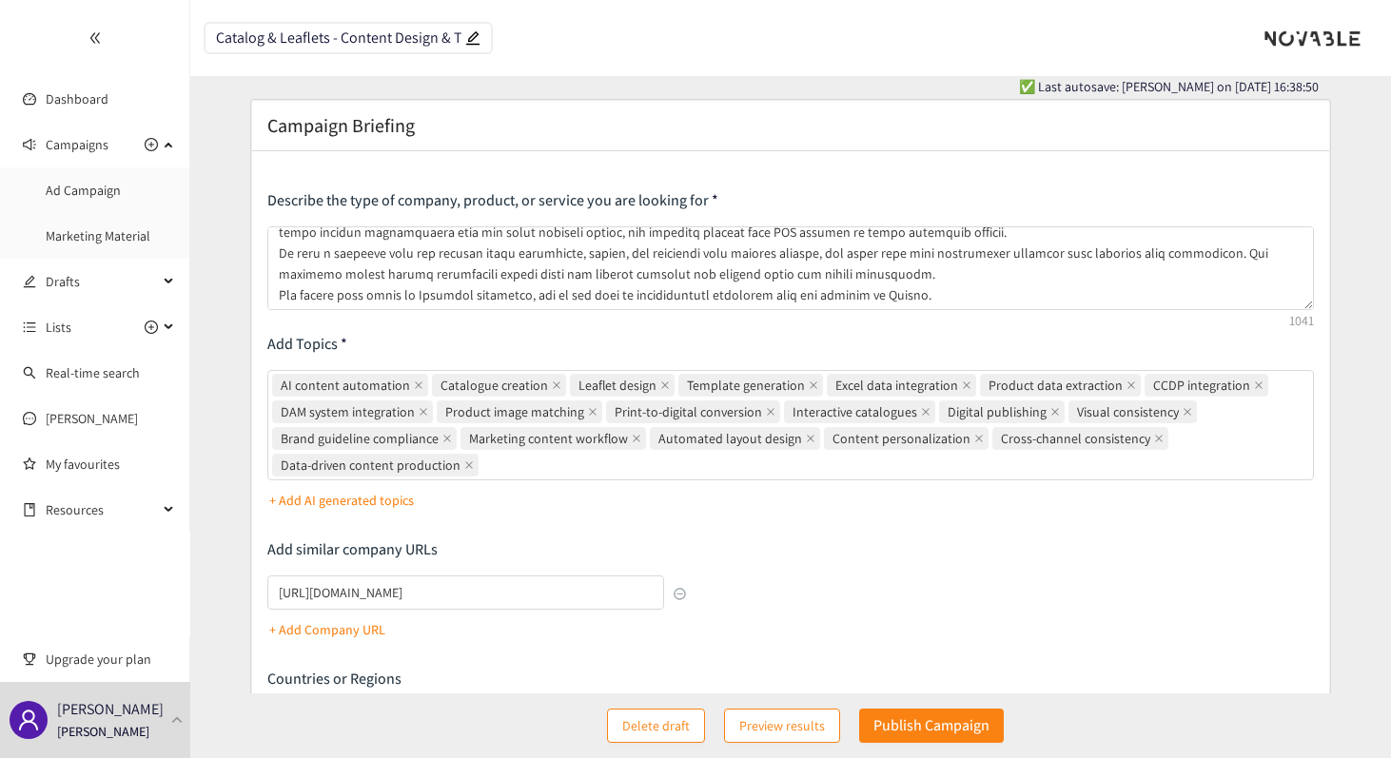
scroll to position [78, 0]
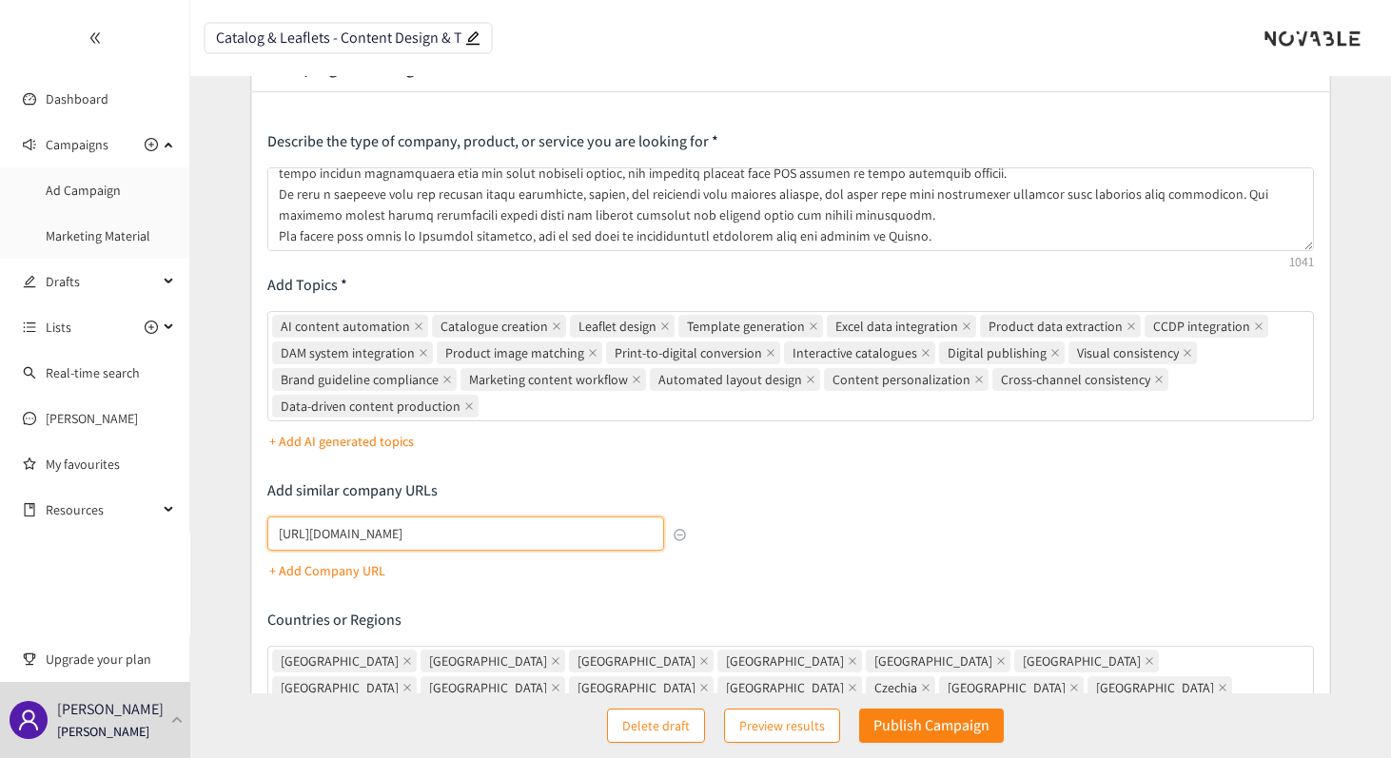
click at [544, 535] on input "[URL][DOMAIN_NAME]" at bounding box center [465, 534] width 397 height 34
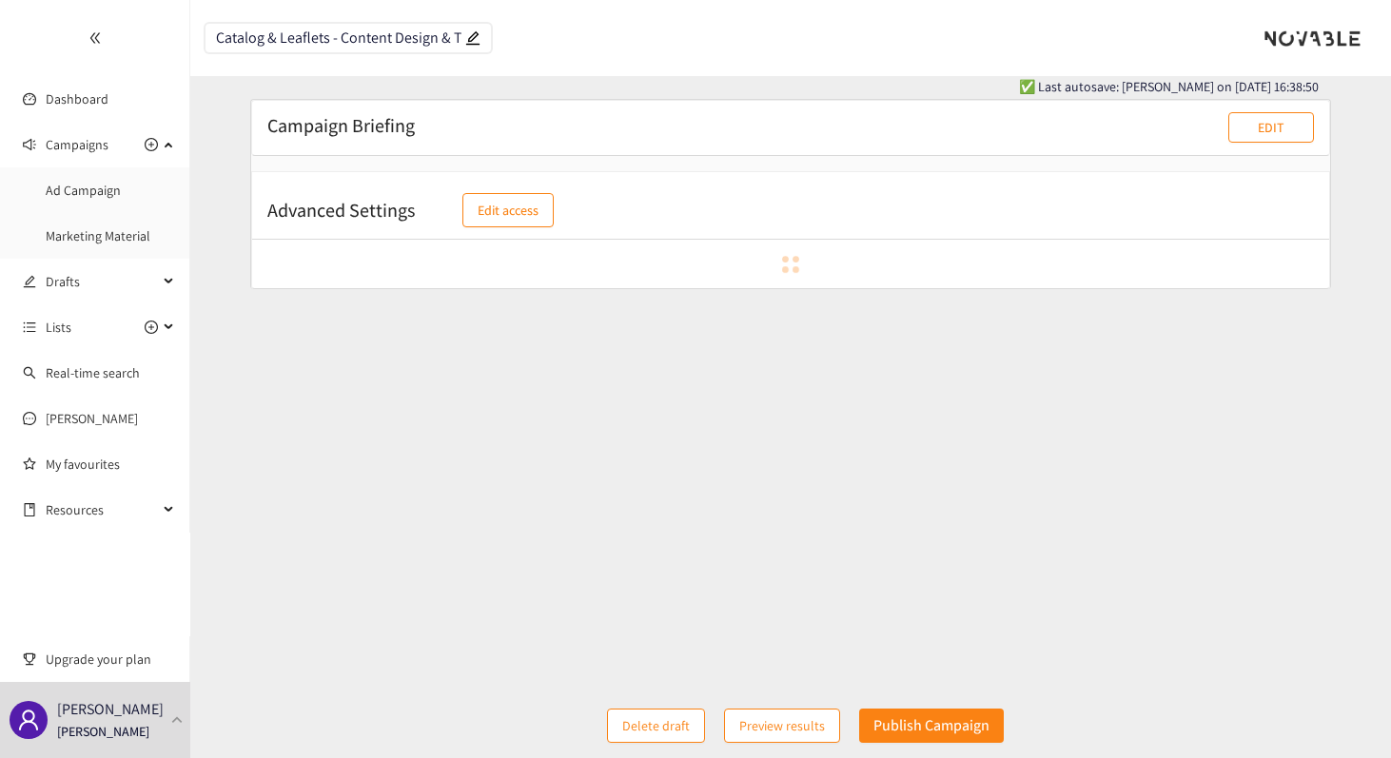
scroll to position [19, 0]
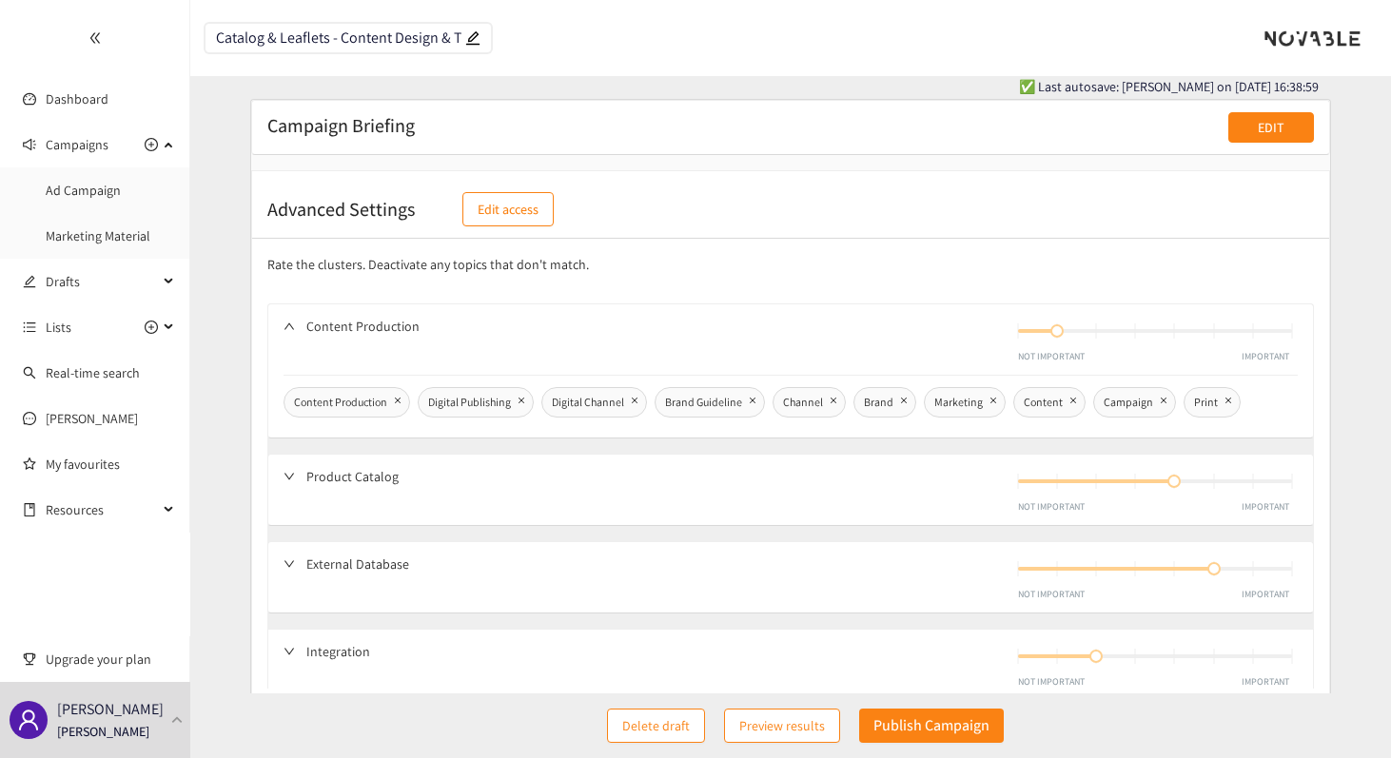
click at [1262, 132] on p "EDIT" at bounding box center [1271, 127] width 27 height 21
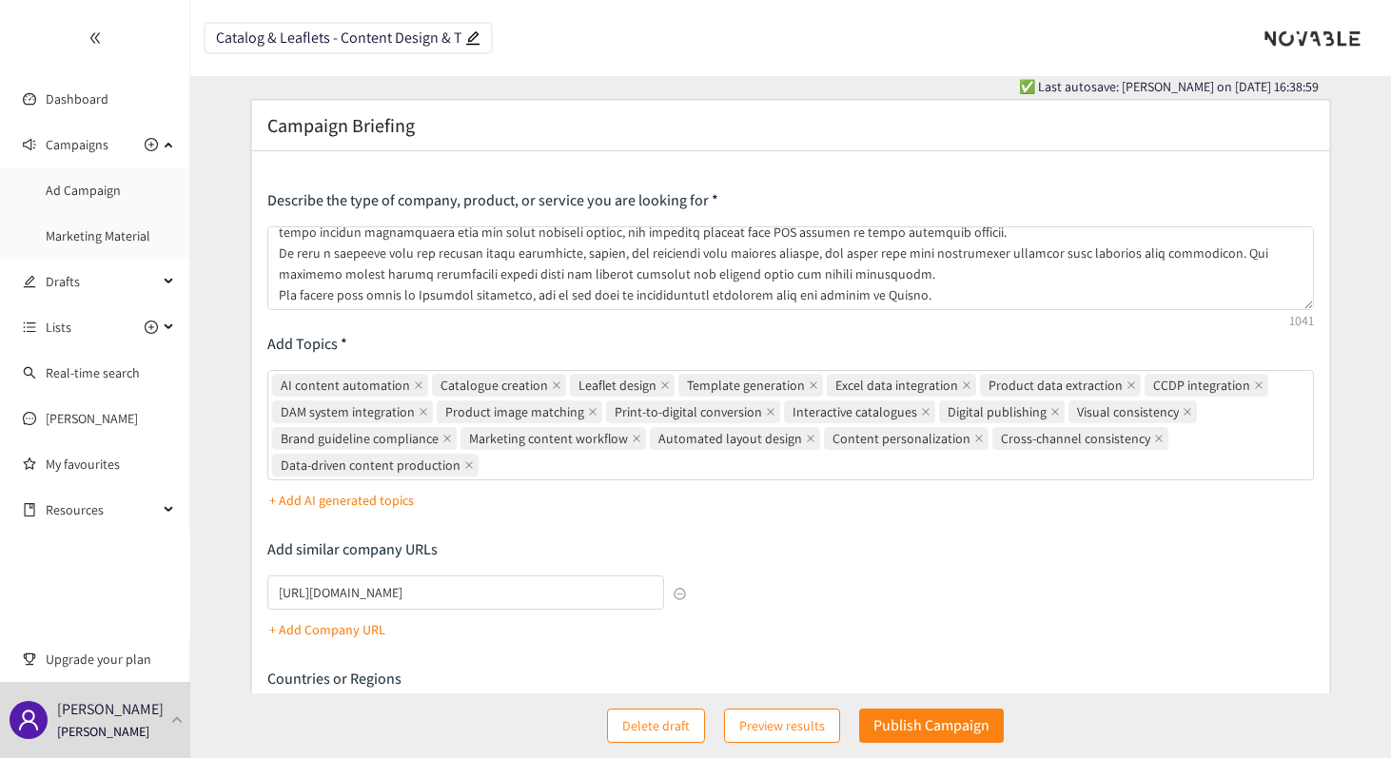
scroll to position [108, 0]
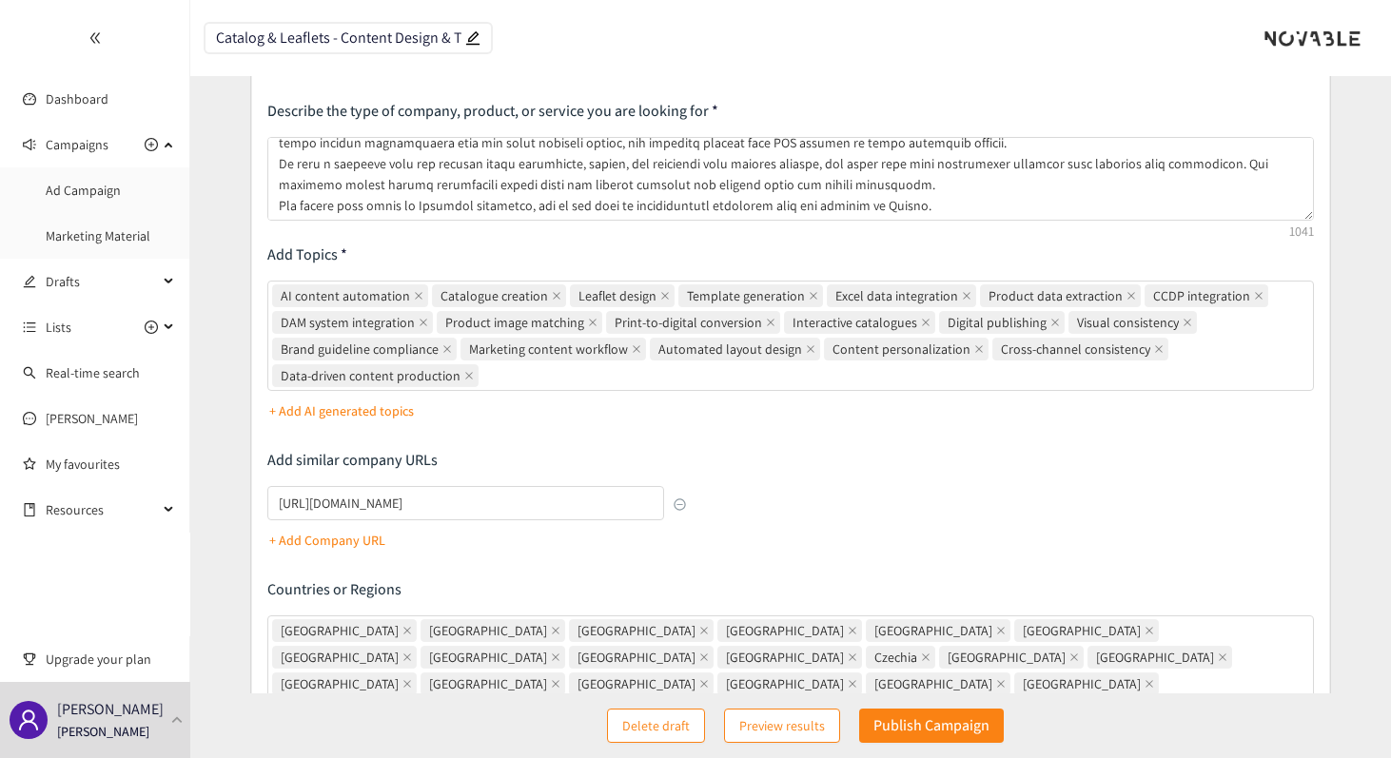
click at [347, 541] on p "+ Add Company URL" at bounding box center [327, 540] width 116 height 21
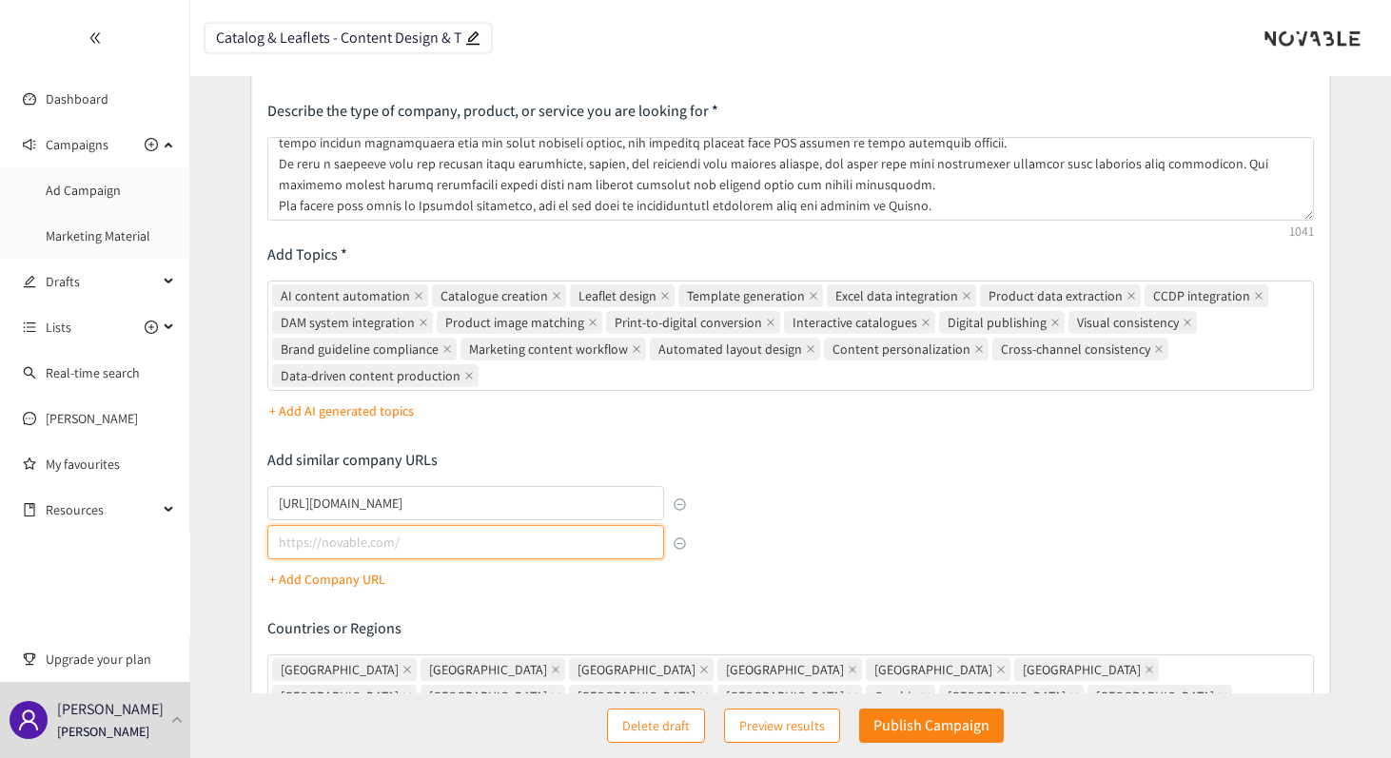
click at [373, 549] on input "lookalikes url" at bounding box center [465, 542] width 397 height 34
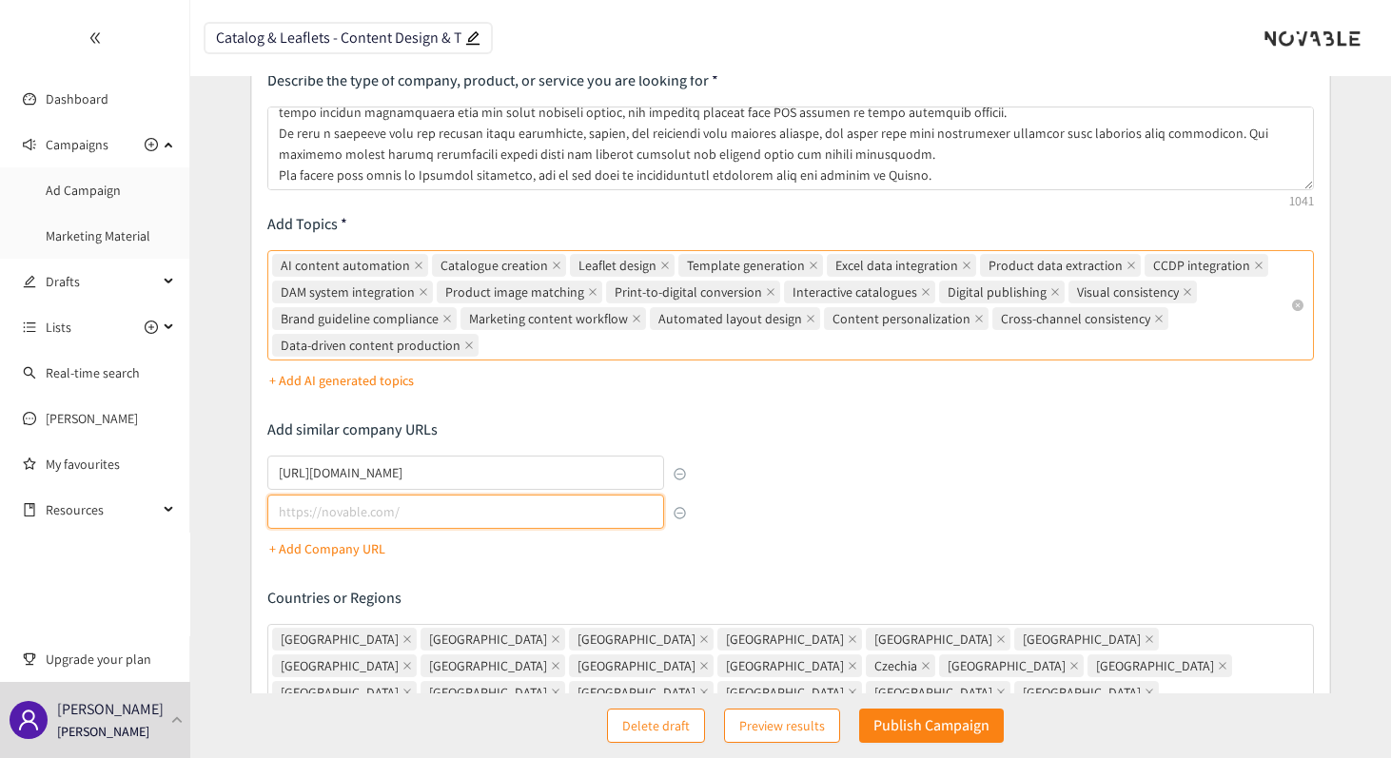
scroll to position [153, 0]
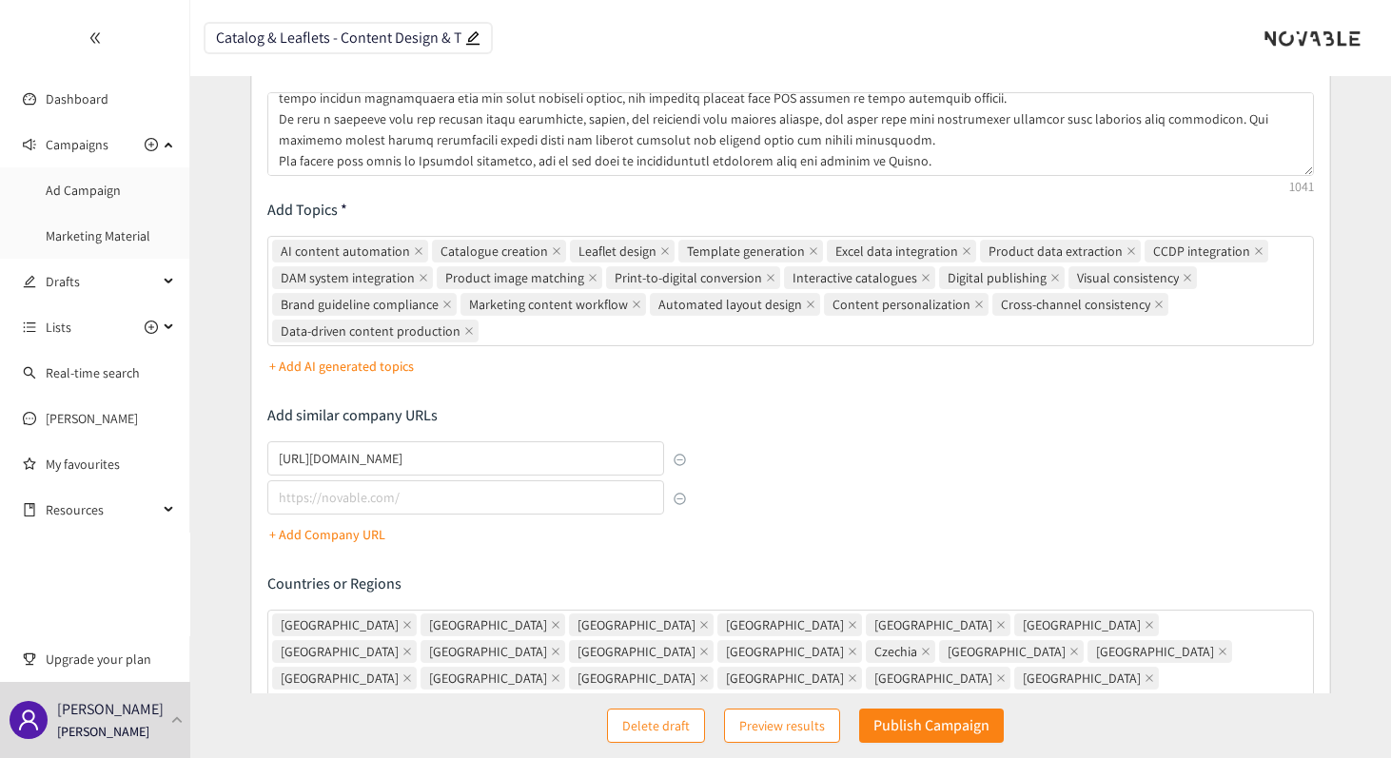
click at [677, 502] on button "button" at bounding box center [680, 499] width 12 height 12
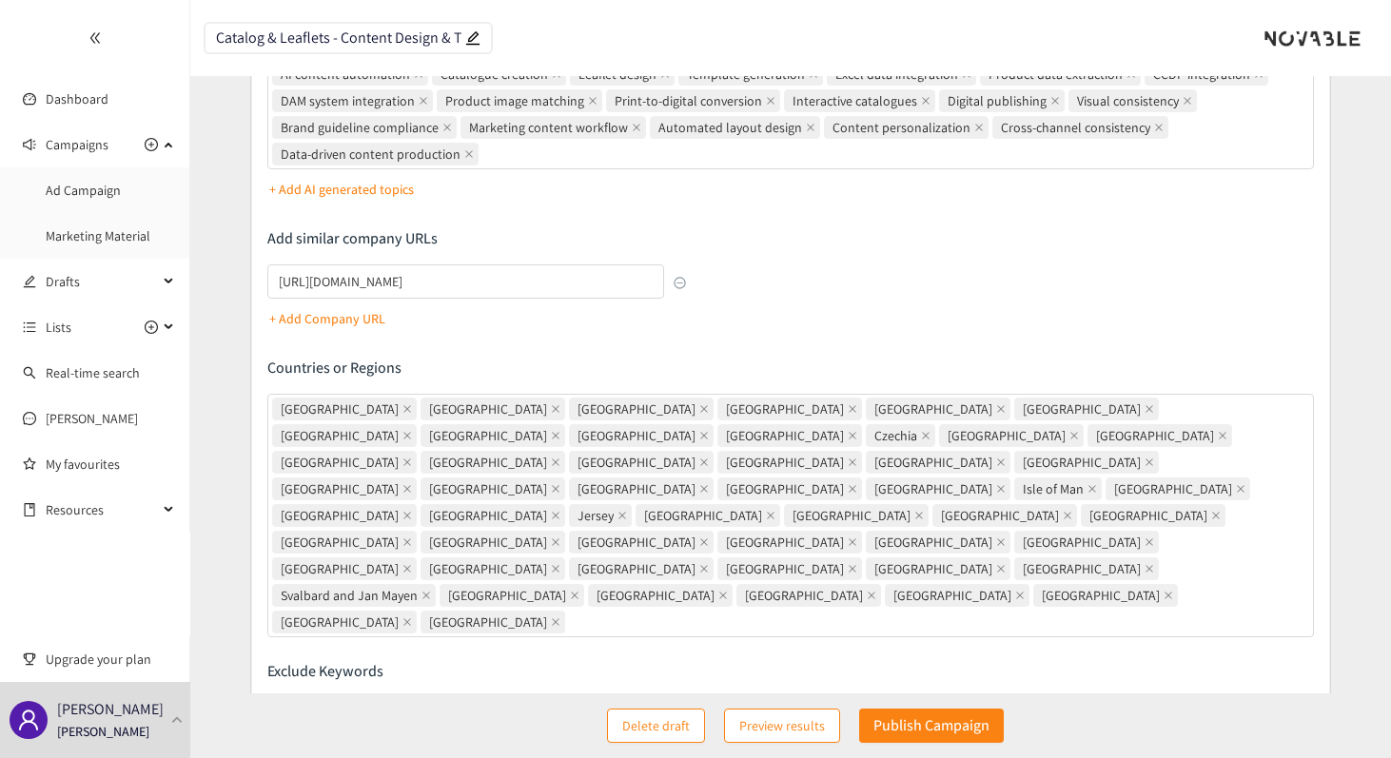
scroll to position [454, 0]
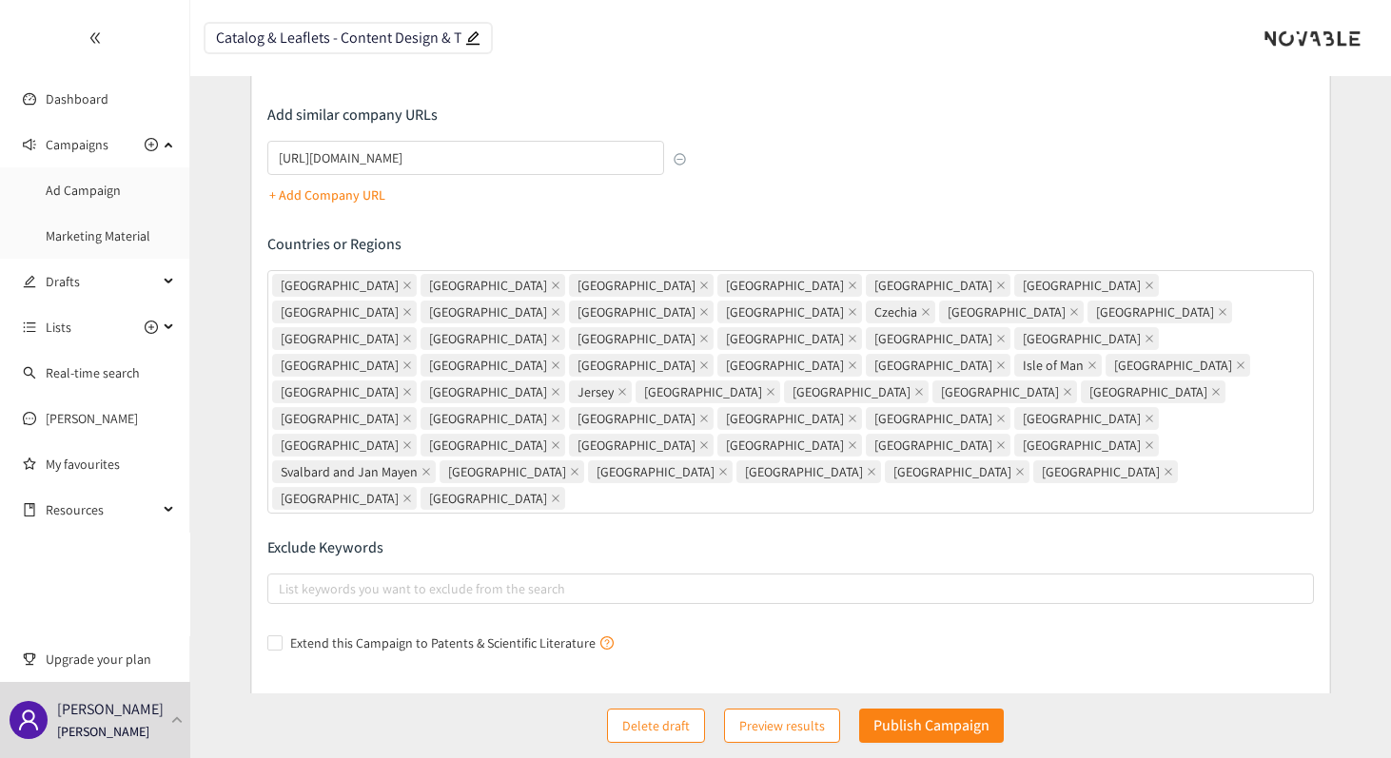
click at [951, 725] on div "Advanced Settings Update your clusters Edit access" at bounding box center [790, 747] width 1046 height 44
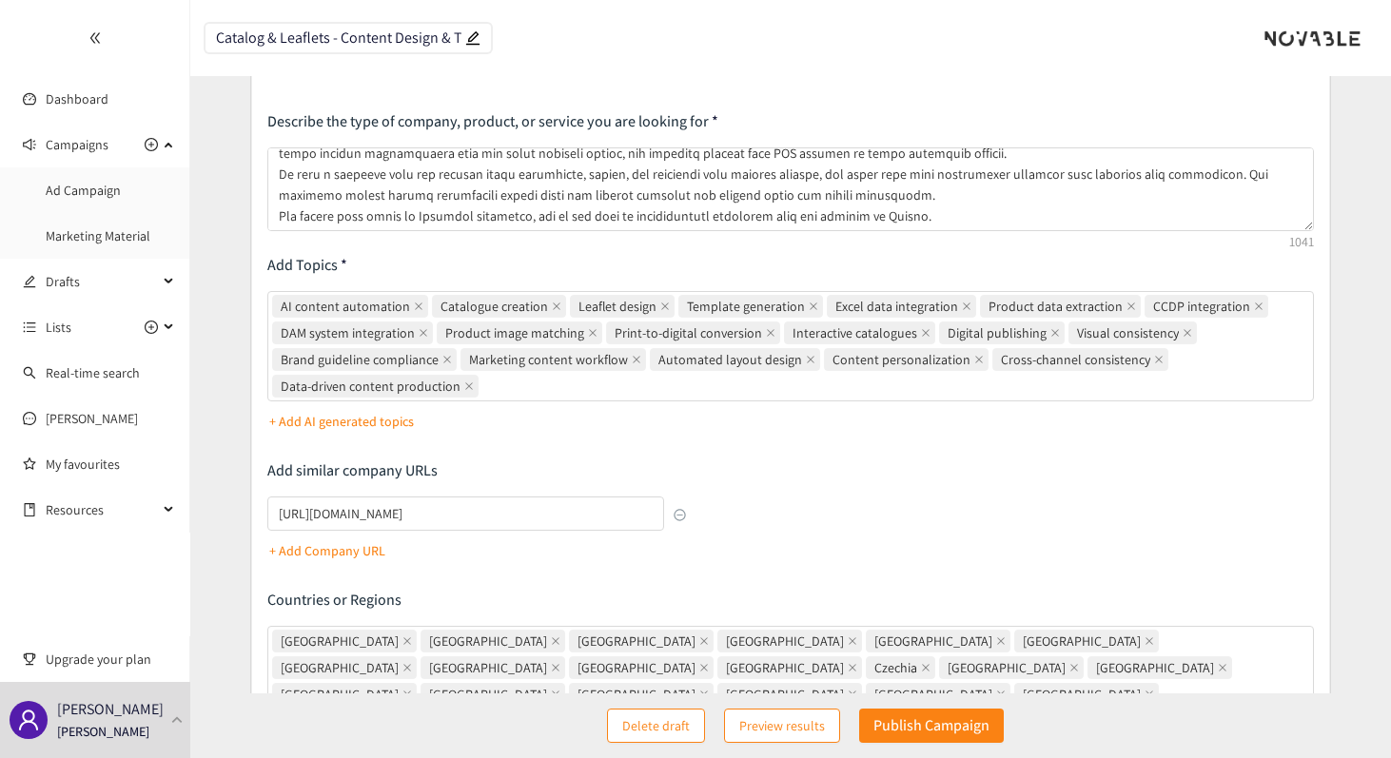
scroll to position [0, 0]
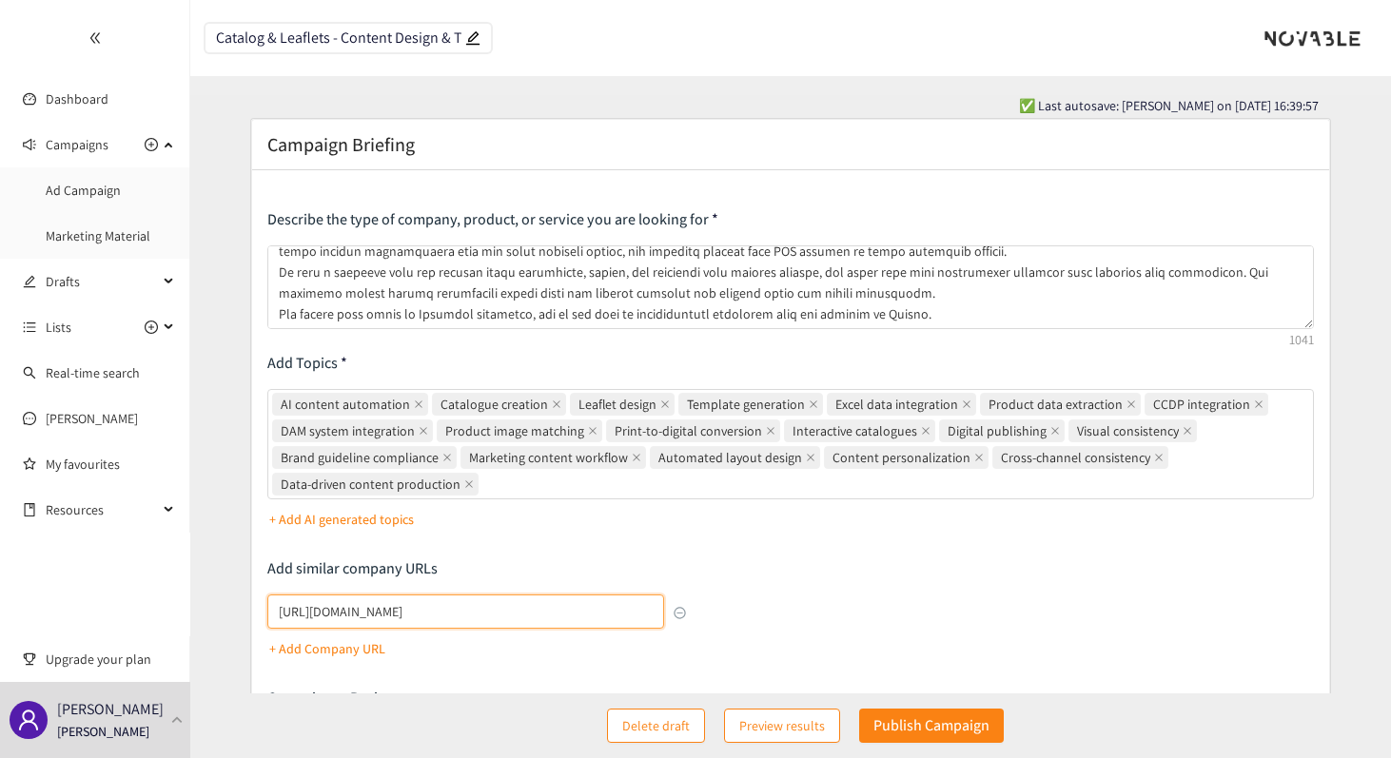
drag, startPoint x: 526, startPoint y: 613, endPoint x: 225, endPoint y: 613, distance: 300.6
click at [226, 613] on form "Campaign Briefing Describe the type of company, product, or service you are loo…" at bounding box center [790, 676] width 1201 height 1117
paste input "[URL]"
type input "[URL]"
click at [510, 563] on p "Add similar company URLs" at bounding box center [476, 568] width 419 height 21
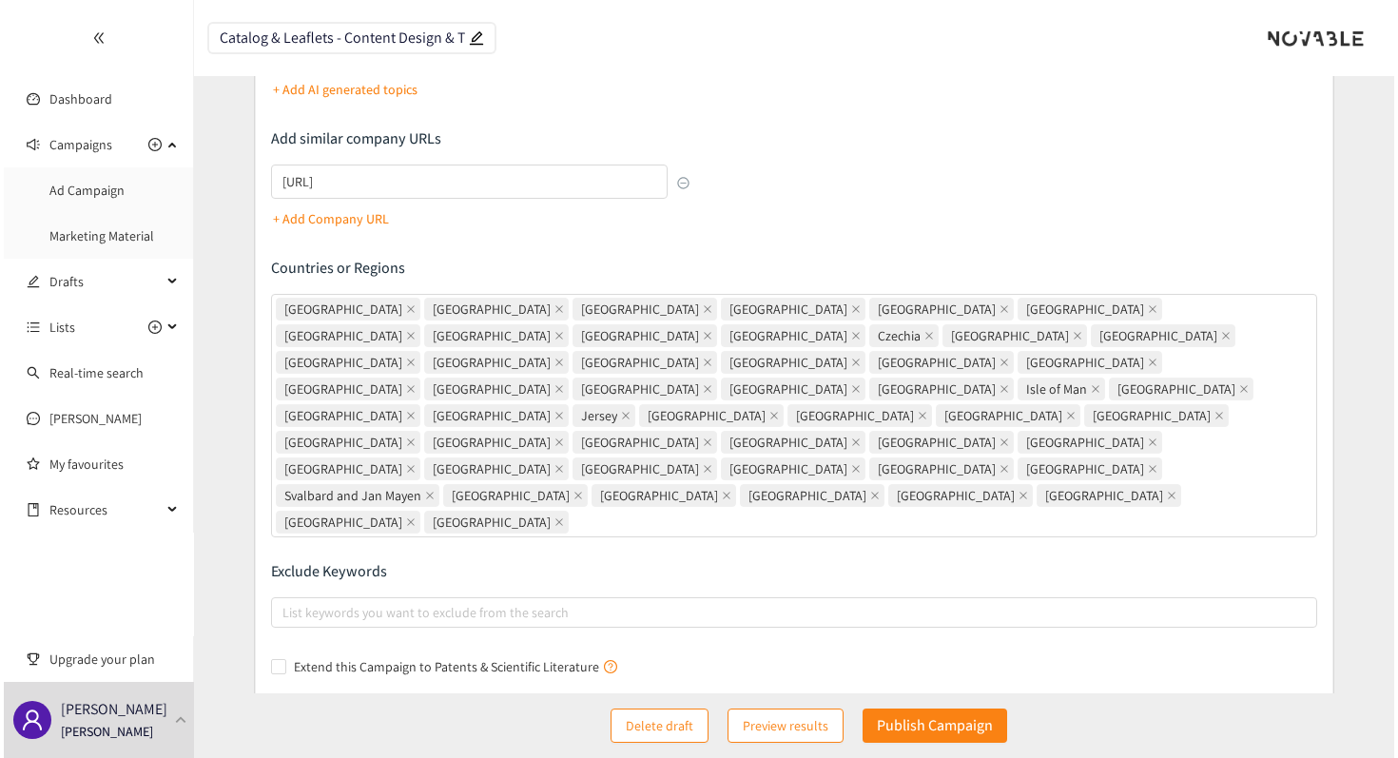
scroll to position [454, 0]
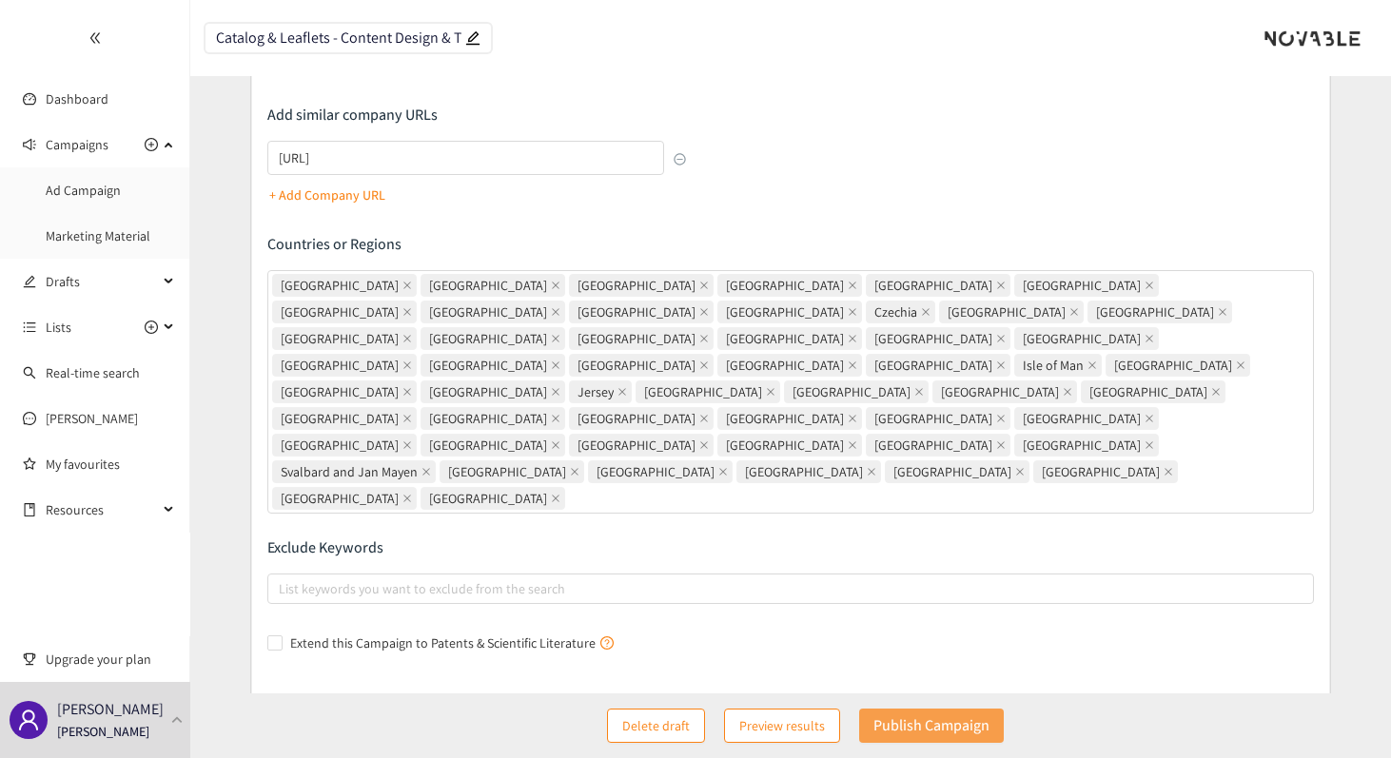
click at [890, 715] on p "Publish Campaign" at bounding box center [931, 726] width 116 height 24
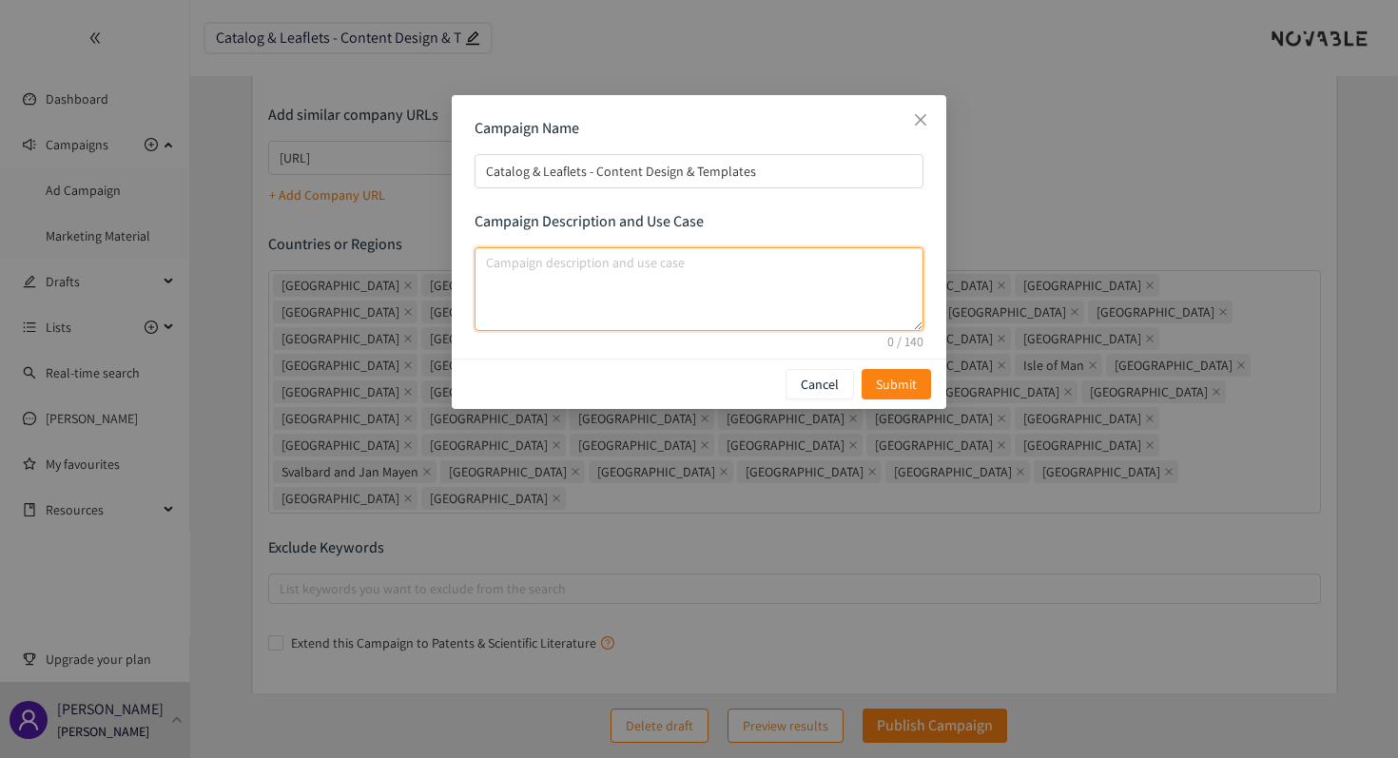
click at [769, 323] on textarea "campaign description and use case" at bounding box center [699, 289] width 449 height 84
paste textarea "Objectif : Créer, modifier et automatiser la production de catalogues & leaflet…"
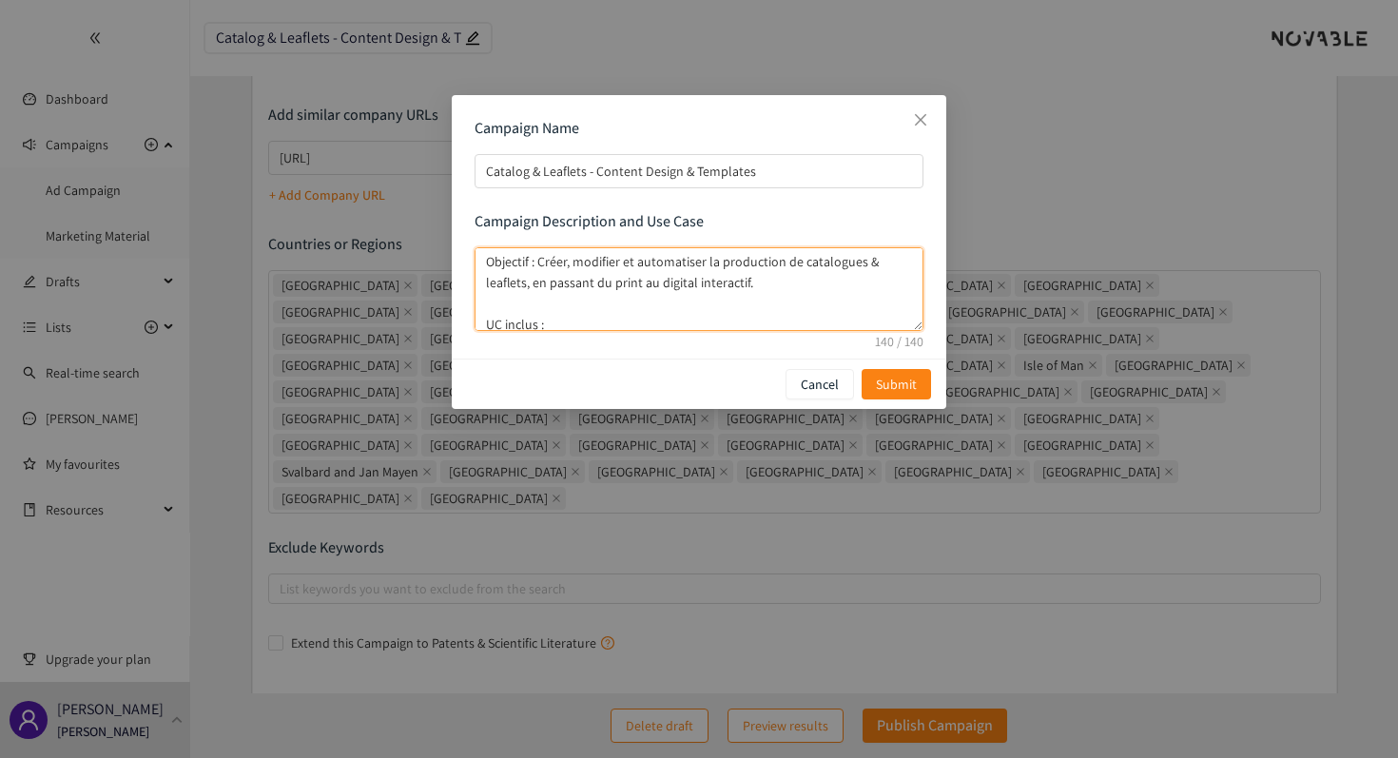
click at [576, 304] on textarea "Objectif : Créer, modifier et automatiser la production de catalogues & leaflet…" at bounding box center [699, 289] width 449 height 84
type textarea "Objectif : Créer, modifier et automatiser la production de catalogues & leaflet…"
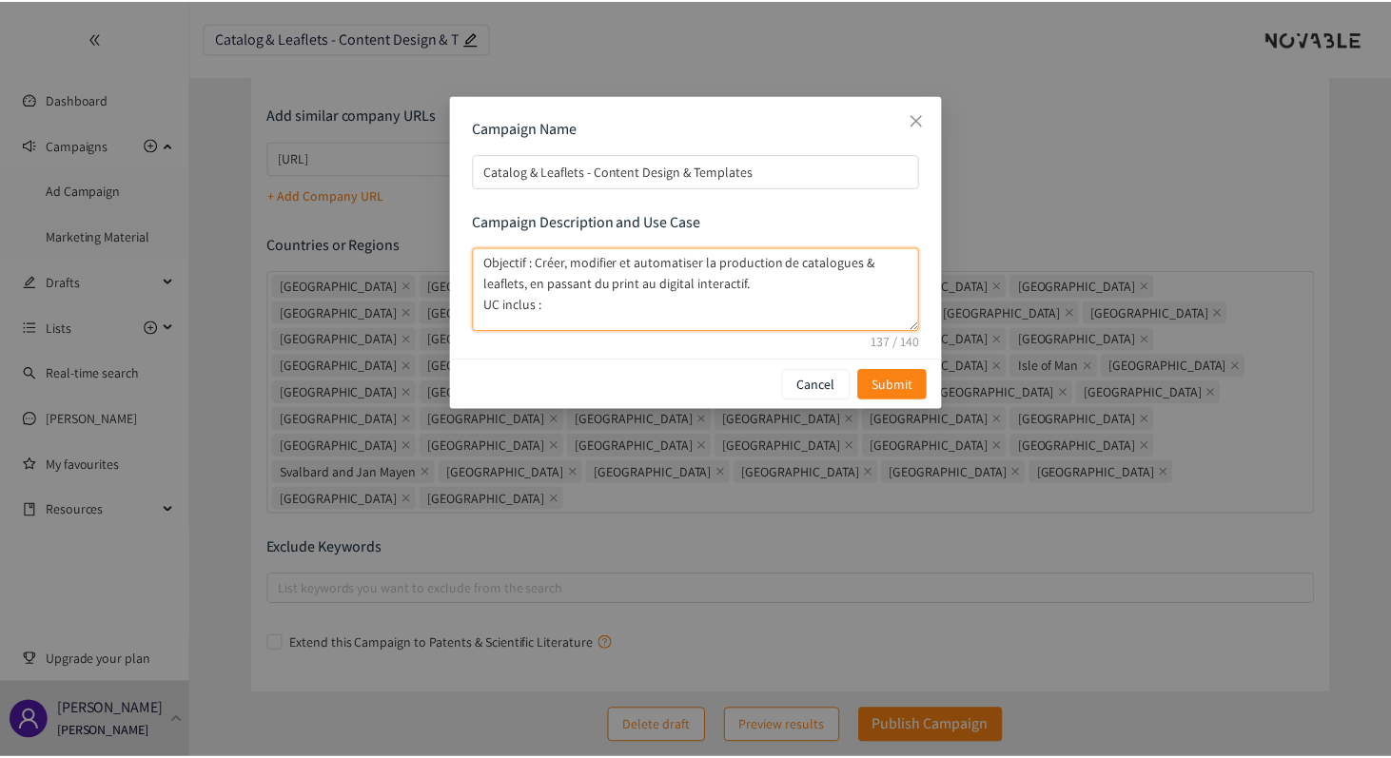
scroll to position [0, 0]
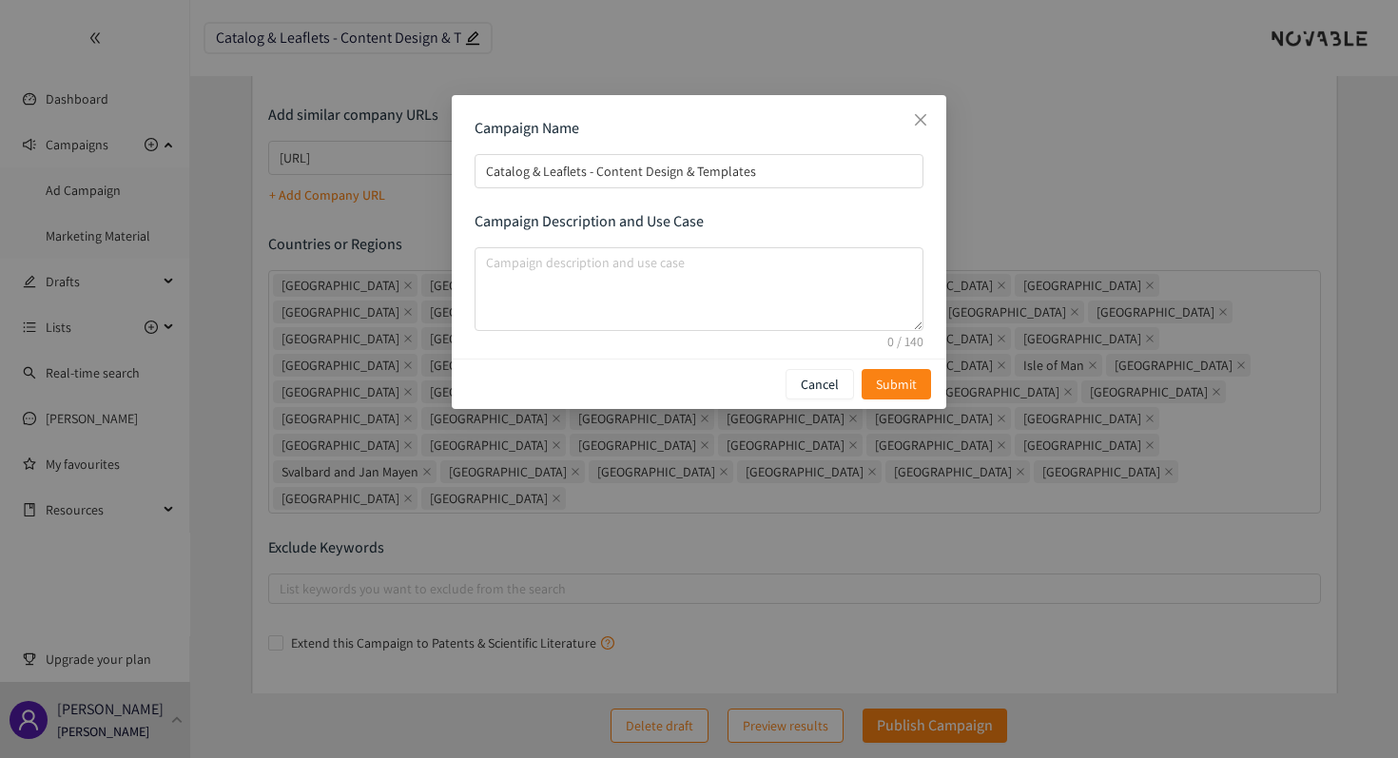
click at [1023, 148] on div "Campaign Name Catalog & Leaflets - Content Design & Templates Campaign Descript…" at bounding box center [699, 379] width 1398 height 758
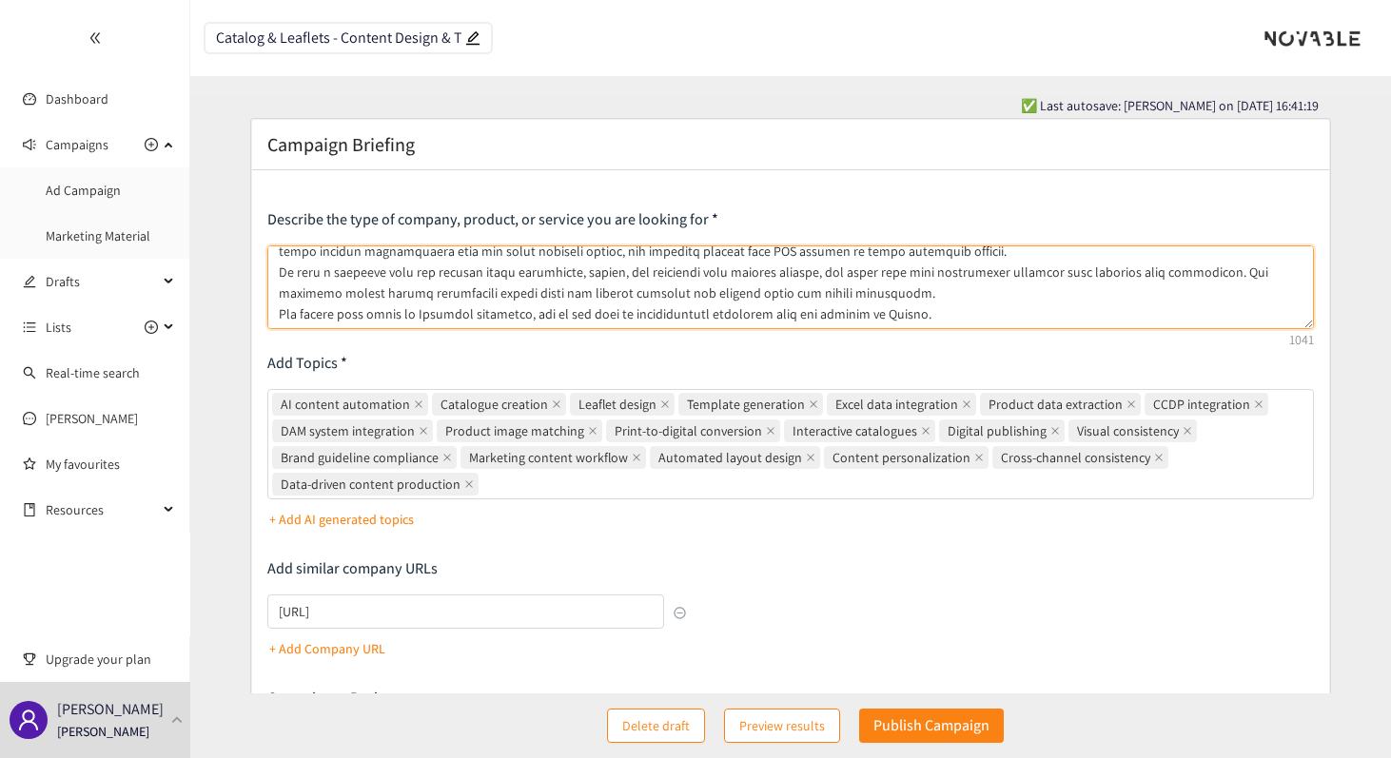
click at [733, 290] on textarea at bounding box center [790, 287] width 1046 height 84
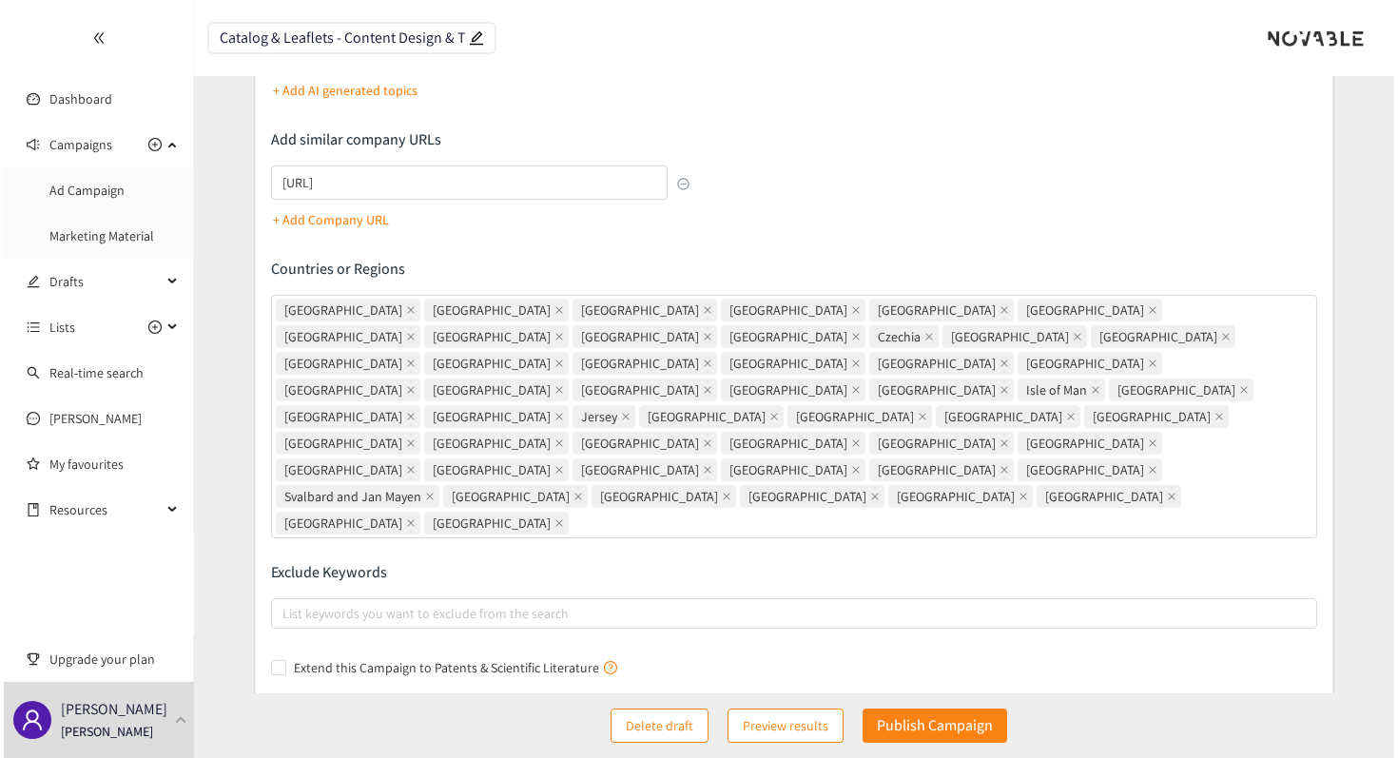
scroll to position [454, 0]
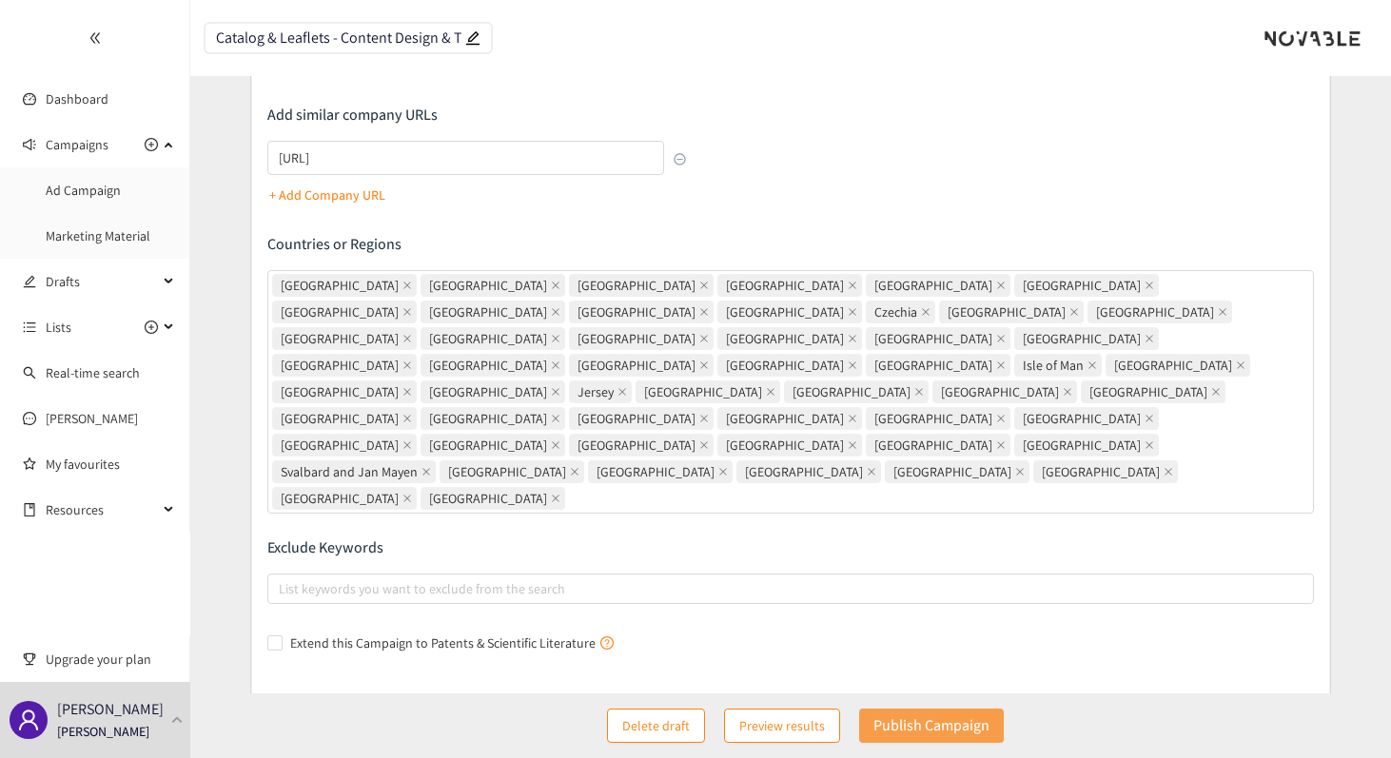
click at [890, 725] on p "Publish Campaign" at bounding box center [931, 726] width 116 height 24
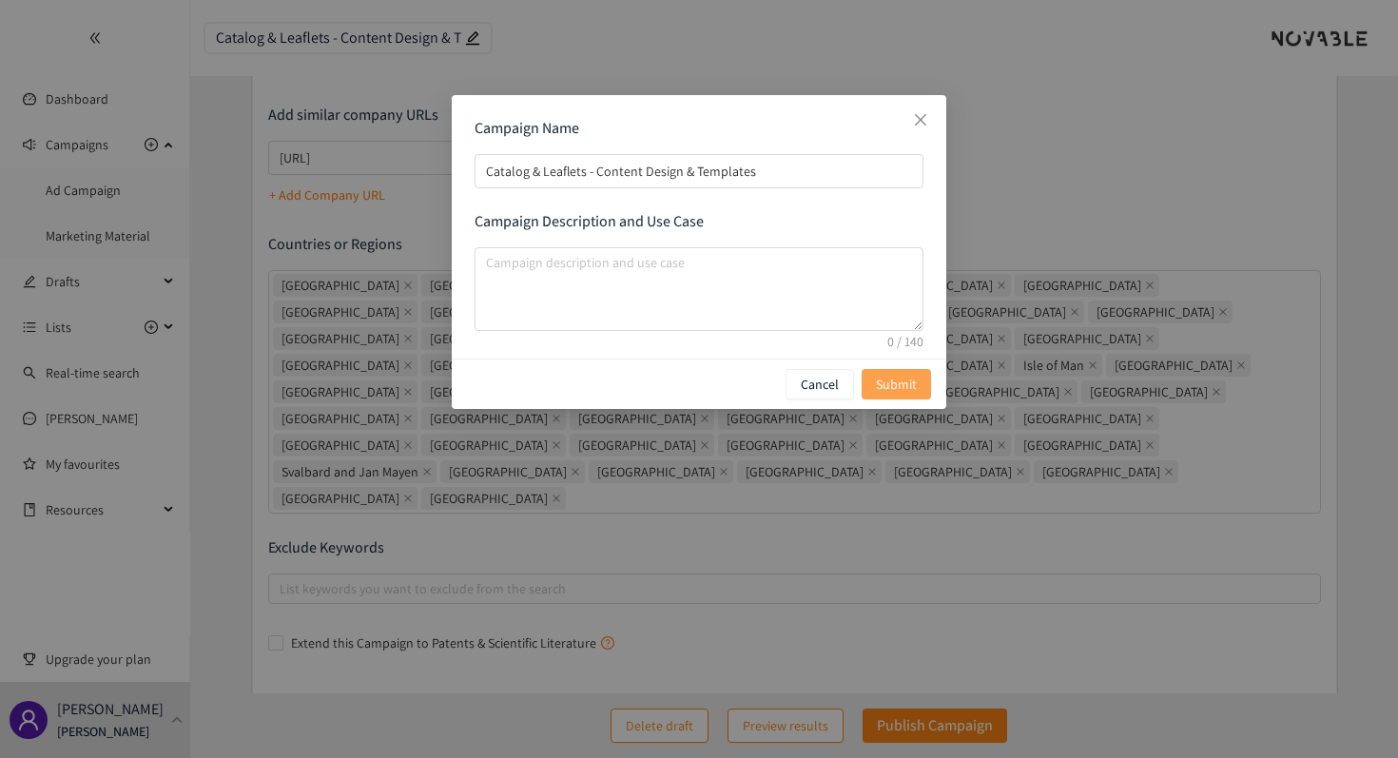
click at [885, 383] on span "Submit" at bounding box center [896, 384] width 41 height 21
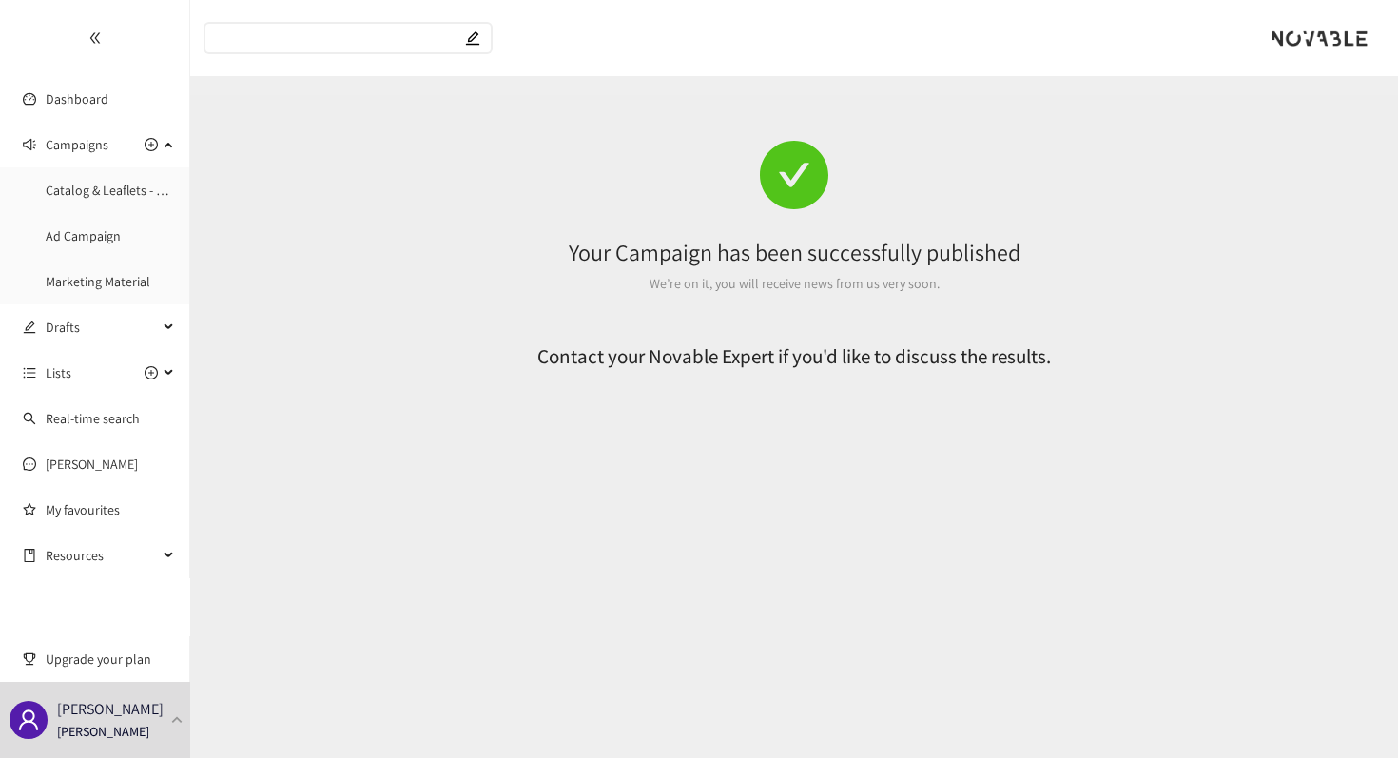
scroll to position [0, 0]
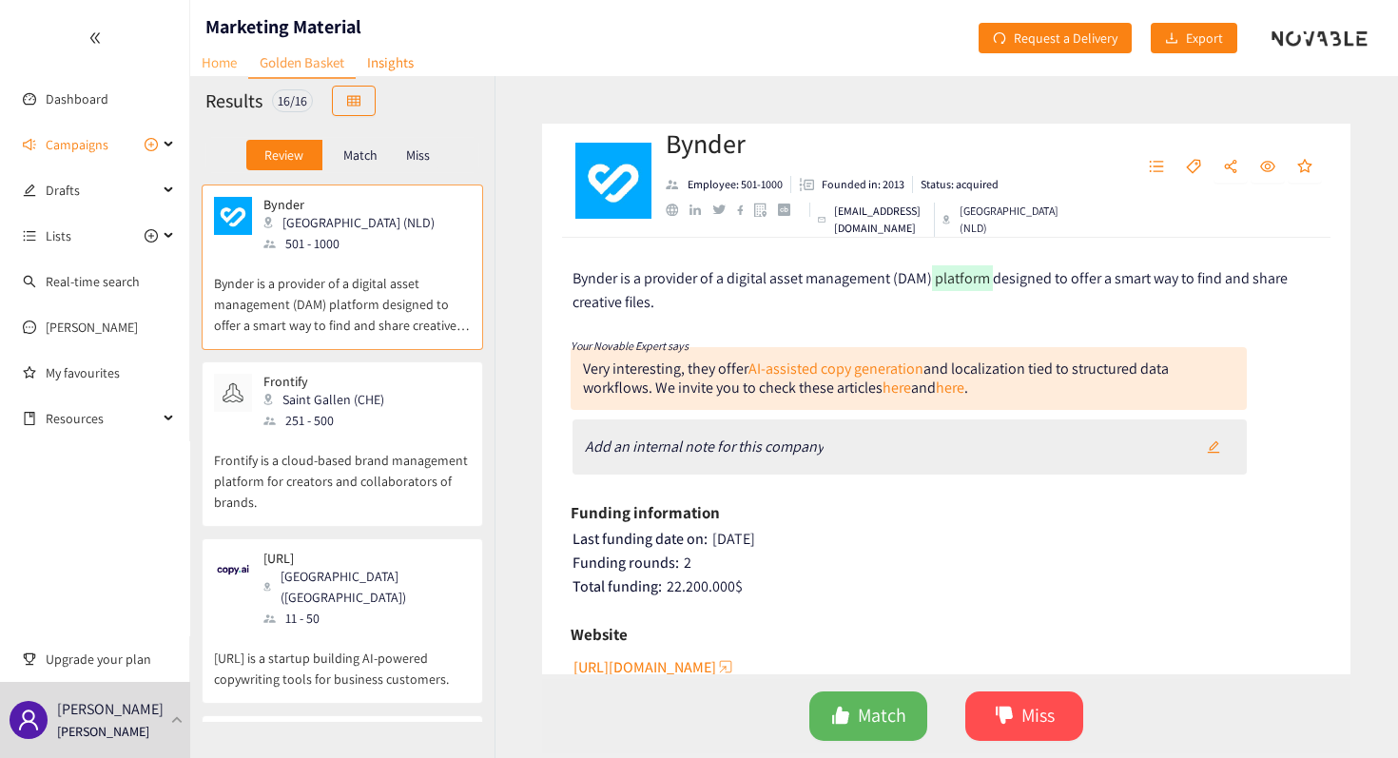
click at [219, 53] on link "Home" at bounding box center [219, 62] width 58 height 29
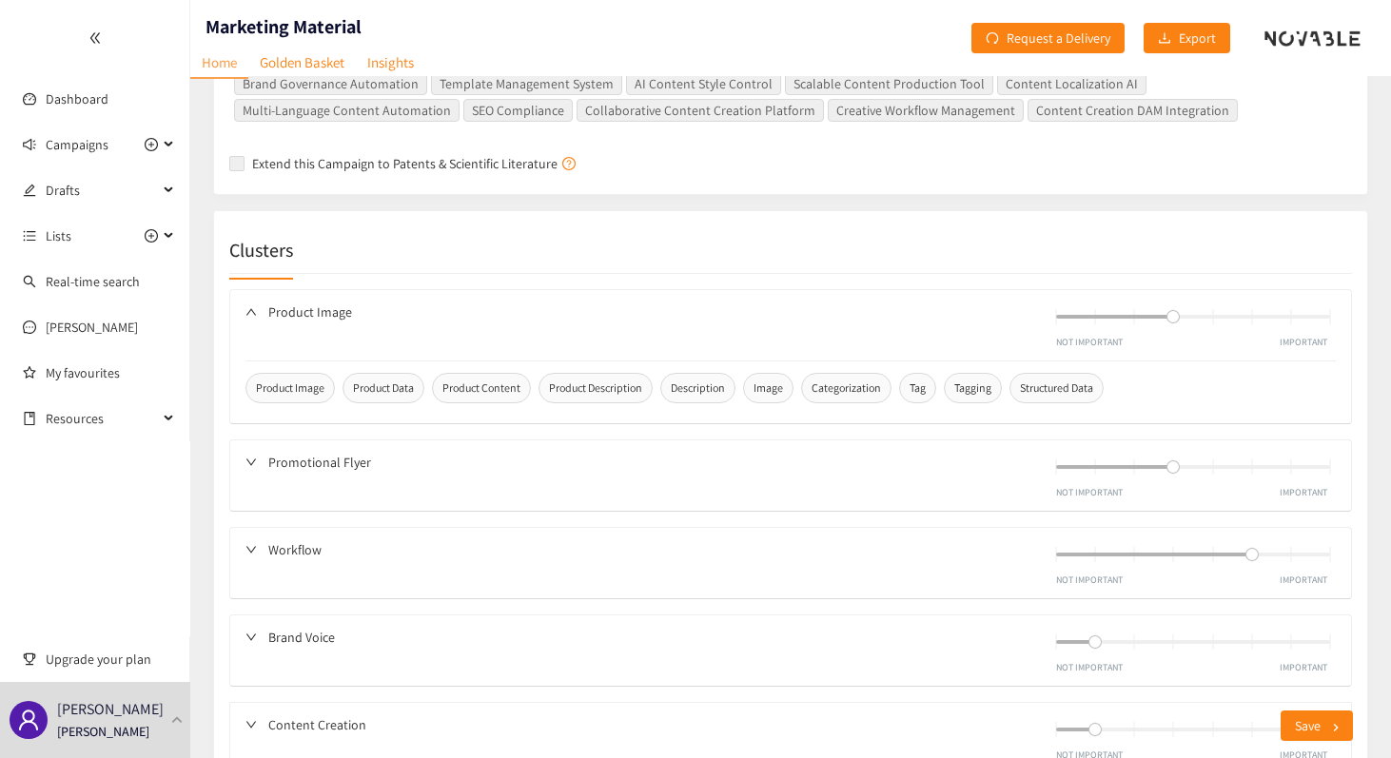
scroll to position [900, 0]
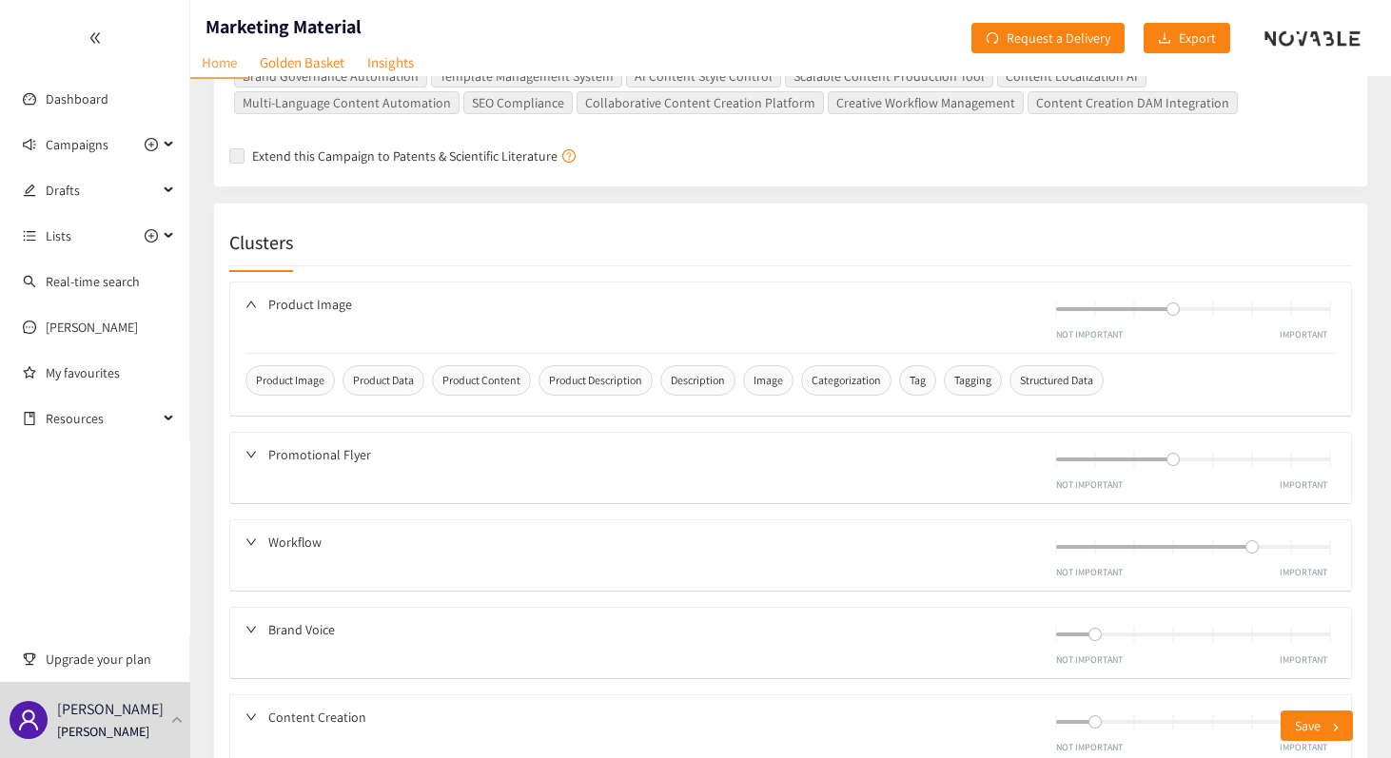
click at [252, 299] on icon "down" at bounding box center [250, 304] width 11 height 11
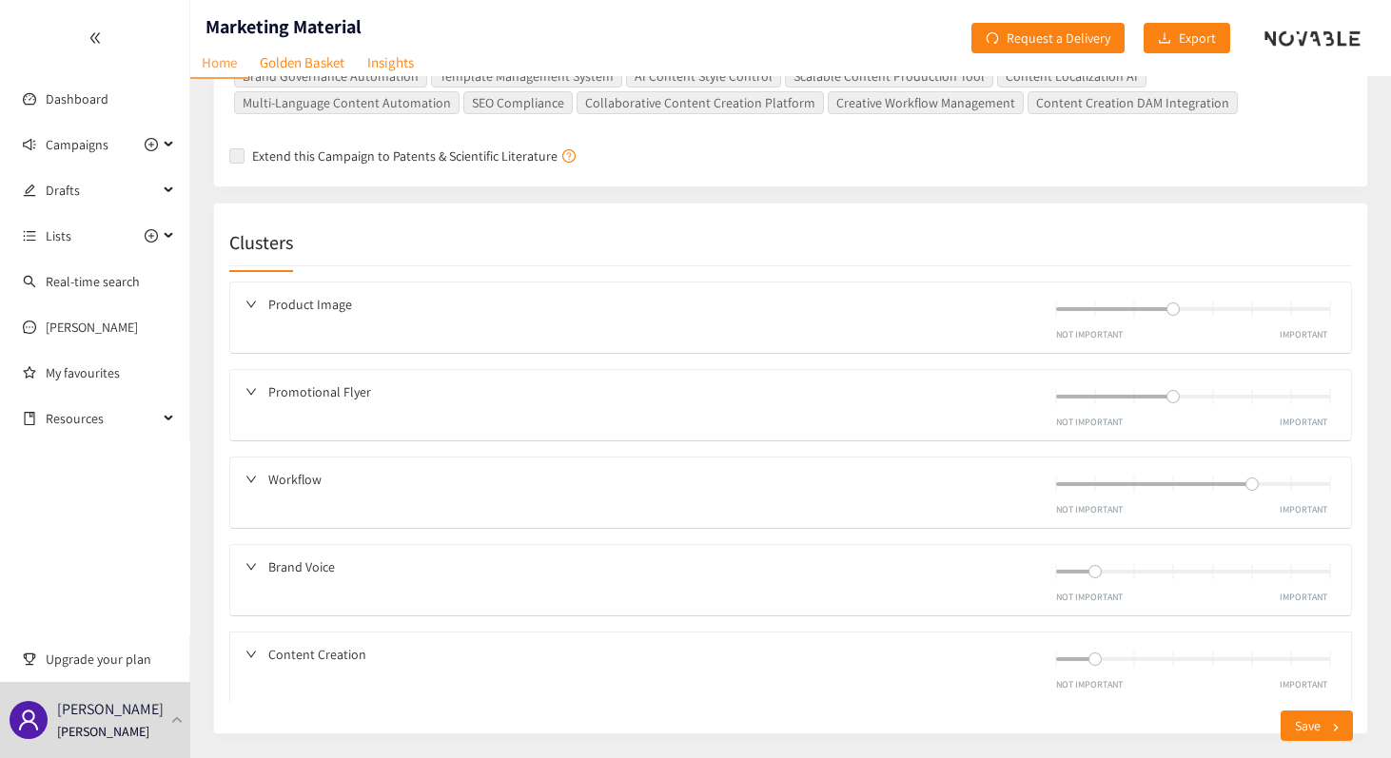
click at [252, 299] on icon "down" at bounding box center [250, 304] width 11 height 11
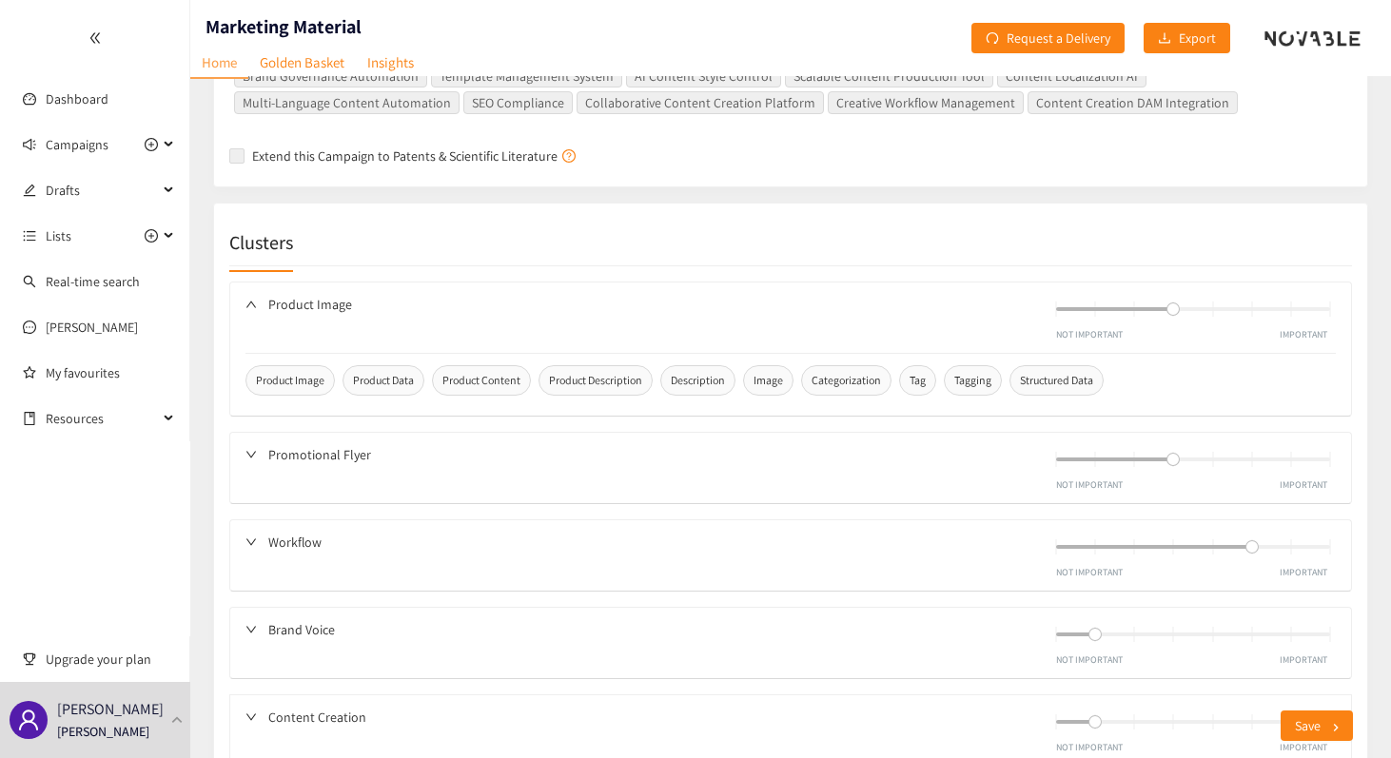
click at [254, 444] on div at bounding box center [256, 454] width 23 height 21
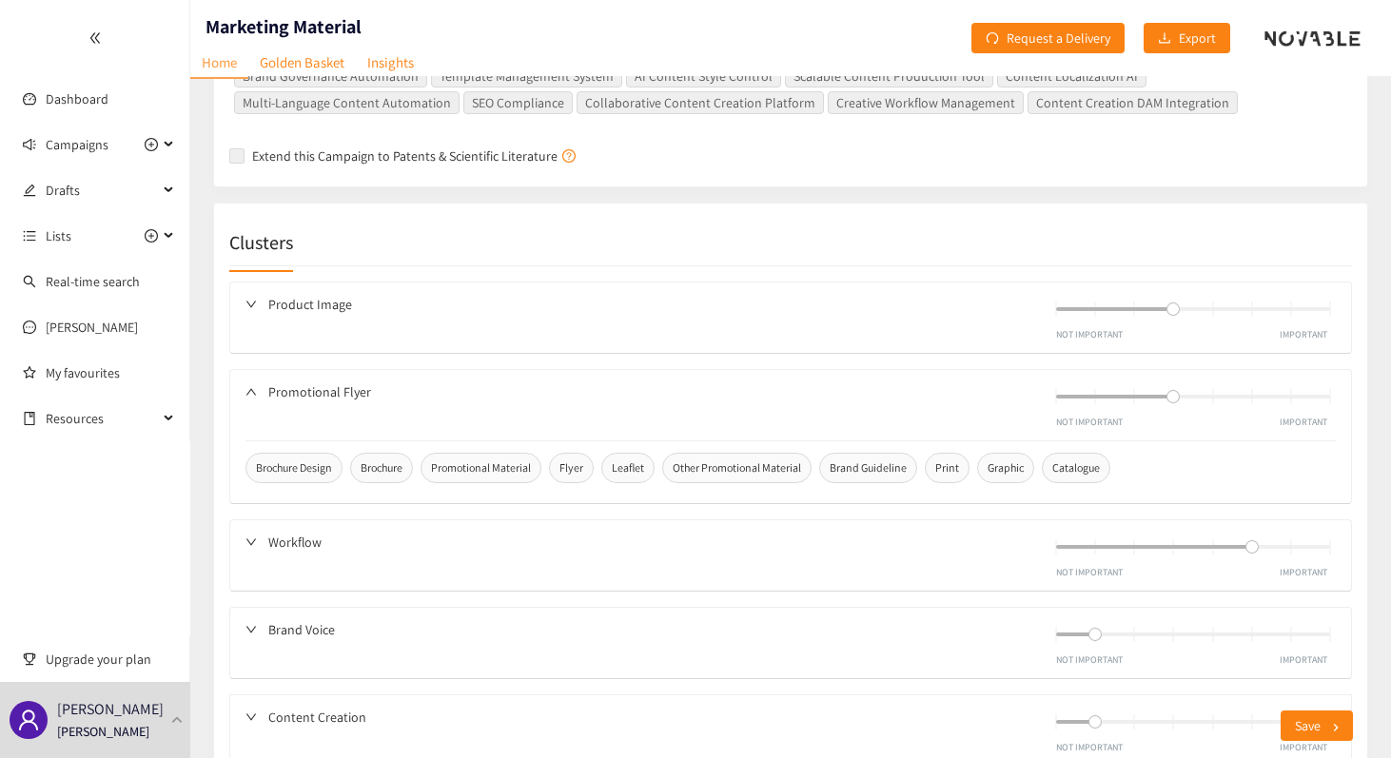
click at [249, 487] on div "Product Image NOT IMPORTANT IMPORTANT Product Image Product Data Product Conten…" at bounding box center [790, 531] width 1123 height 499
click at [244, 520] on div "Workflow NOT IMPORTANT IMPORTANT" at bounding box center [790, 555] width 1121 height 70
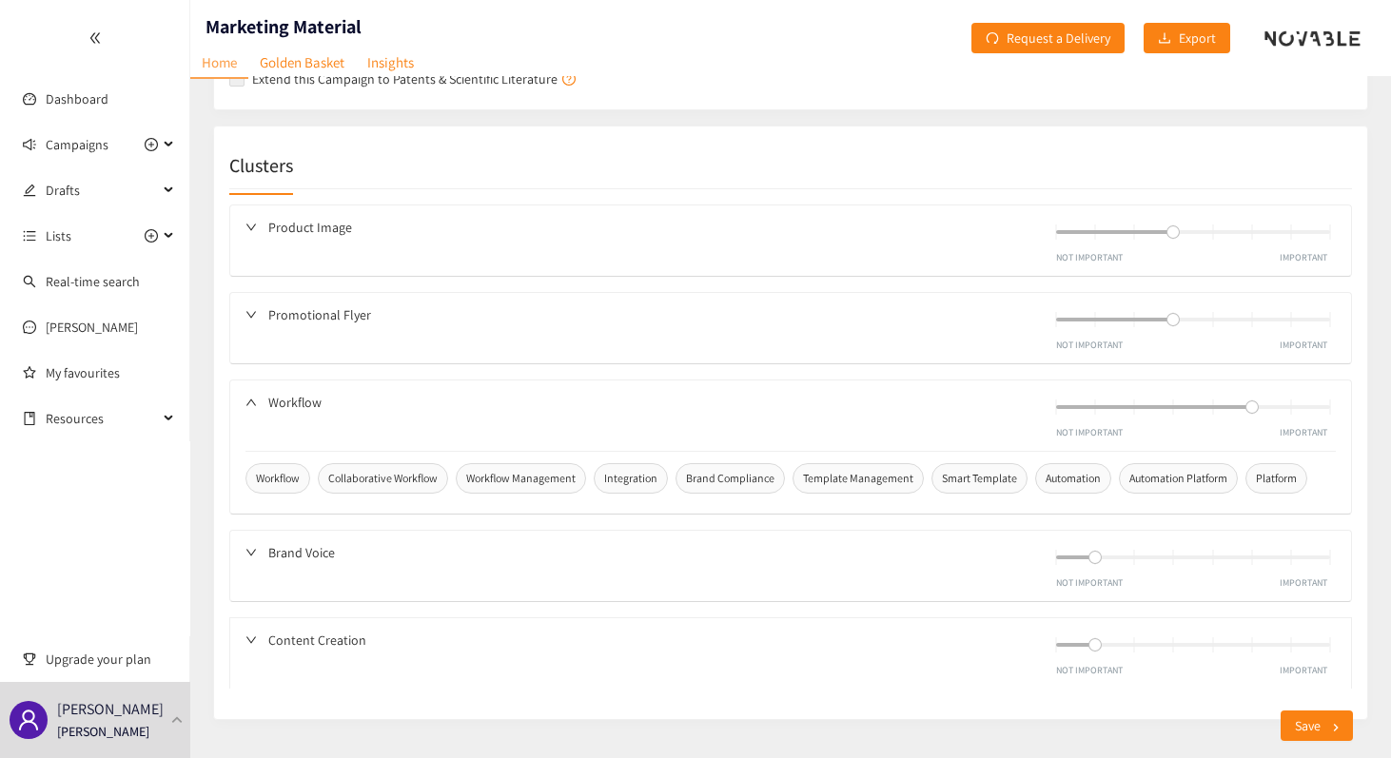
scroll to position [998, 0]
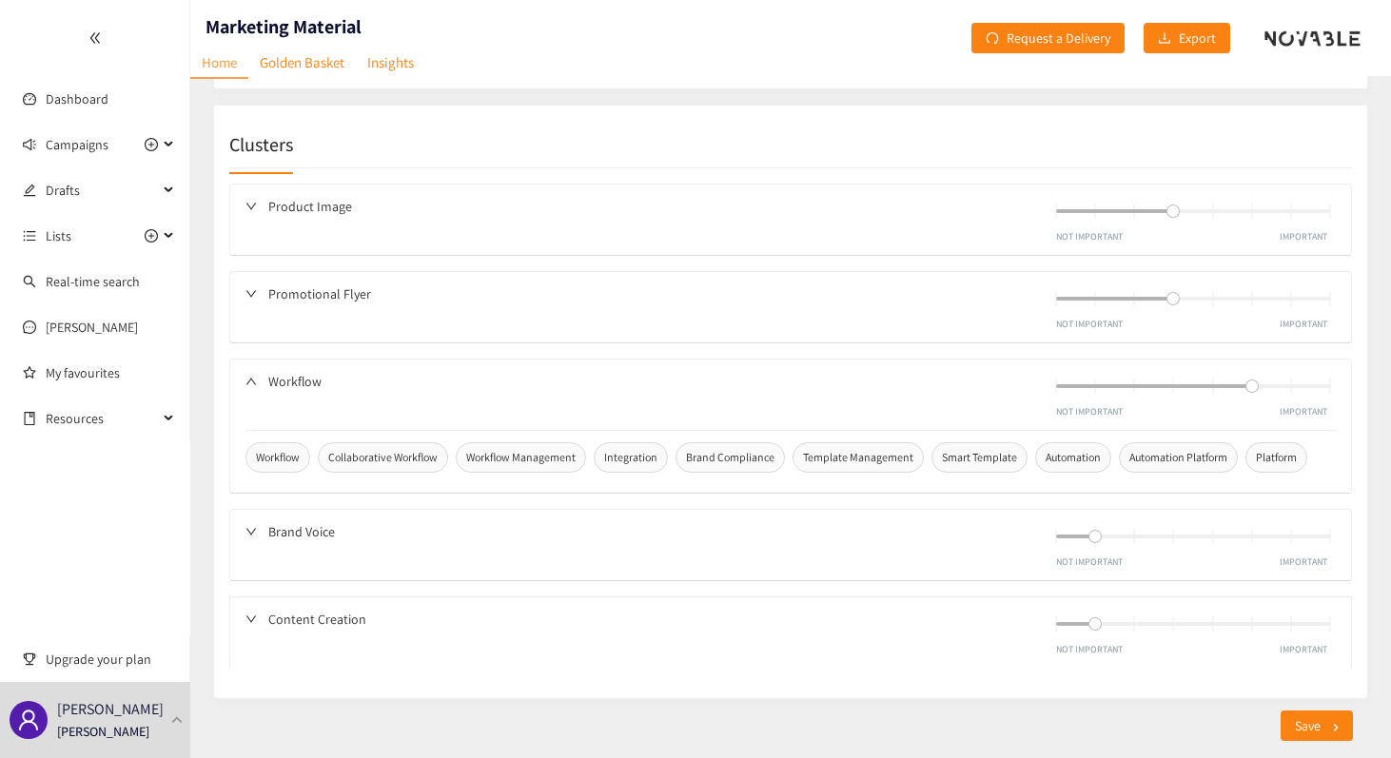
click at [259, 521] on div at bounding box center [256, 531] width 23 height 21
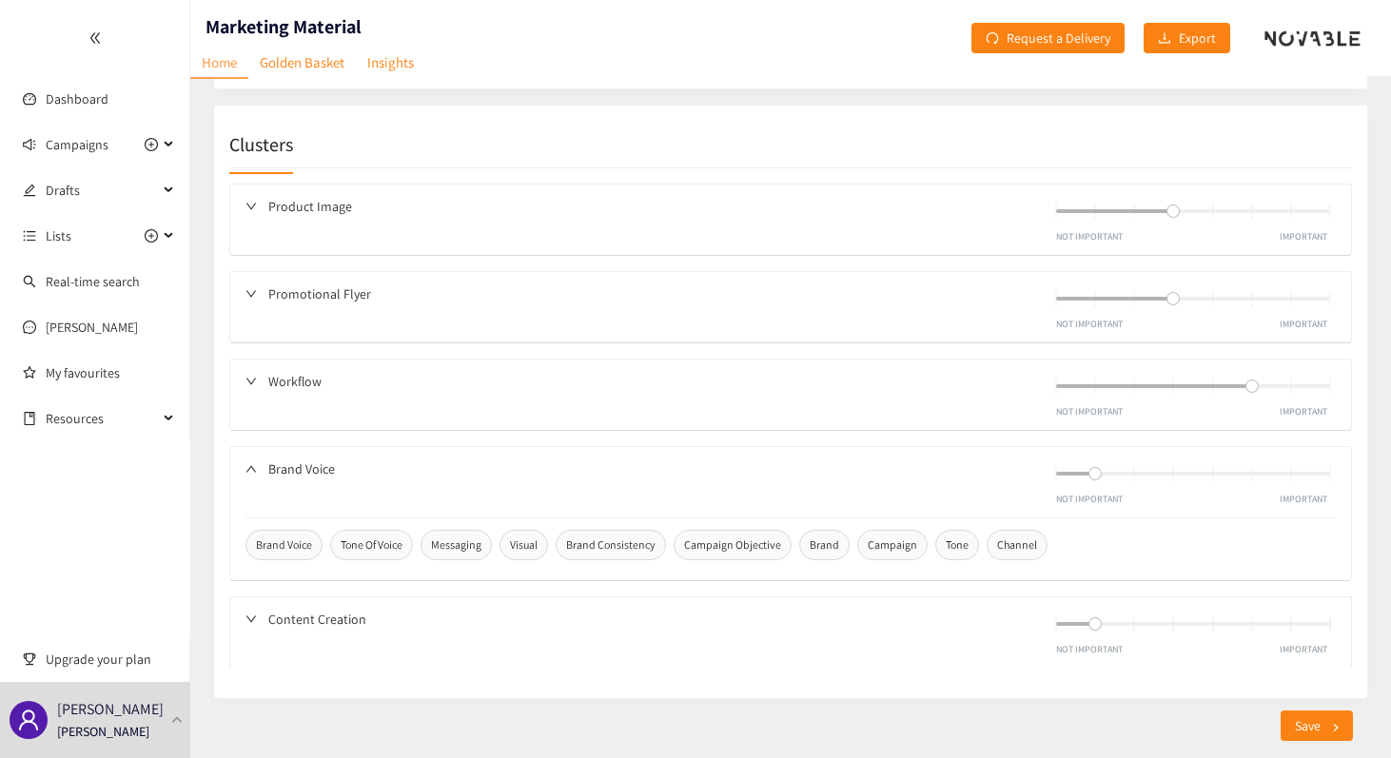
click at [255, 614] on icon "down" at bounding box center [250, 619] width 11 height 11
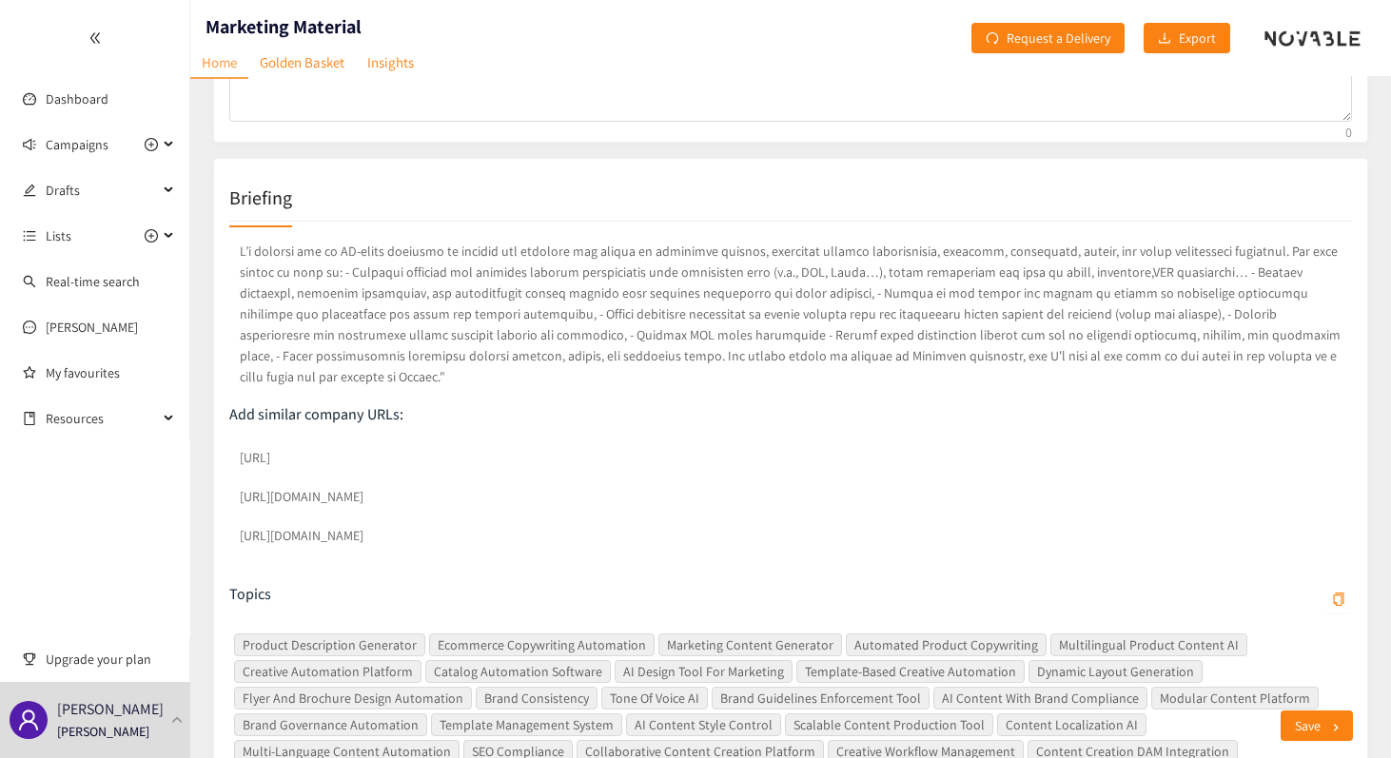
scroll to position [0, 0]
